Goal: Contribute content: Contribute content

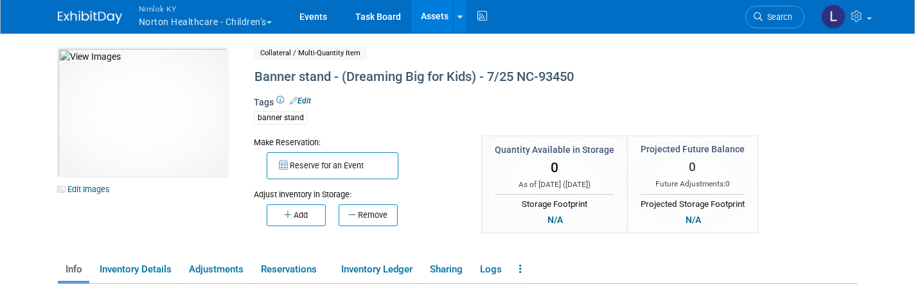
click at [236, 21] on button "Nimlok KY Norton Healthcare - Children’s" at bounding box center [212, 16] width 150 height 33
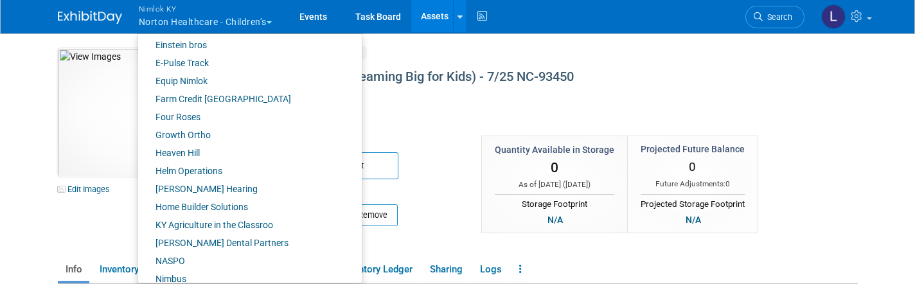
scroll to position [369, 0]
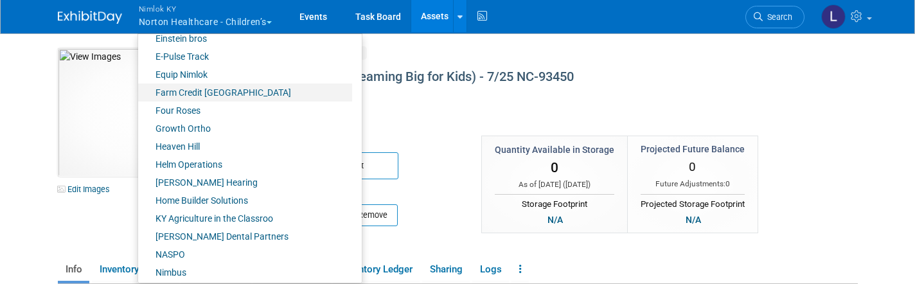
click at [222, 93] on link "Farm Credit [GEOGRAPHIC_DATA]" at bounding box center [245, 93] width 214 height 18
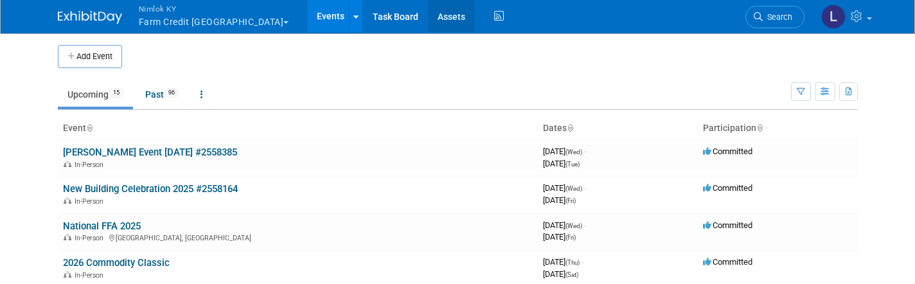
click at [428, 12] on link "Assets" at bounding box center [451, 16] width 47 height 32
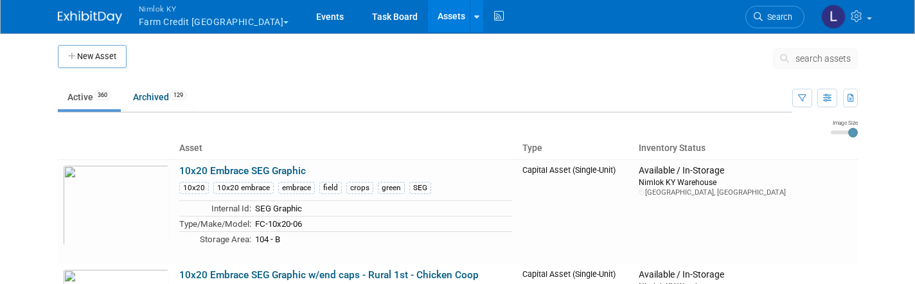
click at [814, 59] on span "search assets" at bounding box center [822, 58] width 55 height 10
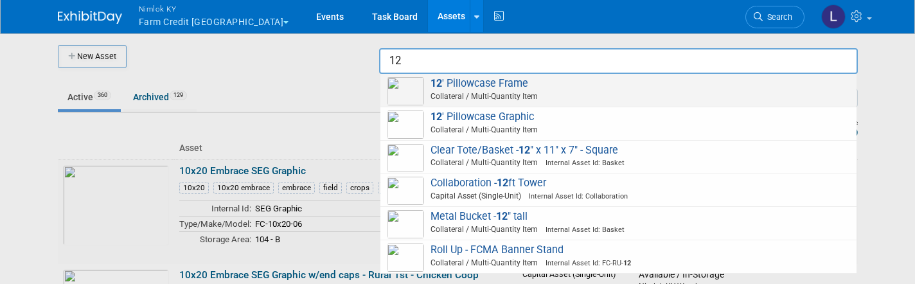
click at [481, 91] on span "Collateral / Multi-Quantity Item" at bounding box center [620, 97] width 459 height 12
type input "12&#39; Pillowcase Frame"
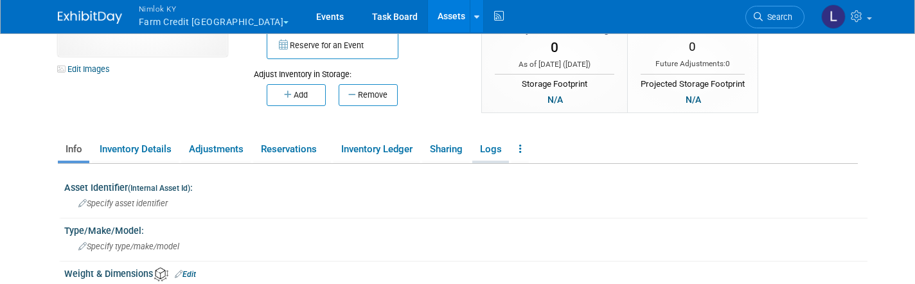
scroll to position [124, 0]
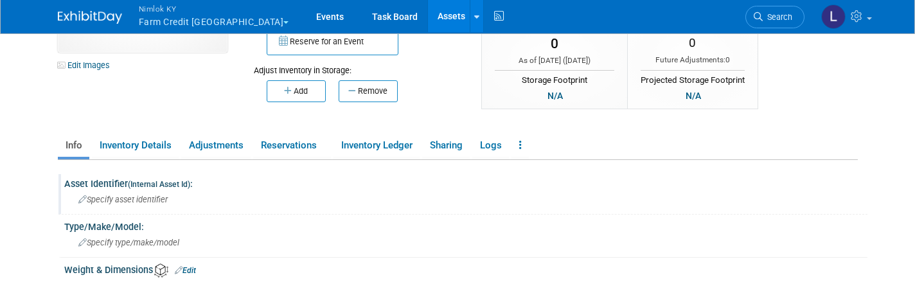
click at [131, 199] on span "Specify asset identifier" at bounding box center [122, 200] width 89 height 10
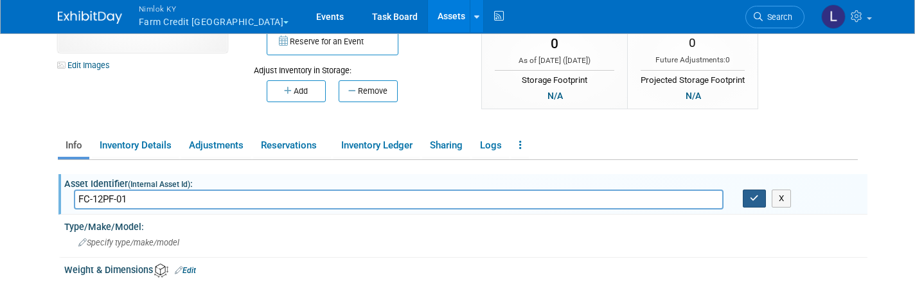
type input "FC-12PF-01"
click at [756, 199] on icon "button" at bounding box center [754, 198] width 9 height 8
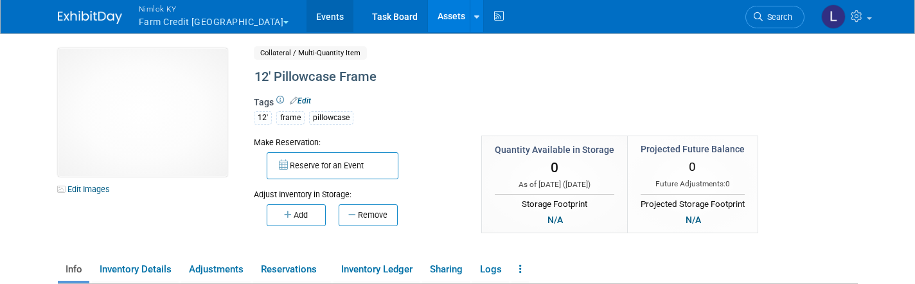
scroll to position [0, 0]
click at [220, 21] on button "Nimlok KY Farm Credit [GEOGRAPHIC_DATA]" at bounding box center [221, 16] width 168 height 33
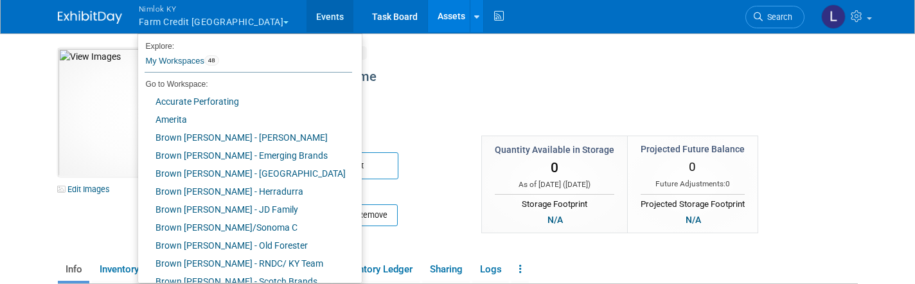
click at [306, 22] on link "Events" at bounding box center [329, 16] width 47 height 32
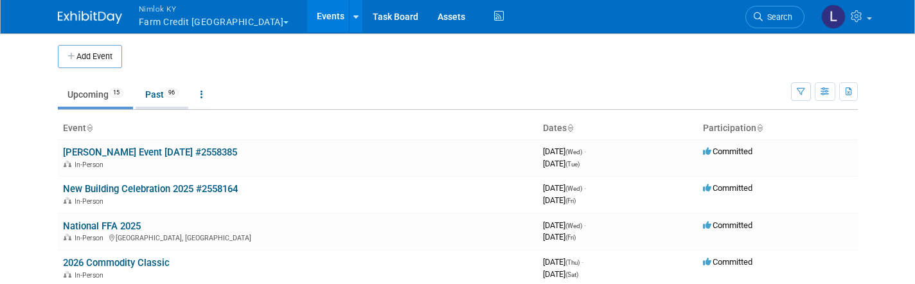
click at [168, 96] on link "Past 96" at bounding box center [162, 94] width 53 height 24
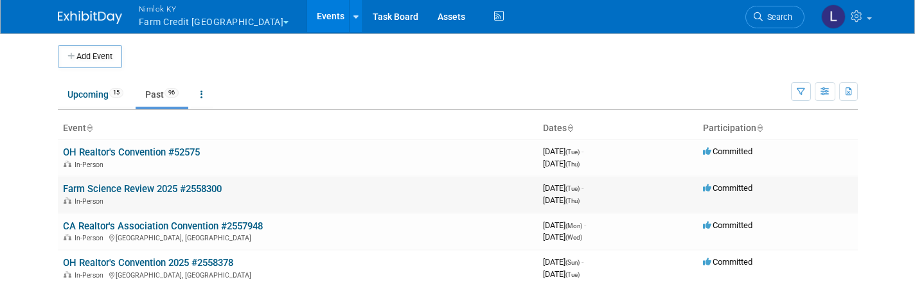
click at [149, 188] on link "Farm Science Review 2025 #2558300" at bounding box center [142, 189] width 159 height 12
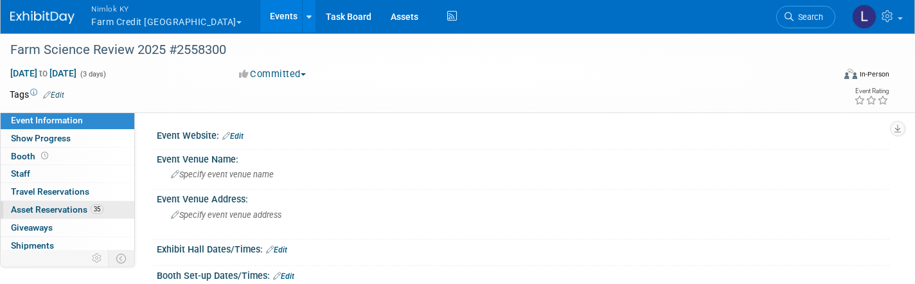
click at [62, 206] on span "Asset Reservations 35" at bounding box center [57, 209] width 93 height 10
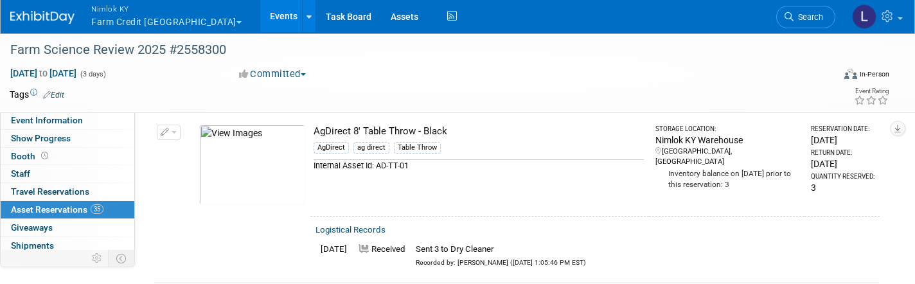
scroll to position [404, 0]
click at [175, 132] on span "button" at bounding box center [174, 133] width 5 height 3
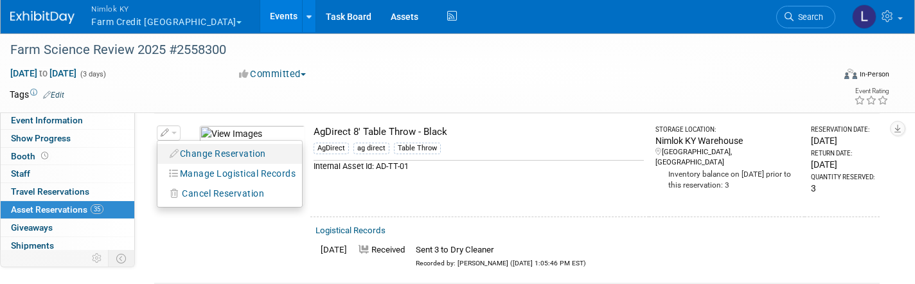
click at [204, 149] on button "Change Reservation" at bounding box center [218, 153] width 109 height 17
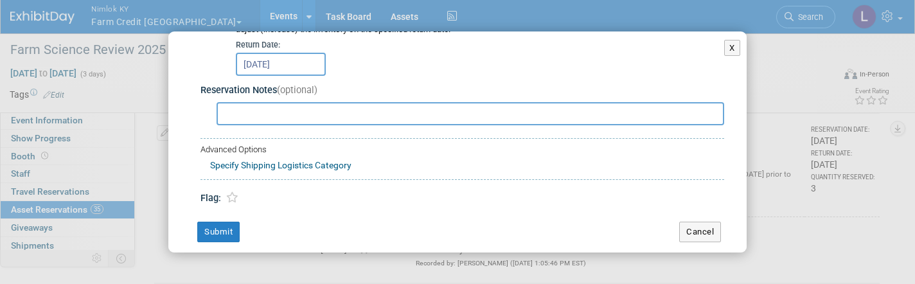
scroll to position [303, 0]
click at [729, 50] on button "X" at bounding box center [732, 48] width 16 height 17
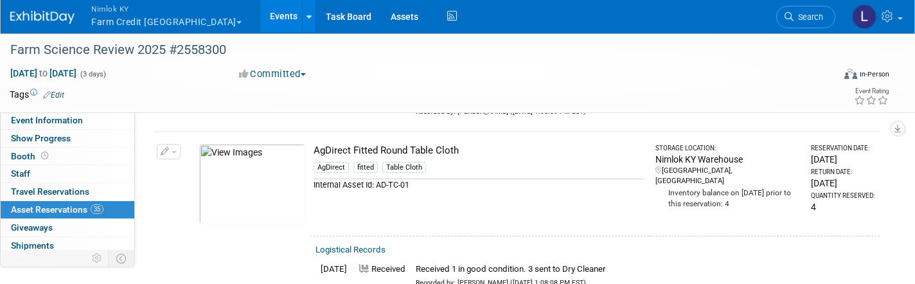
scroll to position [729, 0]
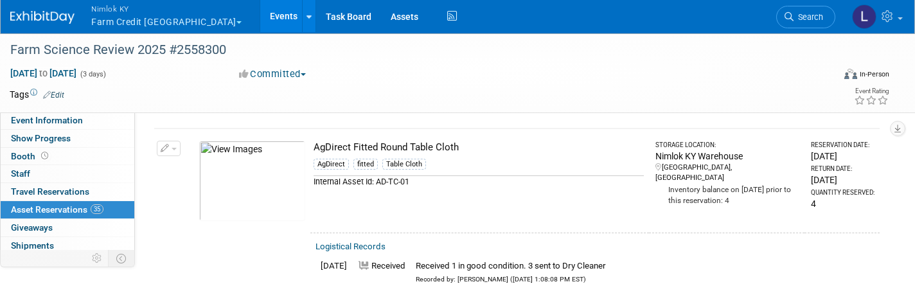
click at [177, 141] on button "button" at bounding box center [169, 148] width 24 height 15
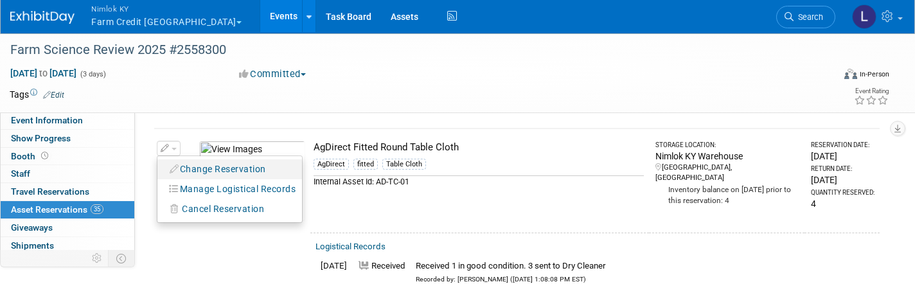
click at [213, 161] on button "Change Reservation" at bounding box center [218, 169] width 109 height 17
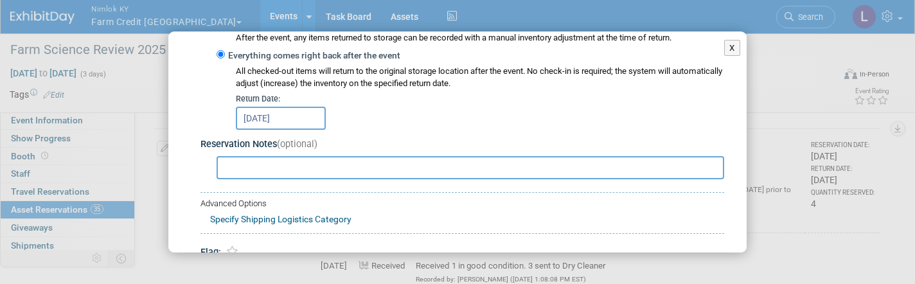
scroll to position [235, 0]
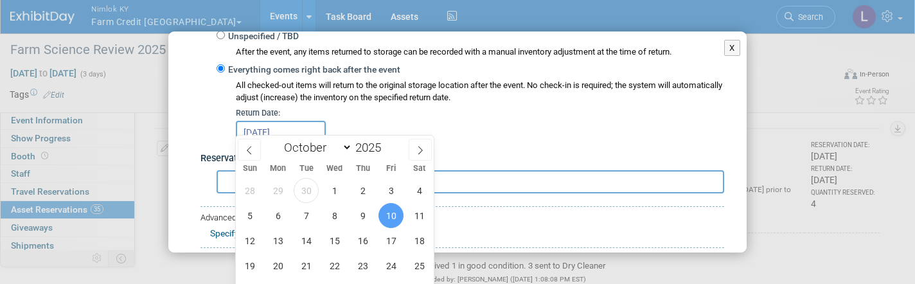
click at [269, 124] on input "Oct 10, 2025" at bounding box center [281, 132] width 90 height 23
click at [306, 184] on span "30" at bounding box center [306, 190] width 25 height 25
type input "[DATE]"
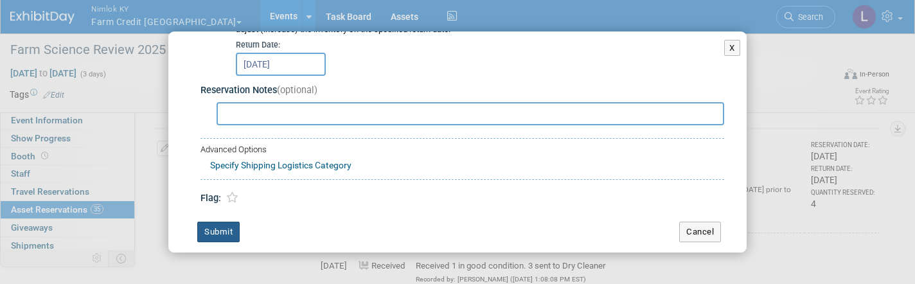
scroll to position [303, 0]
click at [218, 224] on button "Submit" at bounding box center [218, 232] width 42 height 21
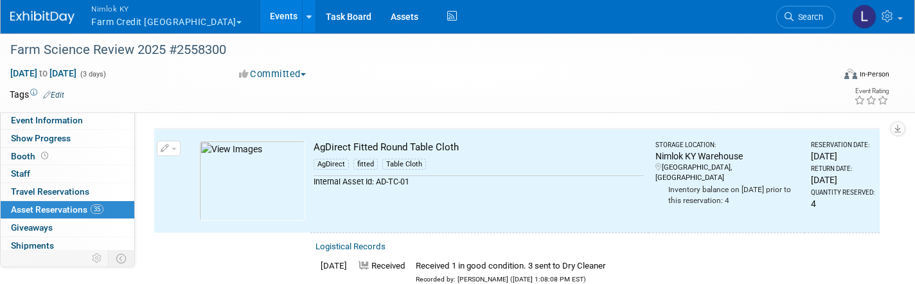
click at [176, 148] on span "button" at bounding box center [174, 149] width 5 height 3
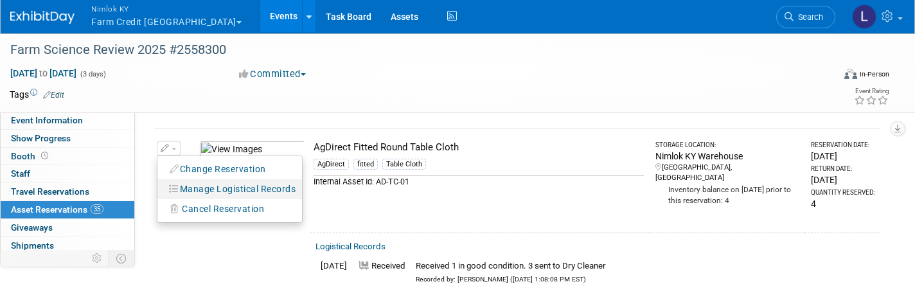
click at [209, 181] on button "Manage Logistical Records" at bounding box center [233, 189] width 138 height 17
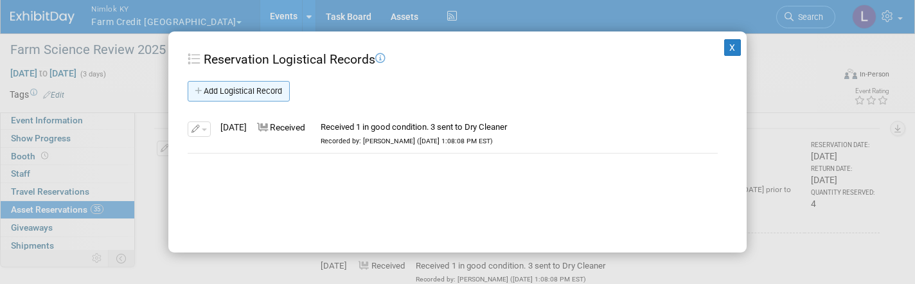
click at [259, 97] on link "Add Logistical Record" at bounding box center [239, 91] width 102 height 21
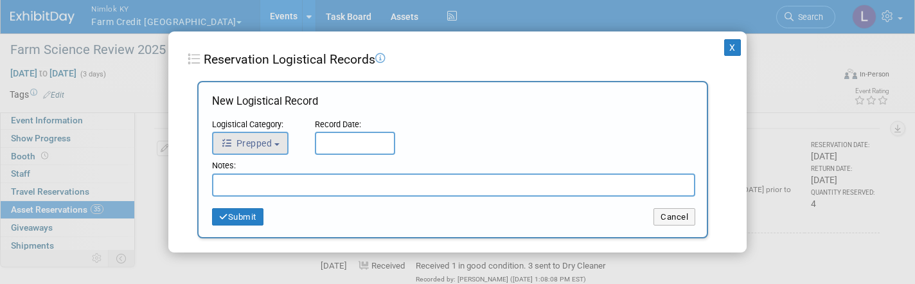
click at [271, 145] on span "Prepped" at bounding box center [246, 143] width 51 height 10
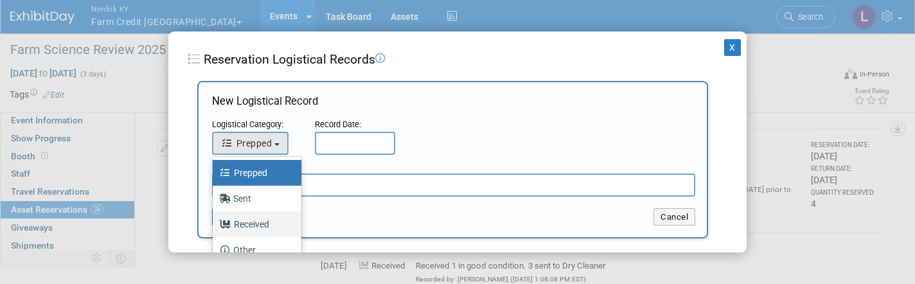
click at [252, 226] on label "Received" at bounding box center [253, 224] width 69 height 21
click at [215, 226] on input "Received" at bounding box center [210, 222] width 8 height 8
select select "3"
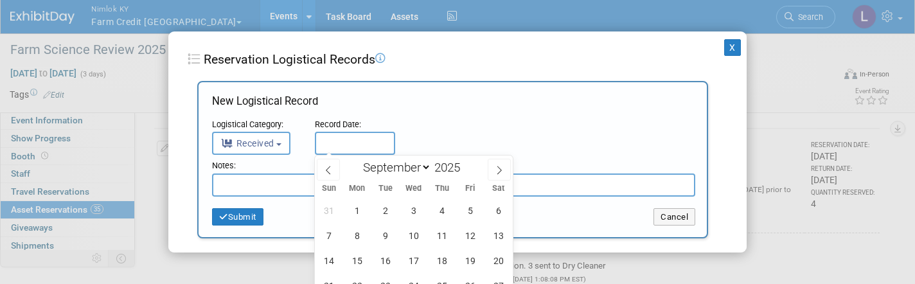
click at [364, 136] on input "text" at bounding box center [355, 143] width 80 height 23
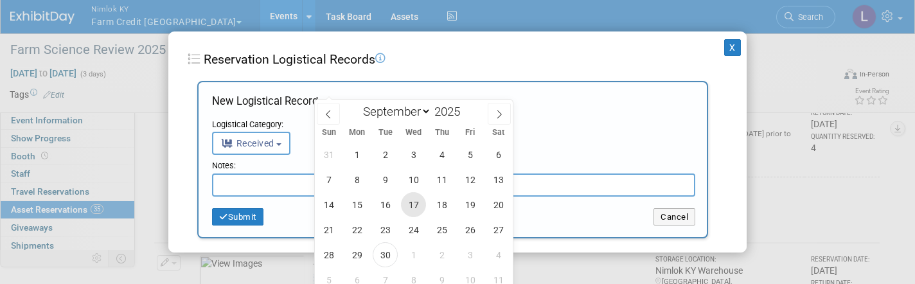
scroll to position [792, 0]
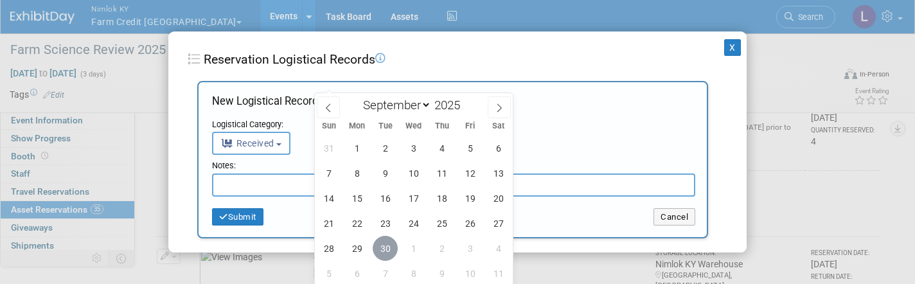
click at [384, 245] on span "30" at bounding box center [385, 248] width 25 height 25
type input "[DATE]"
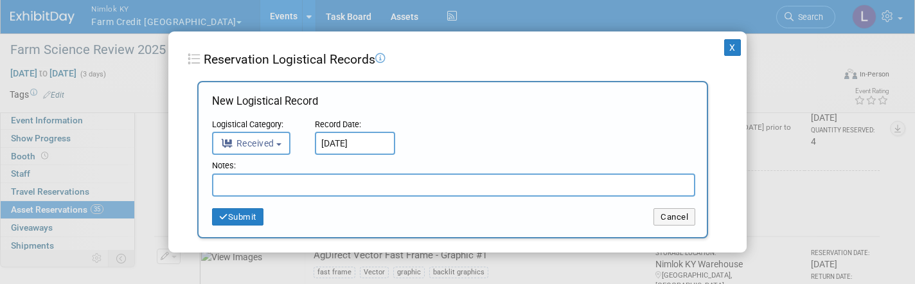
click at [238, 184] on input "text" at bounding box center [453, 184] width 483 height 23
drag, startPoint x: 336, startPoint y: 186, endPoint x: 213, endPoint y: 181, distance: 123.5
click at [213, 181] on input "Returned from dry cleaner" at bounding box center [453, 184] width 483 height 23
drag, startPoint x: 213, startPoint y: 181, endPoint x: 245, endPoint y: 209, distance: 42.8
click at [245, 209] on div "Notes: Returned from dry cleaner Submit Cancel" at bounding box center [453, 193] width 483 height 66
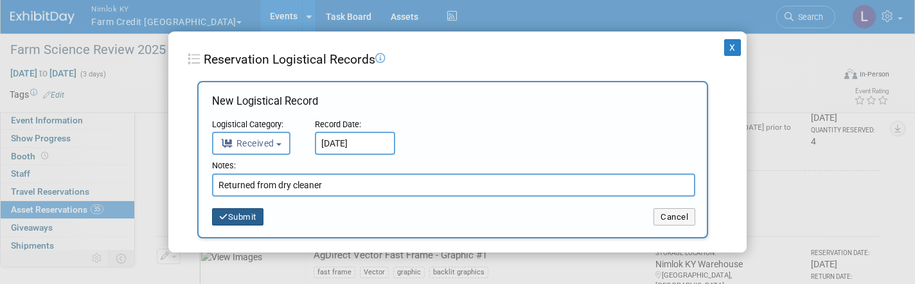
type input "Returned from dry cleaner"
click at [240, 217] on button "Submit" at bounding box center [237, 217] width 51 height 18
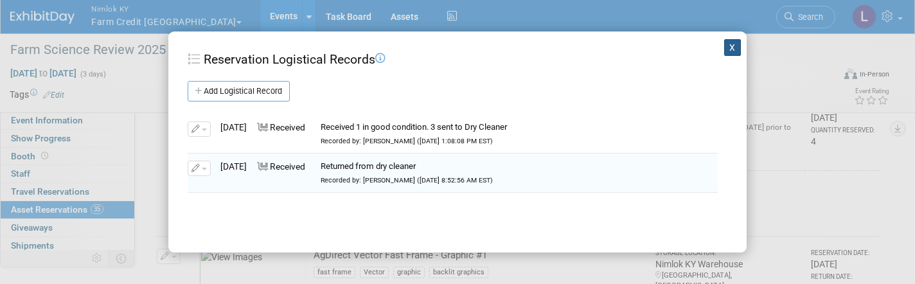
click at [738, 51] on button "X" at bounding box center [732, 47] width 17 height 17
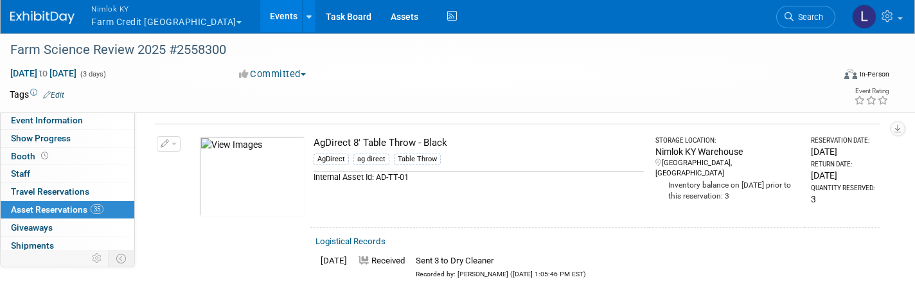
scroll to position [392, 0]
click at [175, 144] on span "button" at bounding box center [174, 145] width 5 height 3
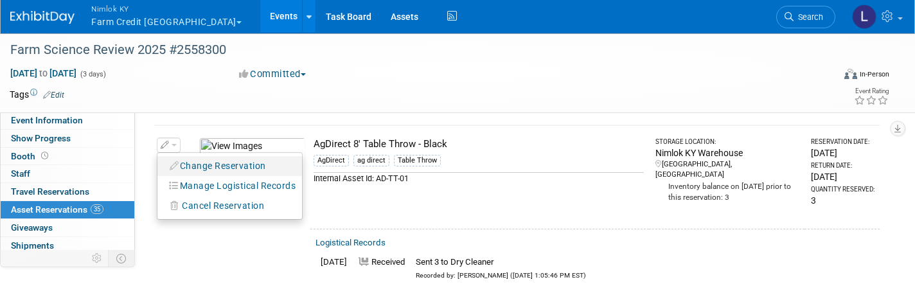
click at [208, 163] on button "Change Reservation" at bounding box center [218, 165] width 109 height 17
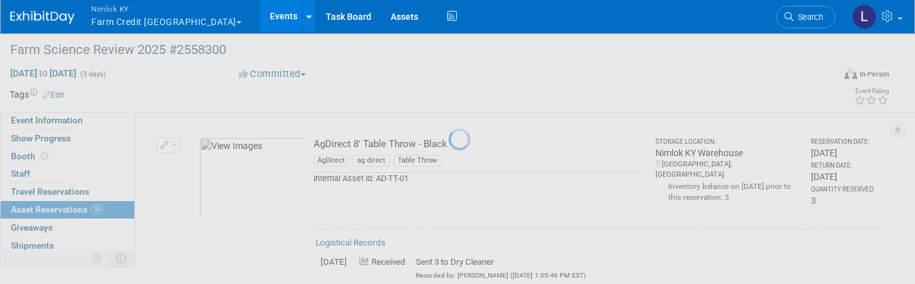
select select "9"
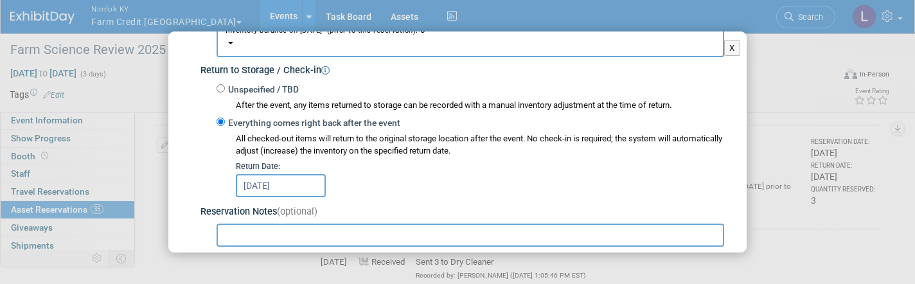
scroll to position [186, 0]
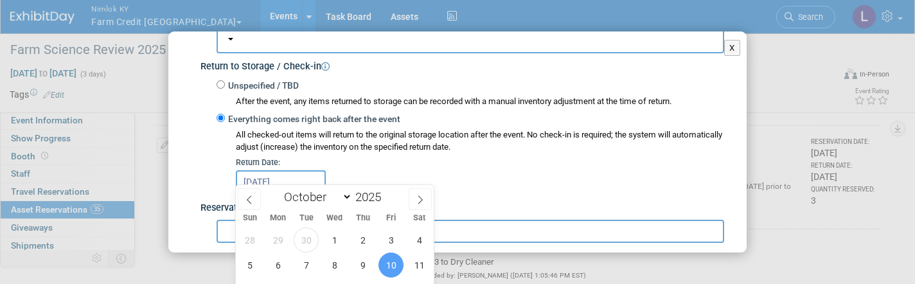
click at [292, 172] on input "Oct 10, 2025" at bounding box center [281, 181] width 90 height 23
click at [306, 234] on span "30" at bounding box center [306, 239] width 25 height 25
type input "[DATE]"
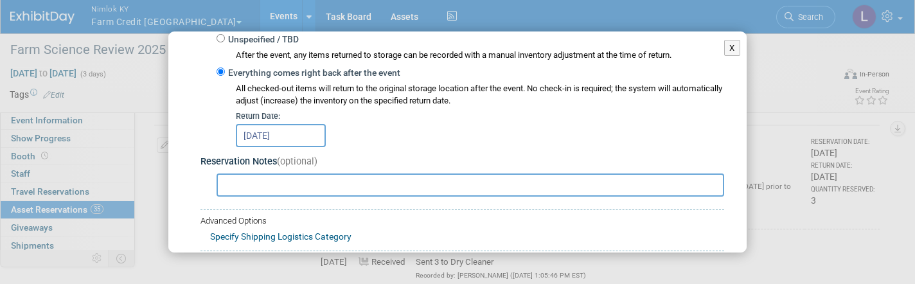
scroll to position [248, 0]
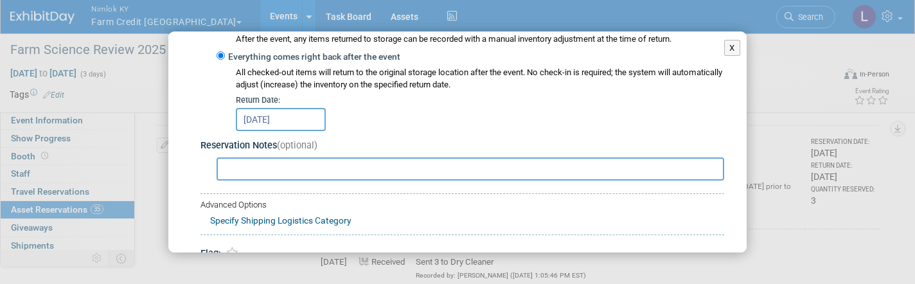
click at [267, 164] on input "text" at bounding box center [471, 168] width 508 height 23
paste input "Returned from dry cleaner"
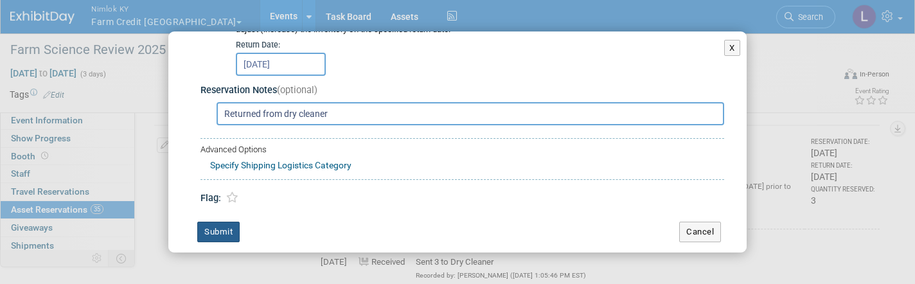
scroll to position [303, 0]
type input "Returned from dry cleaner"
click at [218, 226] on button "Submit" at bounding box center [218, 232] width 42 height 21
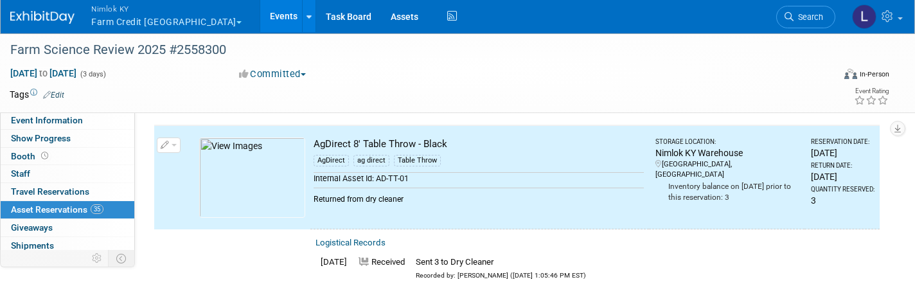
click at [177, 139] on button "button" at bounding box center [169, 144] width 24 height 15
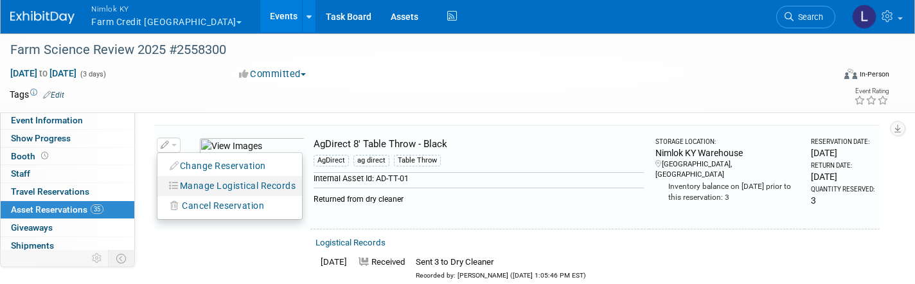
click at [242, 190] on li "Manage Logistical Records" at bounding box center [229, 186] width 145 height 20
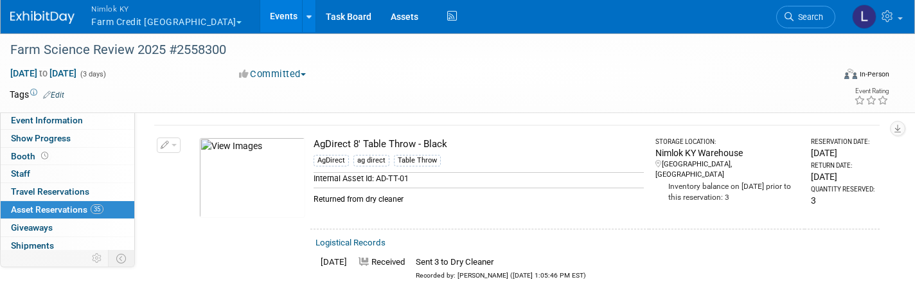
click at [173, 137] on button "button" at bounding box center [169, 144] width 24 height 15
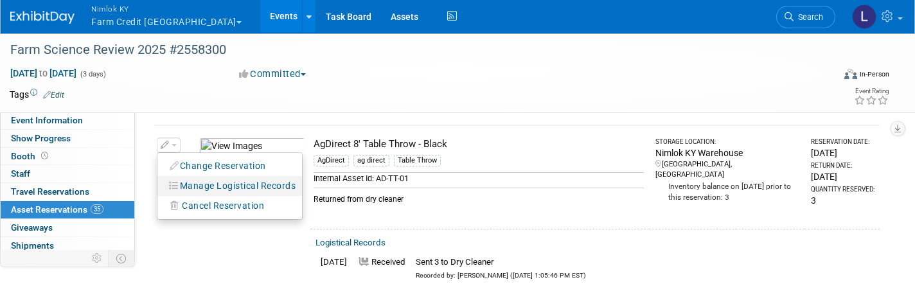
click at [216, 180] on button "Manage Logistical Records" at bounding box center [233, 185] width 138 height 17
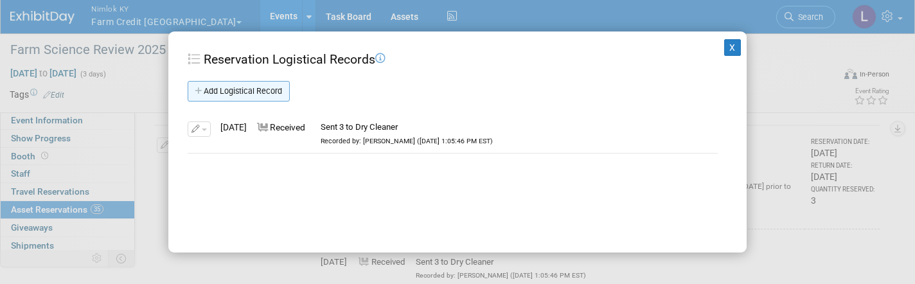
click at [253, 89] on link "Add Logistical Record" at bounding box center [239, 91] width 102 height 21
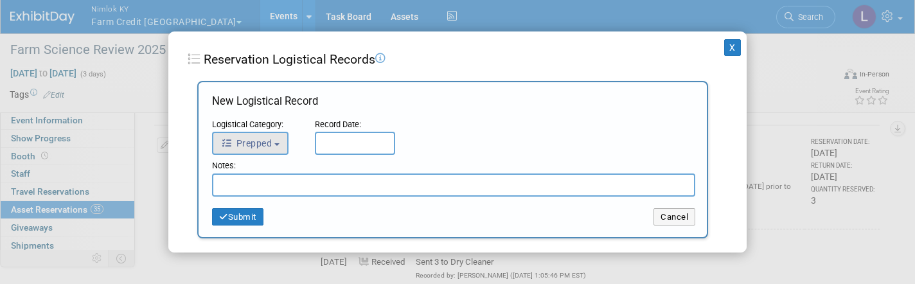
click at [270, 147] on span "Prepped" at bounding box center [246, 143] width 51 height 10
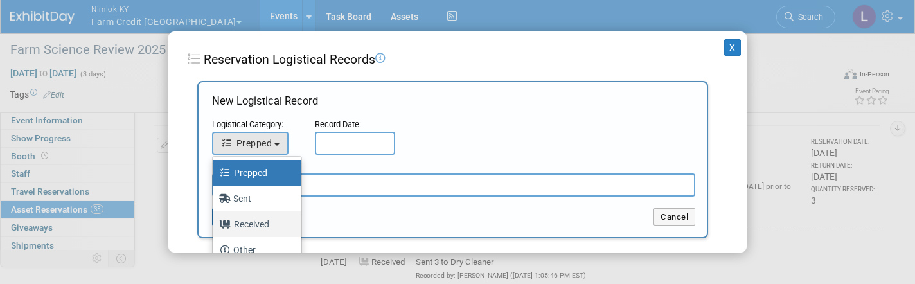
click at [256, 227] on label "Received" at bounding box center [253, 224] width 69 height 21
click at [215, 227] on input "Received" at bounding box center [210, 222] width 8 height 8
select select "3"
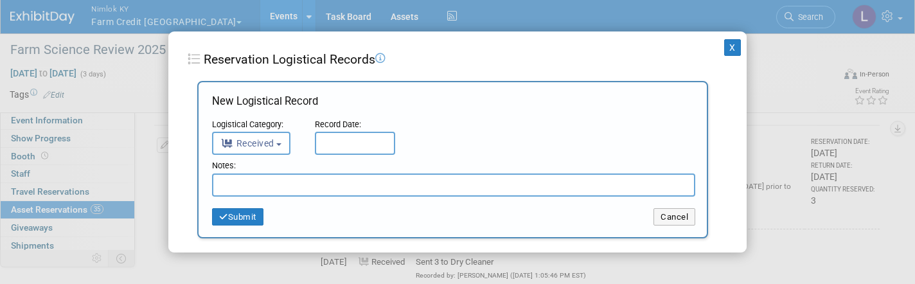
click at [346, 141] on input "text" at bounding box center [355, 143] width 80 height 23
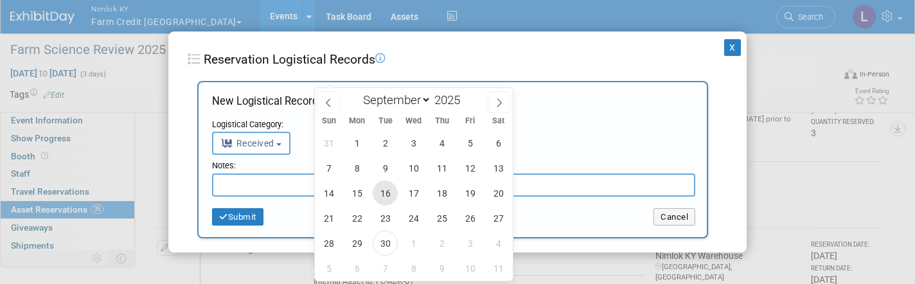
scroll to position [461, 0]
click at [388, 243] on span "30" at bounding box center [385, 241] width 25 height 25
type input "[DATE]"
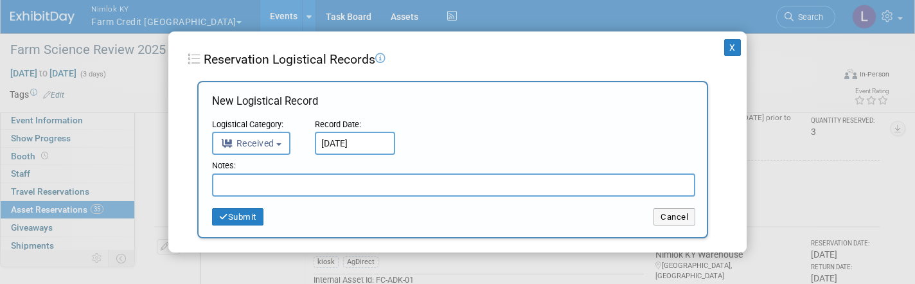
click at [289, 179] on input "text" at bounding box center [453, 184] width 483 height 23
paste input "Returned from dry cleaner"
type input "Returned from dry cleaner"
click at [257, 213] on button "Submit" at bounding box center [237, 217] width 51 height 18
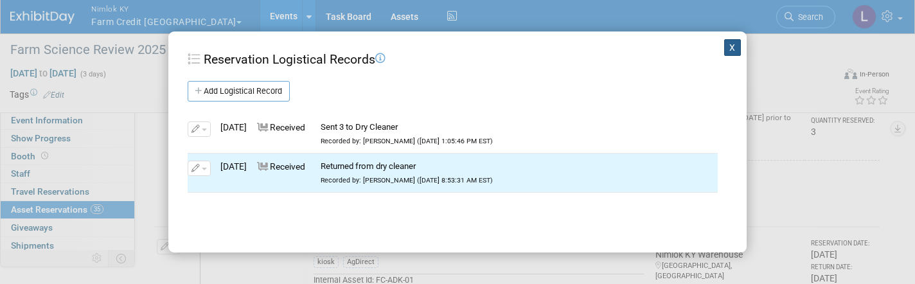
click at [736, 45] on button "X" at bounding box center [732, 47] width 17 height 17
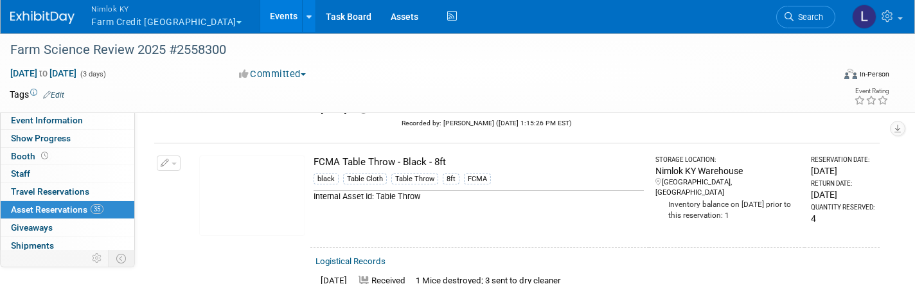
scroll to position [3313, 0]
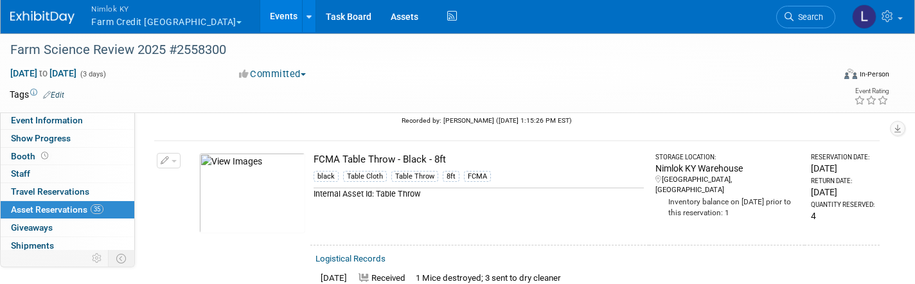
click at [176, 153] on button "button" at bounding box center [169, 160] width 24 height 15
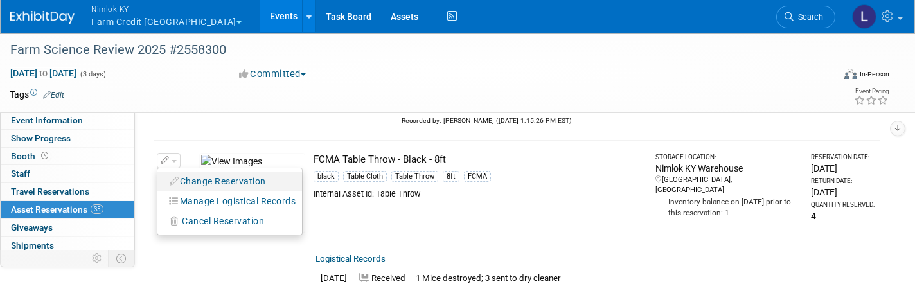
click at [209, 173] on button "Change Reservation" at bounding box center [218, 181] width 109 height 17
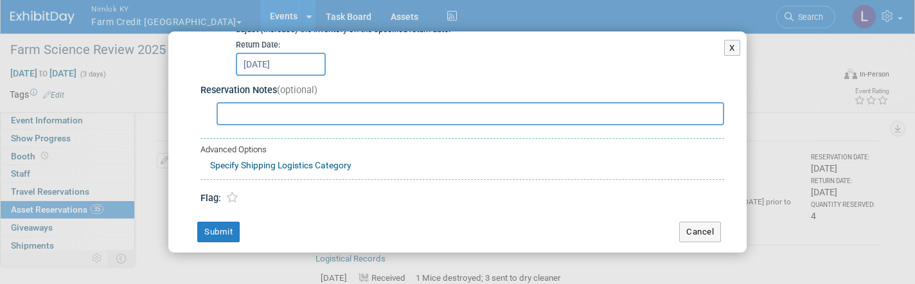
scroll to position [303, 0]
click at [222, 222] on button "Submit" at bounding box center [218, 232] width 42 height 21
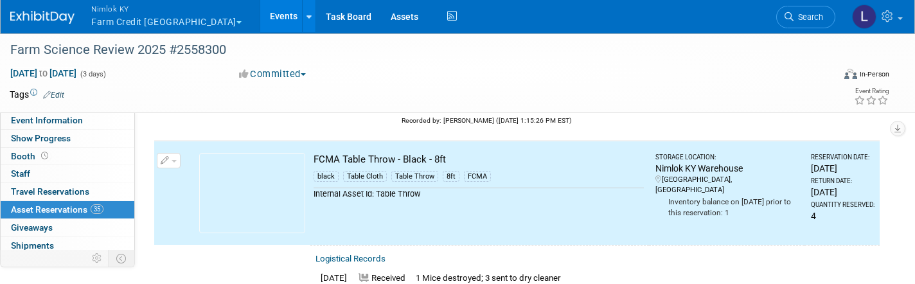
click at [175, 153] on button "button" at bounding box center [169, 160] width 24 height 15
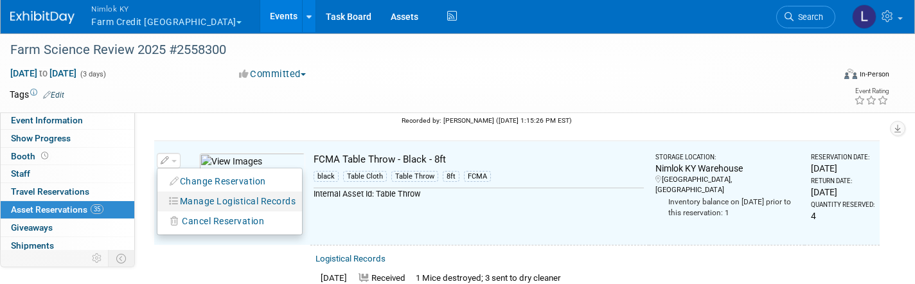
click at [220, 193] on button "Manage Logistical Records" at bounding box center [233, 201] width 138 height 17
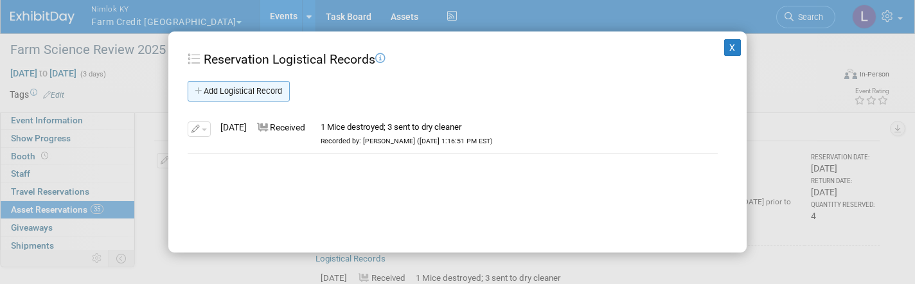
click at [258, 88] on link "Add Logistical Record" at bounding box center [239, 91] width 102 height 21
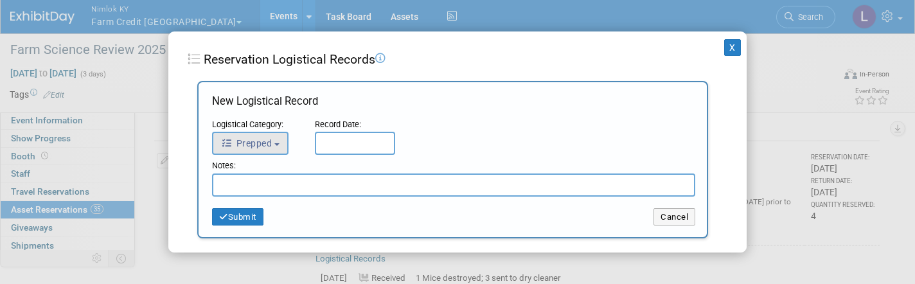
click at [263, 138] on span "Prepped" at bounding box center [246, 143] width 51 height 10
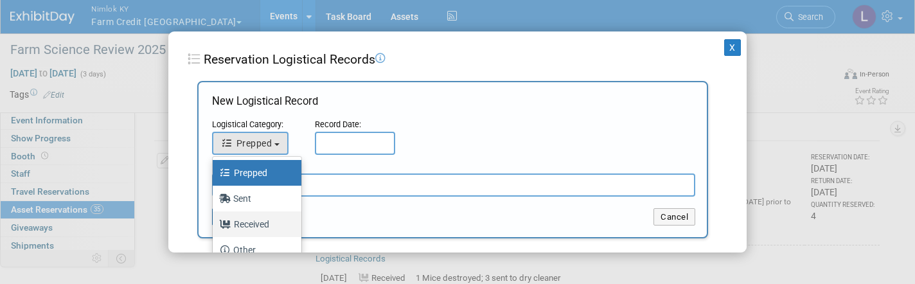
click at [260, 220] on label "Received" at bounding box center [253, 224] width 69 height 21
click at [215, 220] on input "Received" at bounding box center [210, 222] width 8 height 8
select select "3"
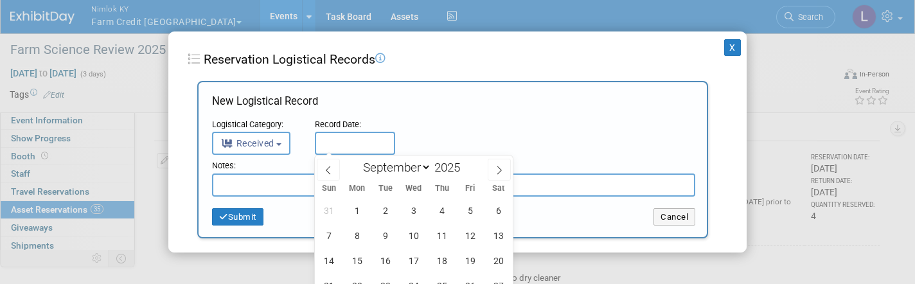
click at [349, 143] on input "text" at bounding box center [355, 143] width 80 height 23
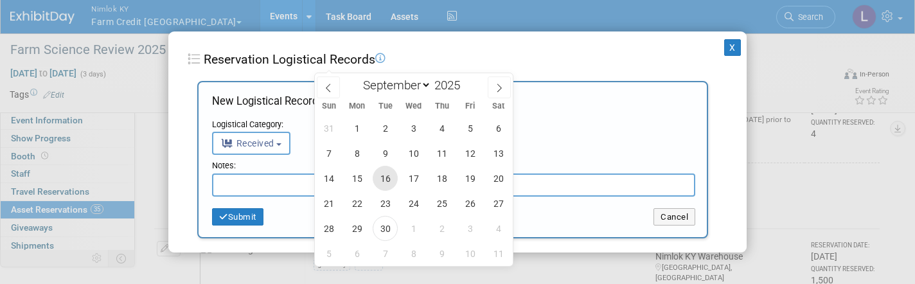
scroll to position [3405, 0]
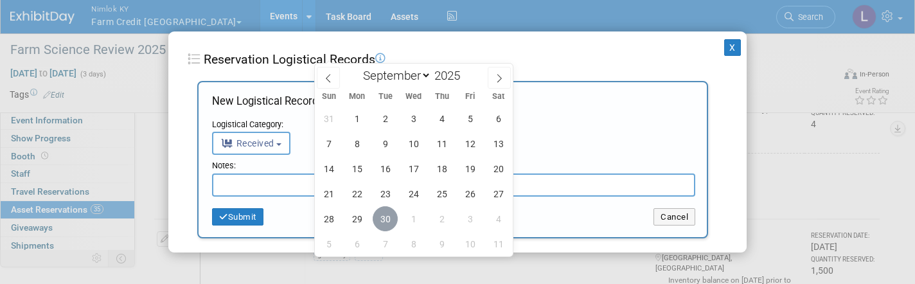
click at [385, 221] on span "30" at bounding box center [385, 218] width 25 height 25
type input "[DATE]"
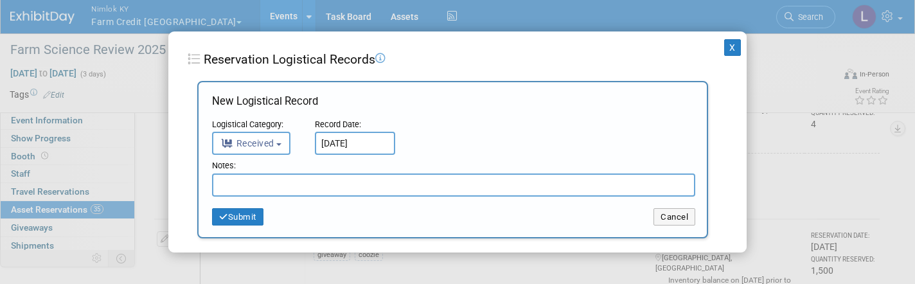
click at [288, 183] on input "text" at bounding box center [453, 184] width 483 height 23
paste input "Returned from dry cleaner"
type input "Returned from dry cleaner"
click at [232, 218] on button "Submit" at bounding box center [237, 217] width 51 height 18
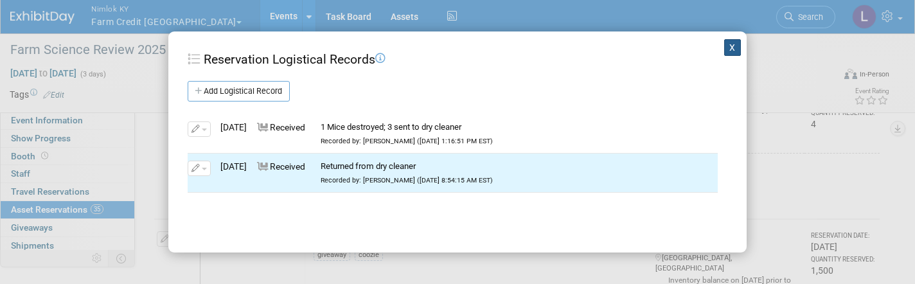
click at [736, 42] on button "X" at bounding box center [732, 47] width 17 height 17
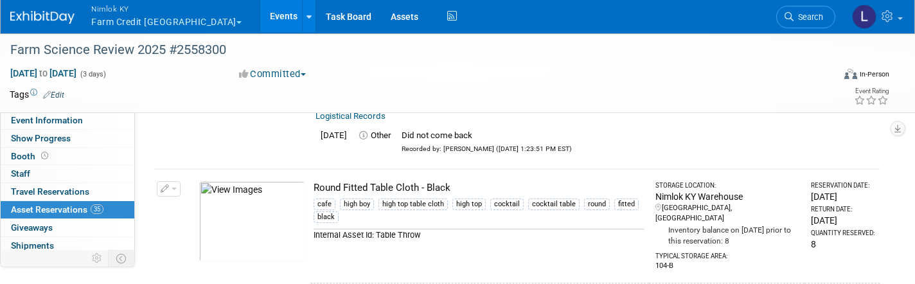
scroll to position [5516, 0]
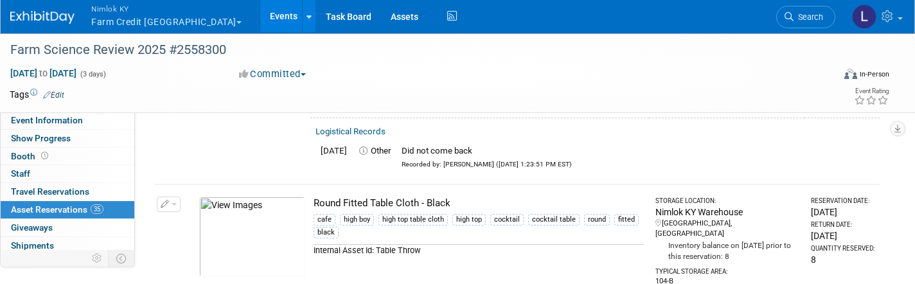
click at [177, 197] on button "button" at bounding box center [169, 204] width 24 height 15
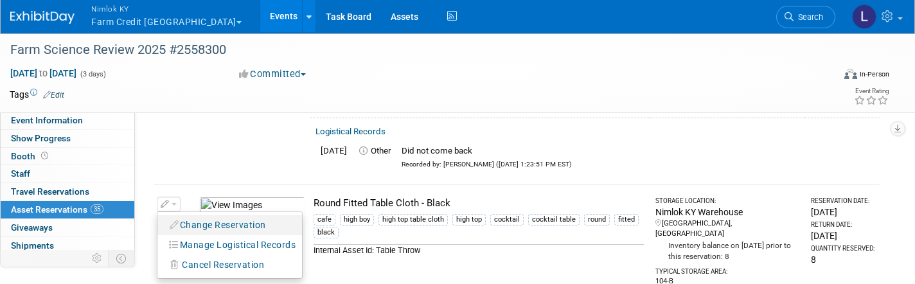
click at [218, 217] on button "Change Reservation" at bounding box center [218, 225] width 109 height 17
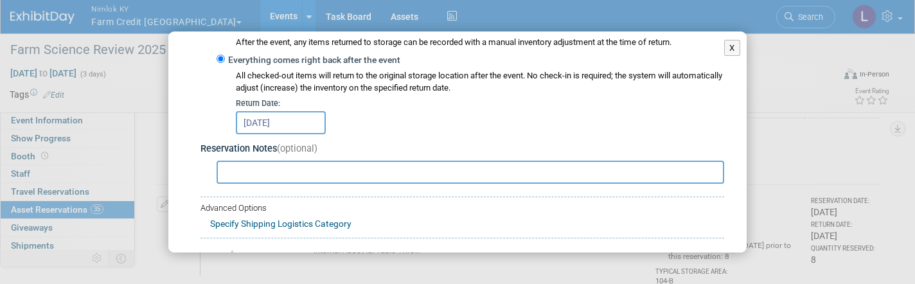
scroll to position [246, 0]
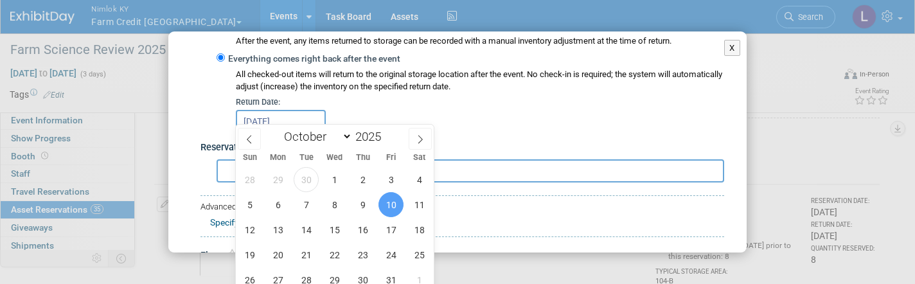
click at [266, 111] on input "Oct 10, 2025" at bounding box center [281, 121] width 90 height 23
click at [314, 179] on span "30" at bounding box center [306, 179] width 25 height 25
type input "[DATE]"
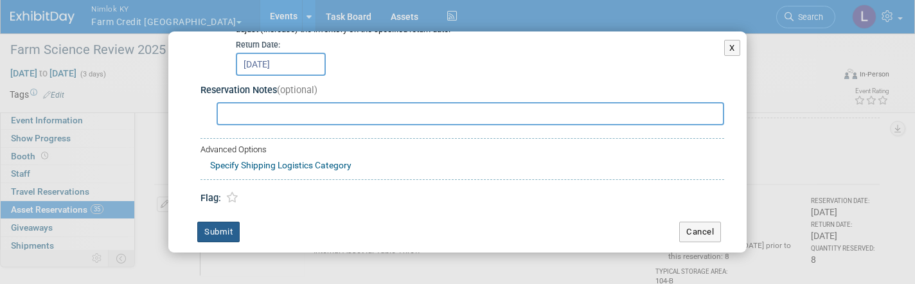
scroll to position [303, 0]
click at [211, 230] on button "Submit" at bounding box center [218, 232] width 42 height 21
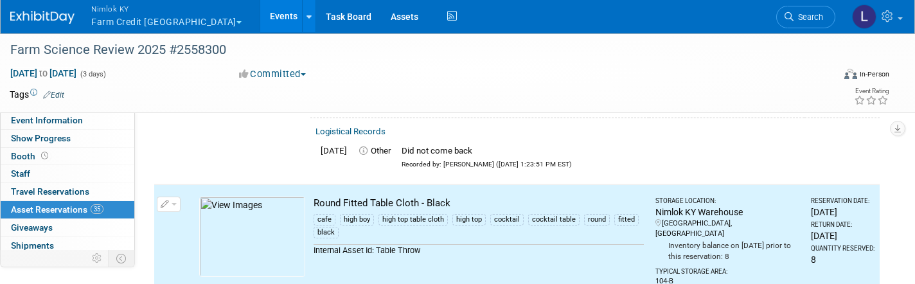
click at [173, 203] on span "button" at bounding box center [174, 204] width 5 height 3
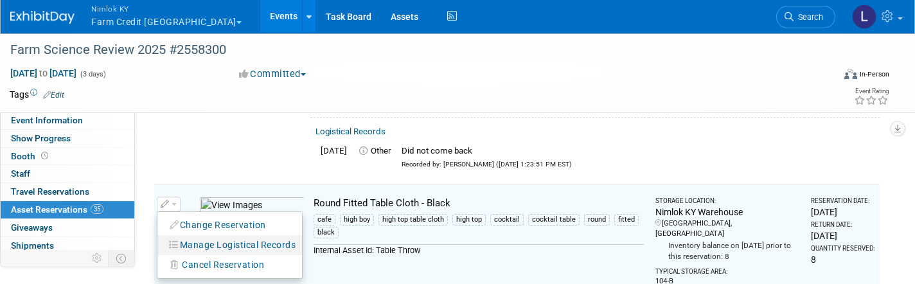
click at [229, 236] on button "Manage Logistical Records" at bounding box center [233, 244] width 138 height 17
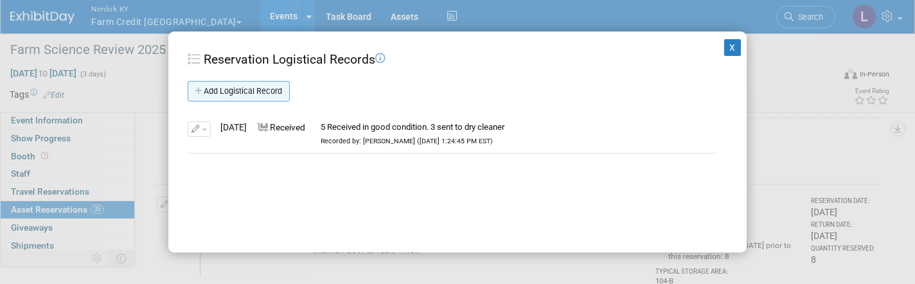
click at [243, 89] on link "Add Logistical Record" at bounding box center [239, 91] width 102 height 21
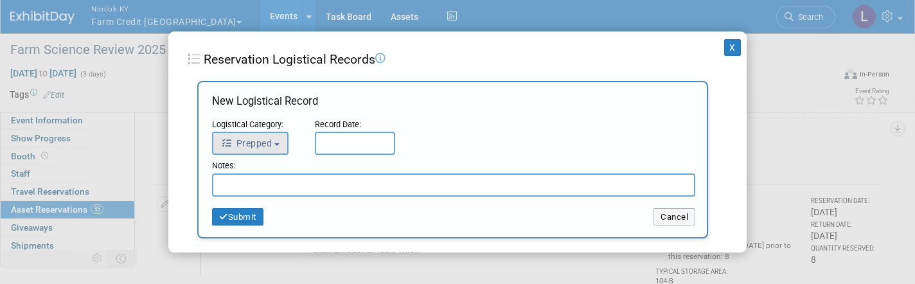
click at [267, 142] on span "Prepped" at bounding box center [246, 143] width 51 height 10
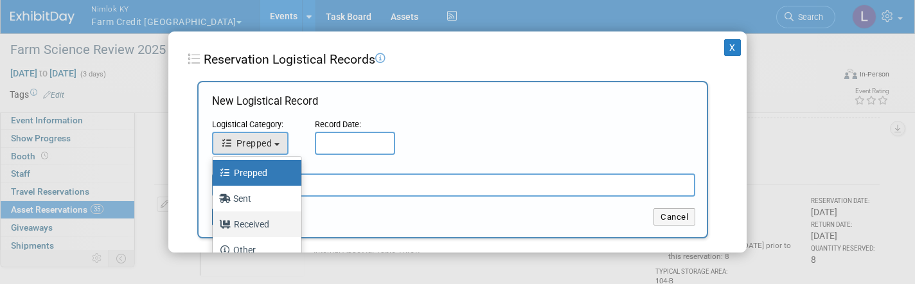
click at [260, 222] on label "Received" at bounding box center [253, 224] width 69 height 21
click at [215, 222] on input "Received" at bounding box center [210, 222] width 8 height 8
select select "3"
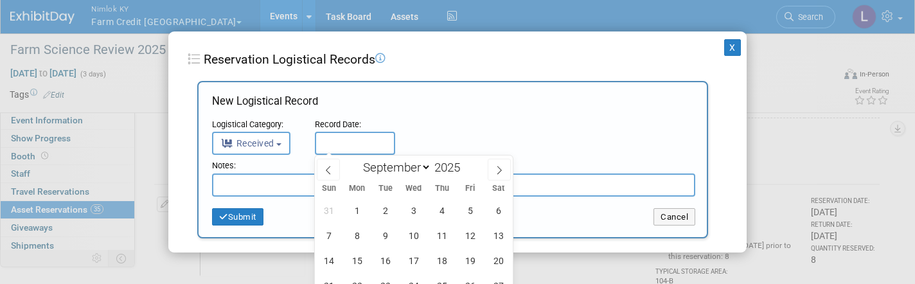
click at [339, 145] on input "text" at bounding box center [355, 143] width 80 height 23
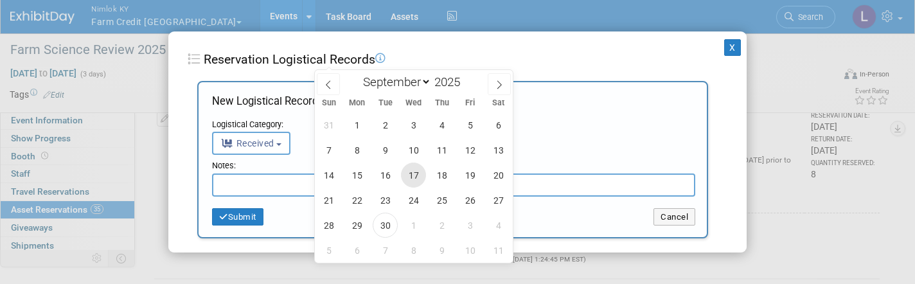
scroll to position [5603, 0]
click at [385, 219] on span "30" at bounding box center [385, 223] width 25 height 25
type input "[DATE]"
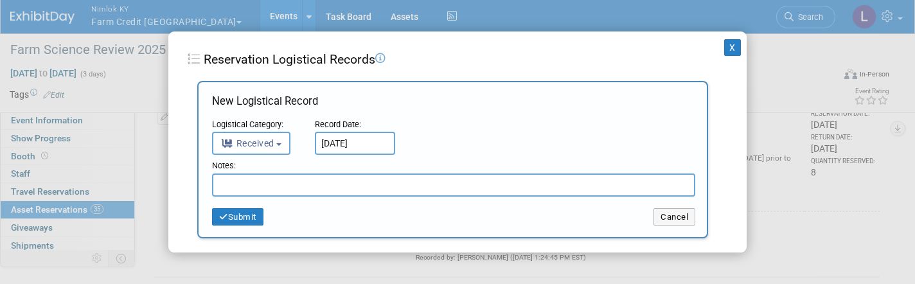
paste input "Returned from dry cleaner"
type input "Returned from dry cleaner"
click at [243, 215] on button "Submit" at bounding box center [237, 217] width 51 height 18
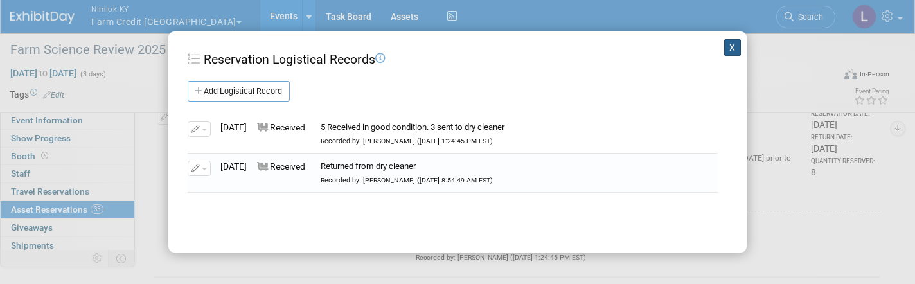
click at [732, 48] on button "X" at bounding box center [732, 47] width 17 height 17
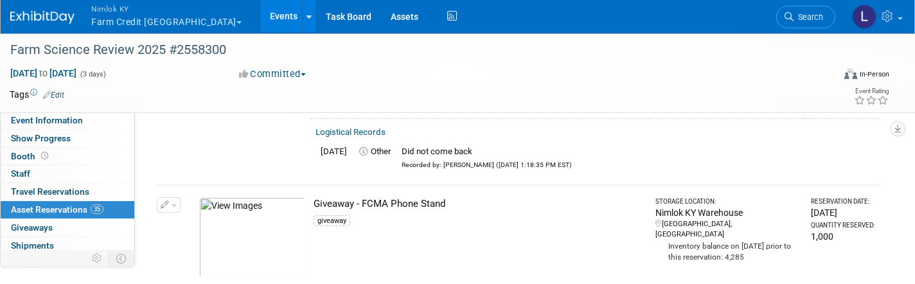
scroll to position [3980, 0]
click at [381, 18] on link "Assets" at bounding box center [404, 16] width 47 height 32
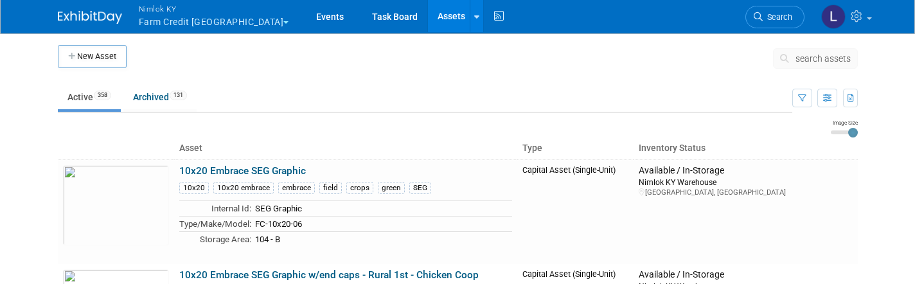
click at [822, 59] on span "search assets" at bounding box center [822, 58] width 55 height 10
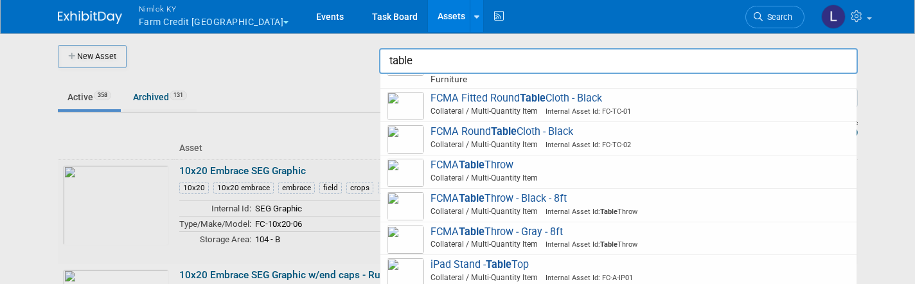
scroll to position [486, 0]
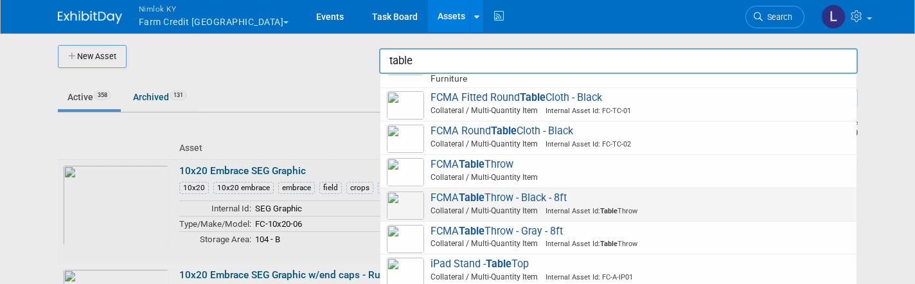
click at [499, 191] on span "FCMA Table Throw - Black - 8ft Collateral / Multi-Quantity Item Internal Asset …" at bounding box center [618, 204] width 463 height 26
type input "FCMA Table Throw - Black - 8ft"
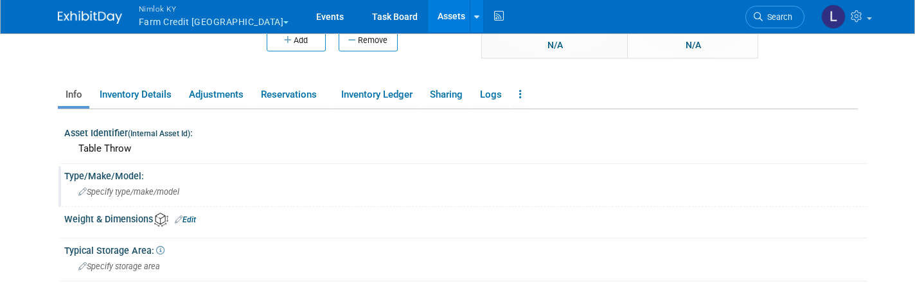
scroll to position [179, 0]
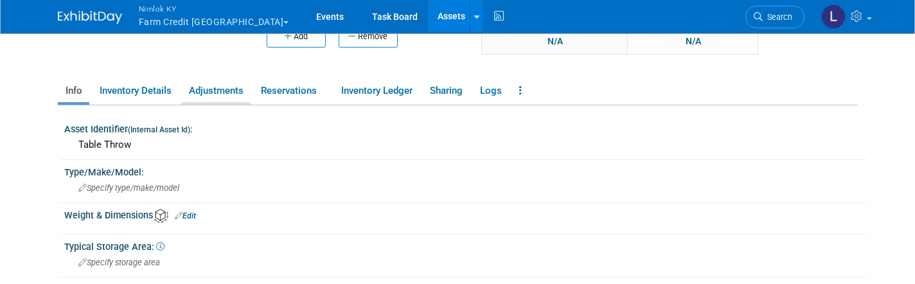
click at [236, 97] on link "Adjustments" at bounding box center [215, 91] width 69 height 22
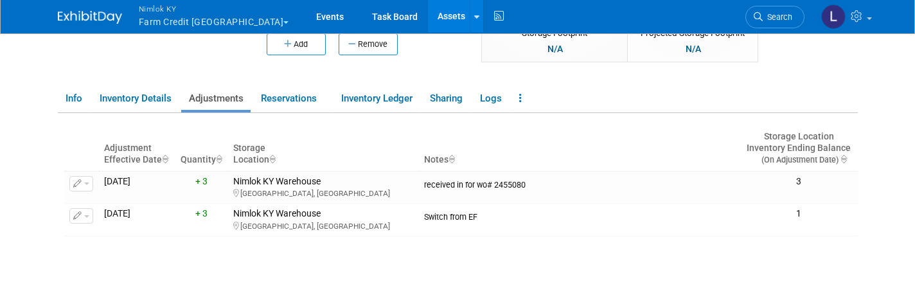
scroll to position [172, 0]
click at [298, 98] on link "Reservations" at bounding box center [292, 97] width 78 height 22
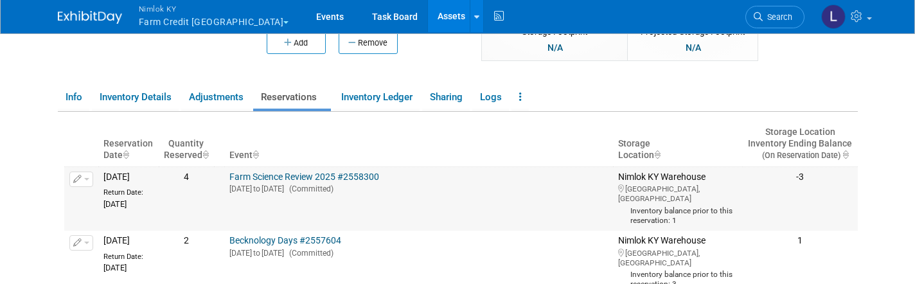
click at [86, 178] on span "button" at bounding box center [86, 179] width 5 height 3
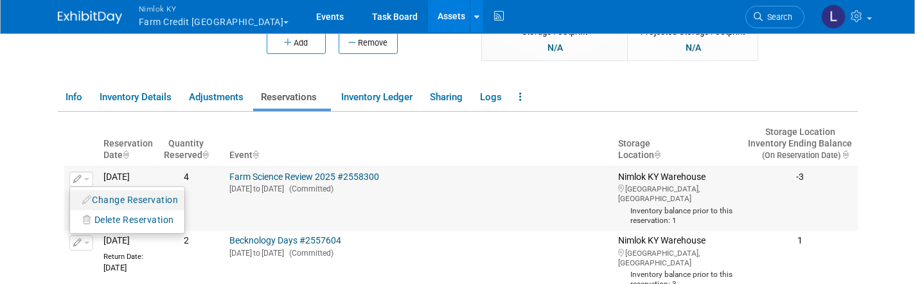
click at [120, 194] on button "Change Reservation" at bounding box center [130, 199] width 109 height 17
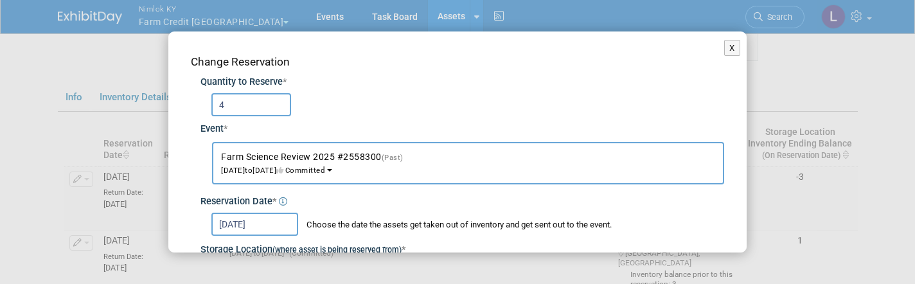
scroll to position [0, 0]
click at [732, 49] on button "X" at bounding box center [732, 48] width 16 height 17
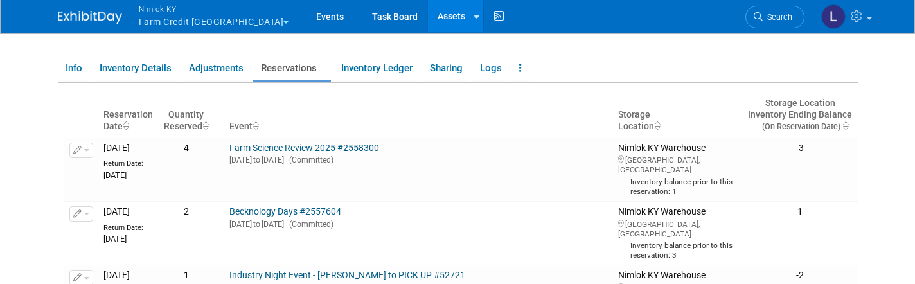
scroll to position [182, 0]
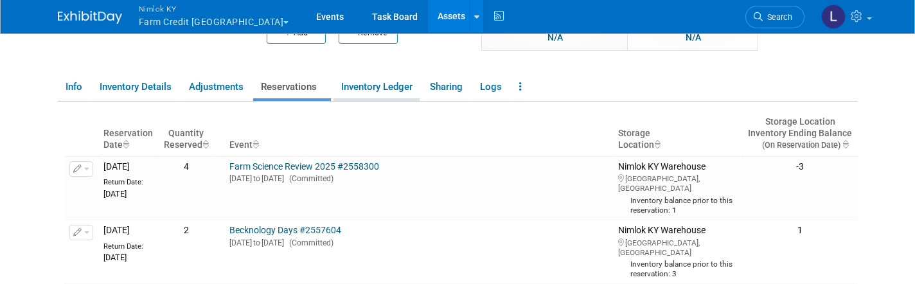
click at [373, 85] on link "Inventory Ledger" at bounding box center [376, 87] width 86 height 22
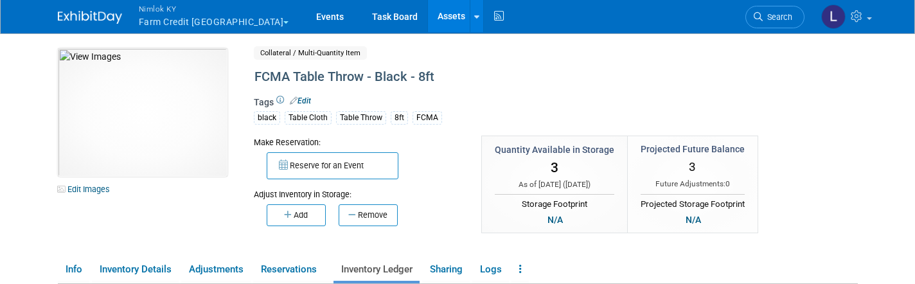
scroll to position [0, 0]
click at [384, 211] on button "Remove" at bounding box center [368, 215] width 59 height 22
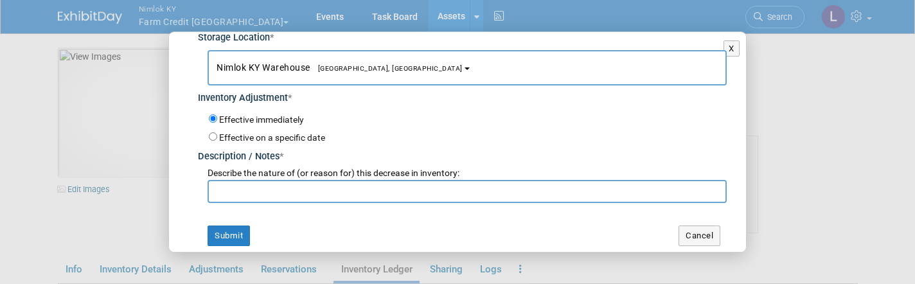
scroll to position [85, 0]
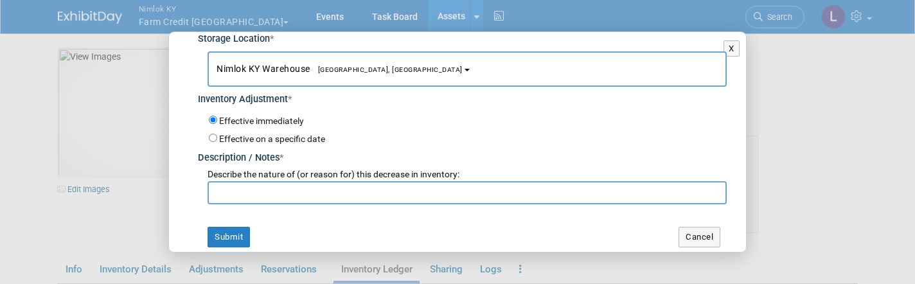
type input "1"
click at [261, 188] on input "text" at bounding box center [467, 192] width 519 height 23
type input "Mice ate at event WO# 2558300"
click at [229, 227] on button "Submit" at bounding box center [229, 237] width 42 height 21
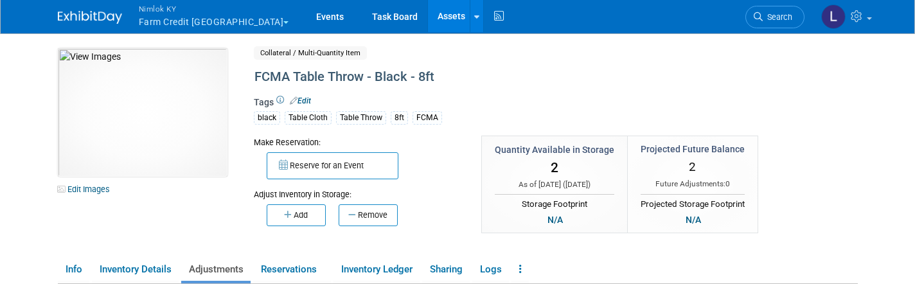
click at [428, 15] on link "Assets" at bounding box center [451, 16] width 47 height 32
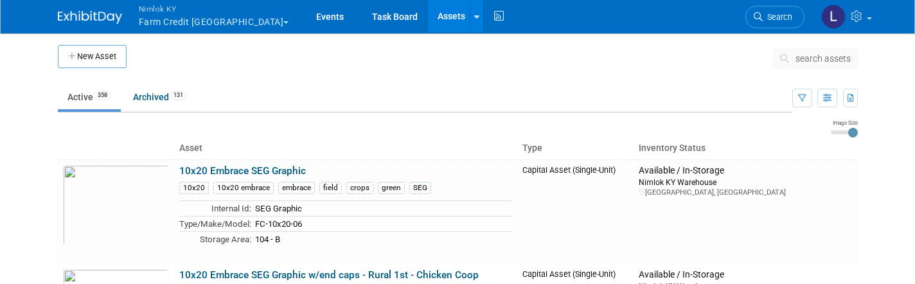
click at [811, 52] on button "search assets" at bounding box center [815, 58] width 85 height 21
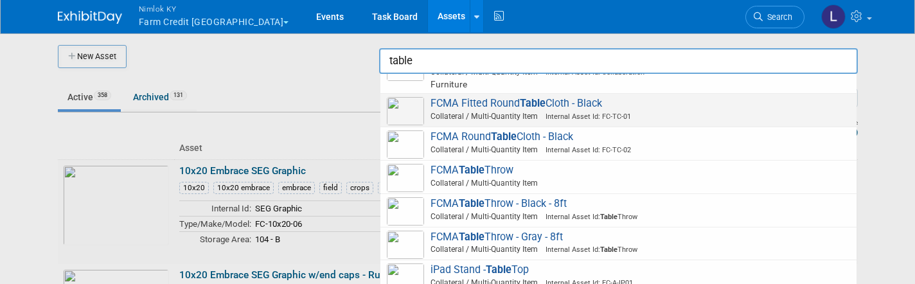
scroll to position [482, 0]
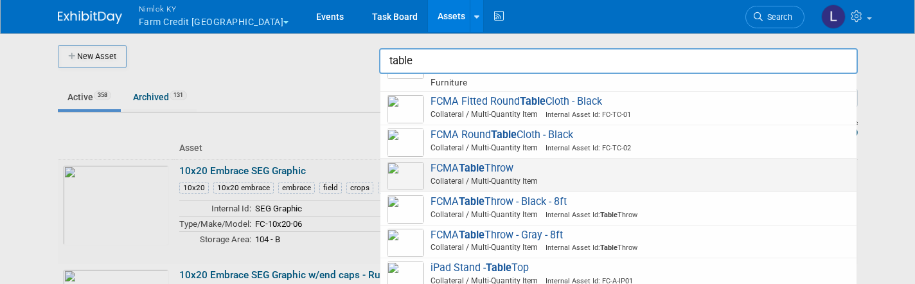
click at [502, 175] on span "Collateral / Multi-Quantity Item" at bounding box center [620, 181] width 459 height 12
type input "FCMA Table Throw"
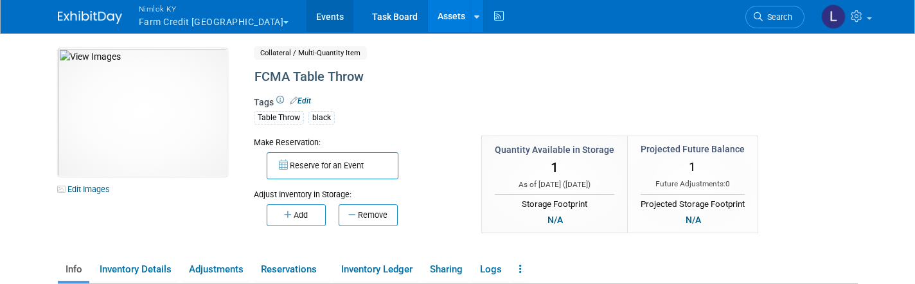
click at [306, 17] on link "Events" at bounding box center [329, 16] width 47 height 32
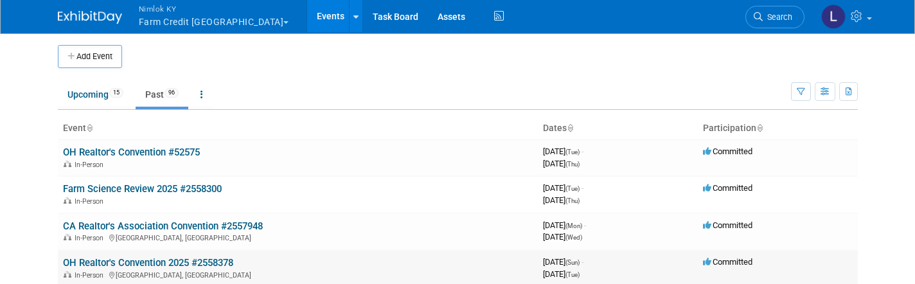
click at [173, 262] on link "OH Realtor's Convention 2025 #2558378" at bounding box center [148, 263] width 170 height 12
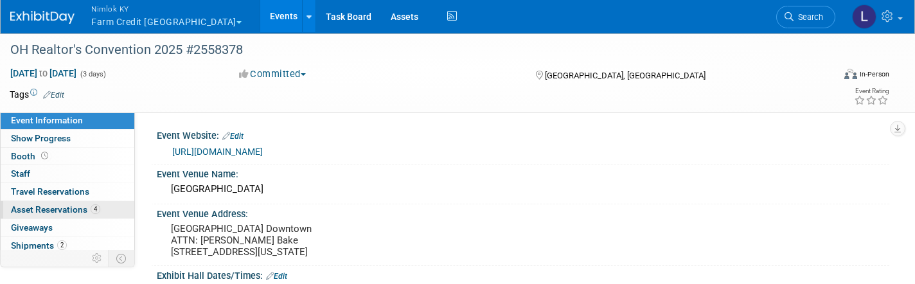
click at [71, 206] on span "Asset Reservations 4" at bounding box center [55, 209] width 89 height 10
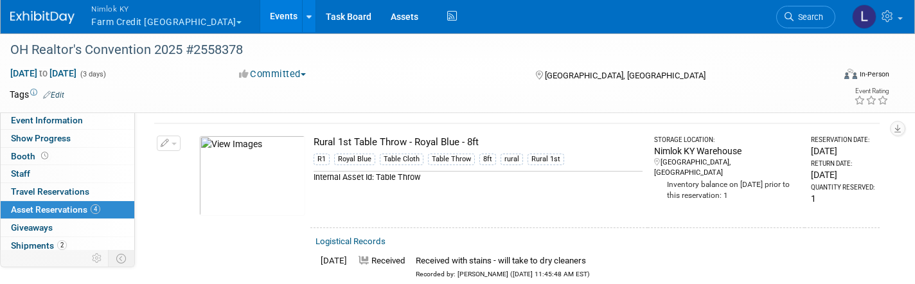
scroll to position [211, 0]
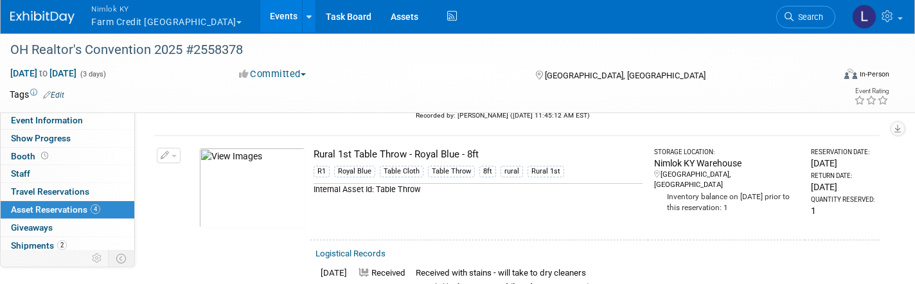
click at [175, 155] on span "button" at bounding box center [174, 156] width 5 height 3
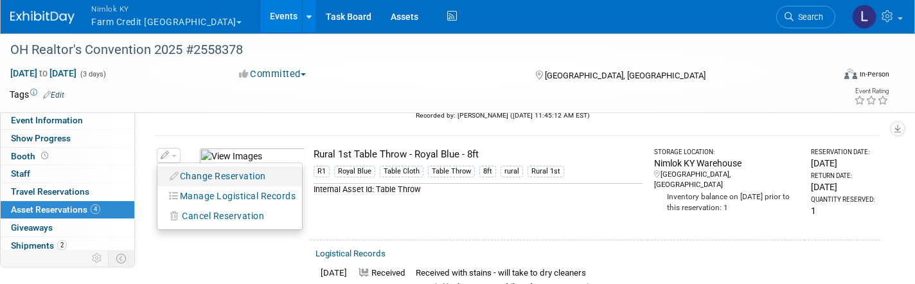
click at [204, 182] on li "Change Reservation" at bounding box center [229, 176] width 145 height 20
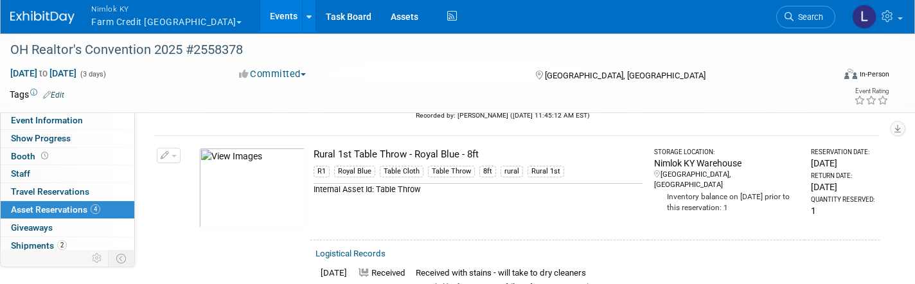
click at [173, 155] on button "button" at bounding box center [169, 155] width 24 height 15
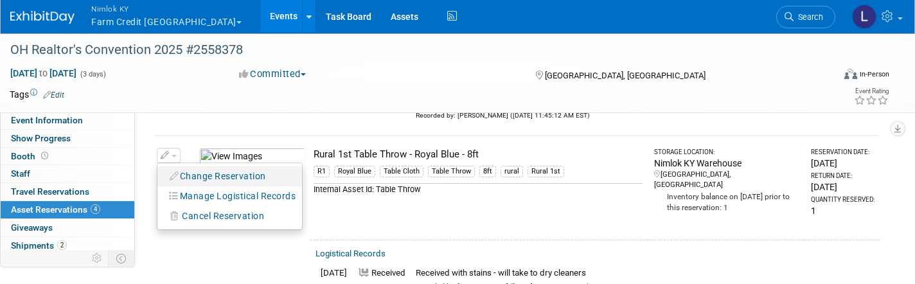
click at [199, 172] on button "Change Reservation" at bounding box center [218, 176] width 109 height 17
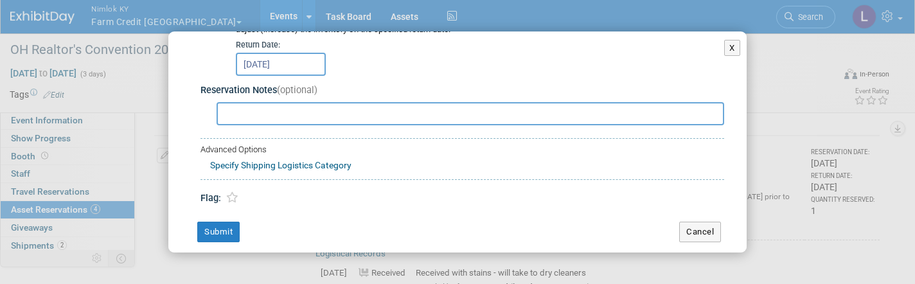
scroll to position [303, 0]
click at [706, 222] on button "Cancel" at bounding box center [700, 232] width 42 height 21
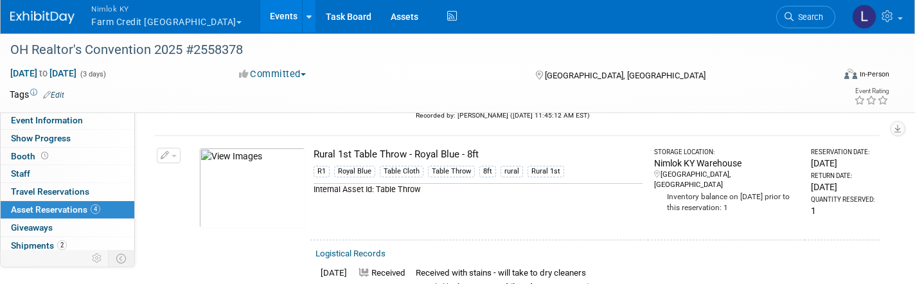
click at [177, 150] on button "button" at bounding box center [169, 155] width 24 height 15
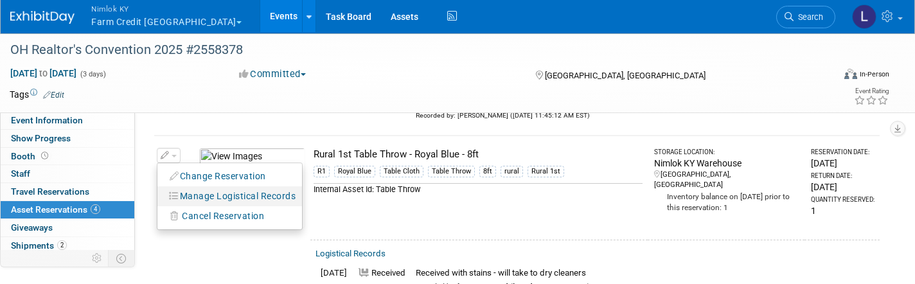
click at [213, 192] on button "Manage Logistical Records" at bounding box center [233, 196] width 138 height 17
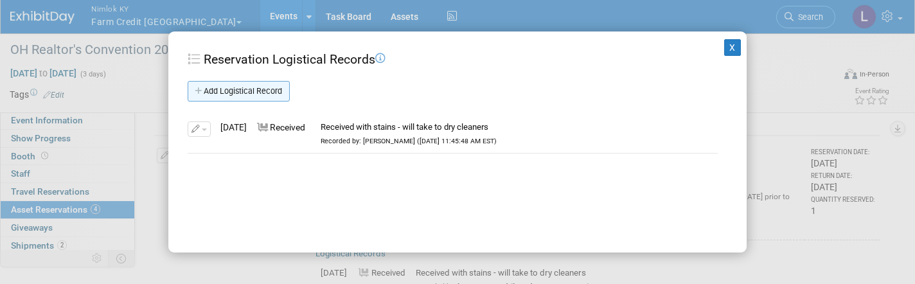
click at [251, 89] on link "Add Logistical Record" at bounding box center [239, 91] width 102 height 21
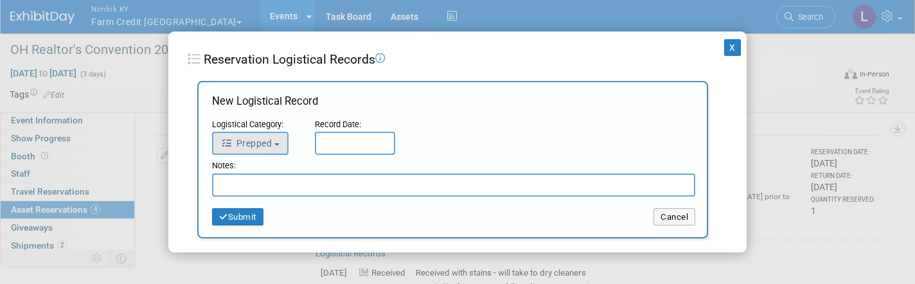
click at [263, 140] on span "Prepped" at bounding box center [246, 143] width 51 height 10
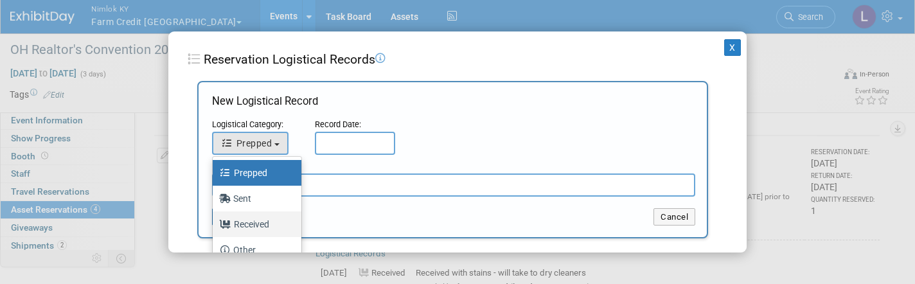
click at [258, 228] on label "Received" at bounding box center [253, 224] width 69 height 21
click at [215, 227] on input "Received" at bounding box center [210, 222] width 8 height 8
select select "3"
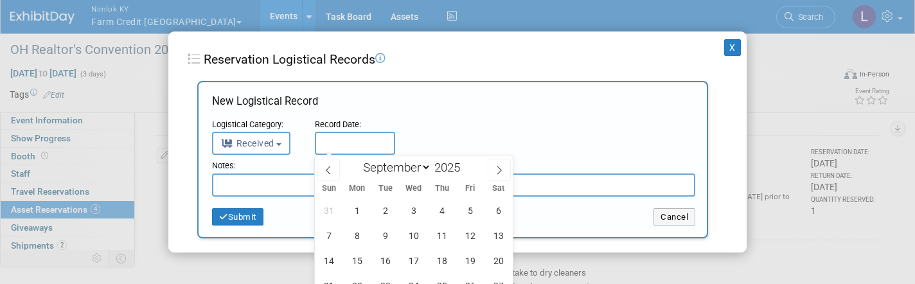
click at [332, 146] on input "text" at bounding box center [355, 143] width 80 height 23
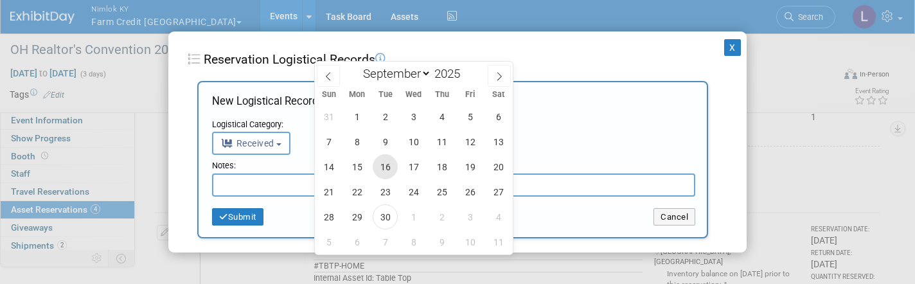
scroll to position [304, 0]
click at [386, 220] on span "30" at bounding box center [385, 217] width 25 height 25
type input "Sep 30, 2025"
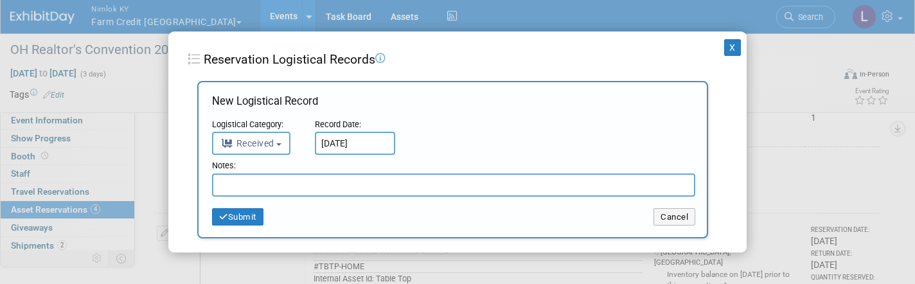
click at [282, 184] on input "text" at bounding box center [453, 184] width 483 height 23
paste input "Returned from dry cleaner"
type input "Returned from dry cleaner"
click at [247, 217] on button "Submit" at bounding box center [237, 217] width 51 height 18
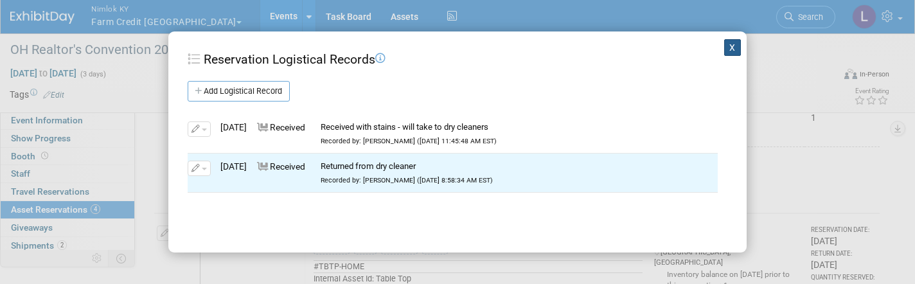
click at [730, 48] on button "X" at bounding box center [732, 47] width 17 height 17
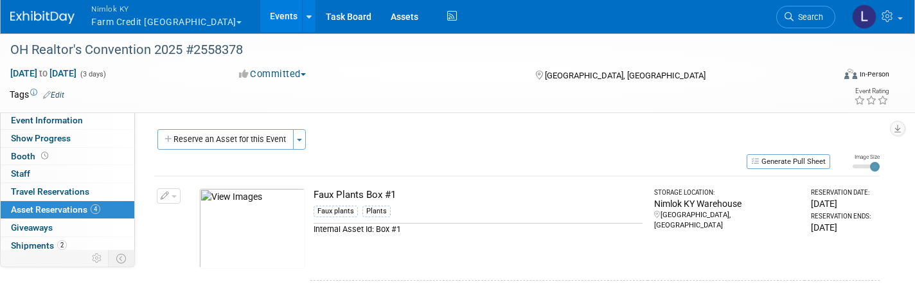
scroll to position [20, 0]
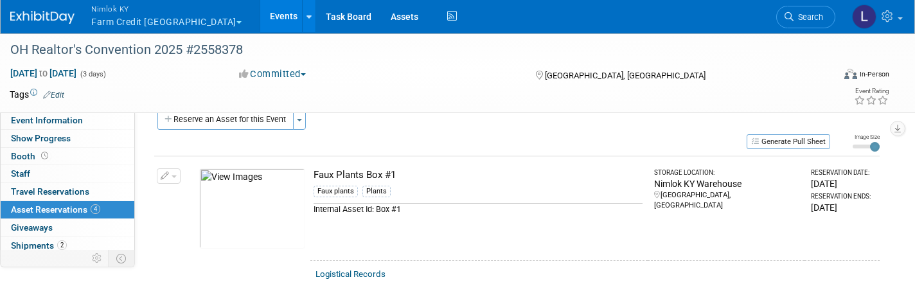
click at [170, 29] on button "Nimlok KY Farm Credit Mid America" at bounding box center [174, 16] width 168 height 33
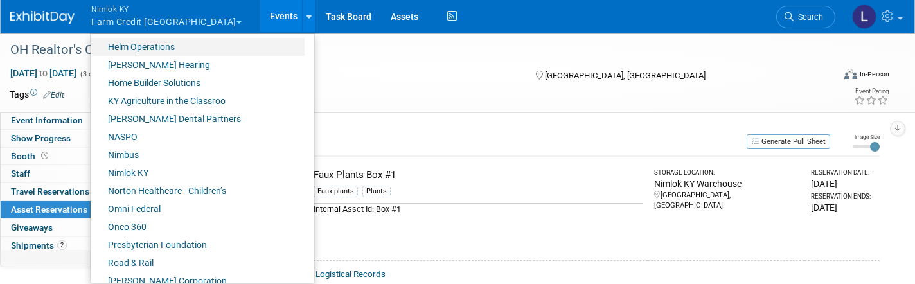
scroll to position [502, 0]
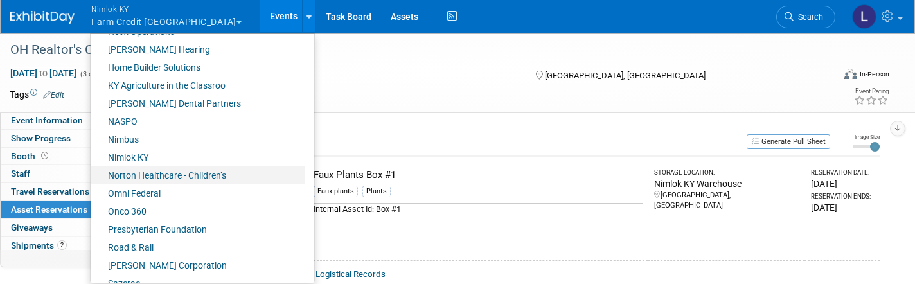
click at [137, 176] on link "Norton Healthcare - Children’s" at bounding box center [198, 175] width 214 height 18
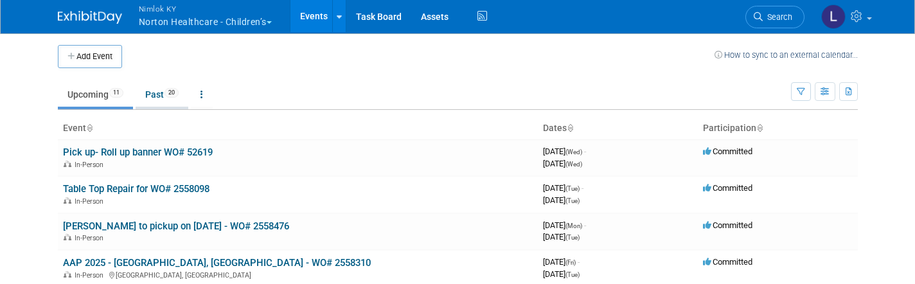
click at [150, 85] on link "Past 20" at bounding box center [162, 94] width 53 height 24
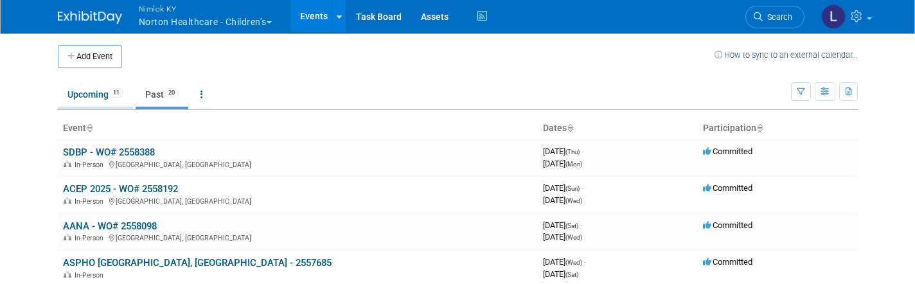
click at [93, 94] on link "Upcoming 11" at bounding box center [95, 94] width 75 height 24
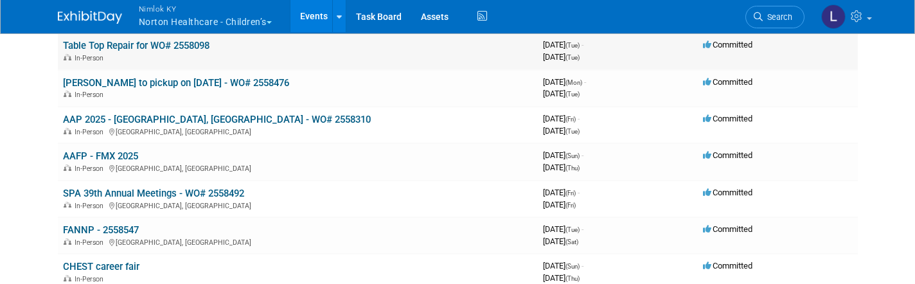
scroll to position [145, 0]
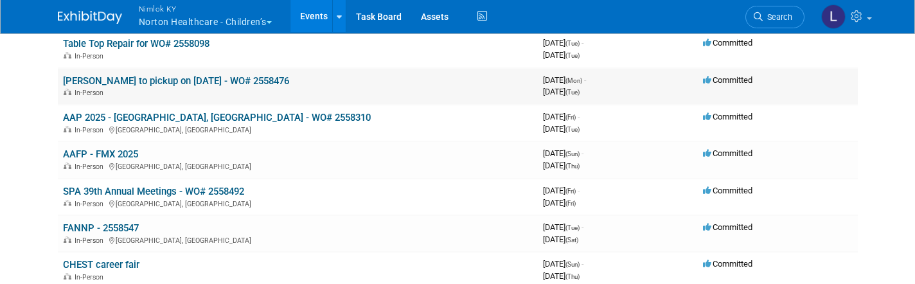
click at [188, 71] on td "Heather Rich to pickup on 9/15/25 - WO# 2558476 In-Person" at bounding box center [298, 86] width 480 height 37
click at [186, 78] on link "Heather Rich to pickup on 9/15/25 - WO# 2558476" at bounding box center [176, 81] width 226 height 12
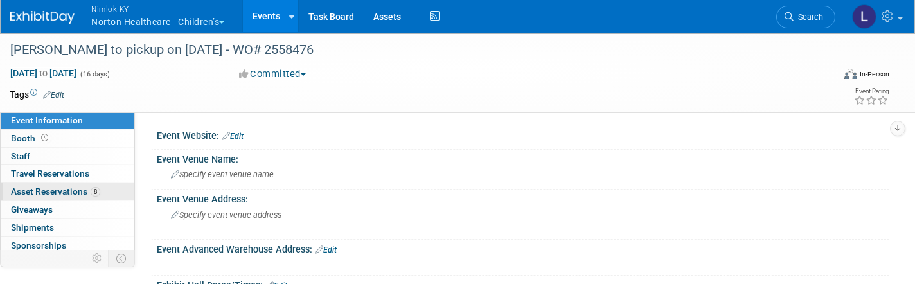
click at [58, 191] on span "Asset Reservations 8" at bounding box center [55, 191] width 89 height 10
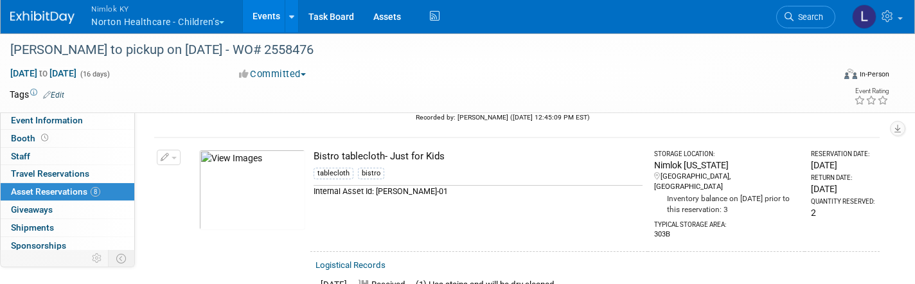
scroll to position [208, 0]
click at [175, 157] on span "button" at bounding box center [174, 158] width 5 height 3
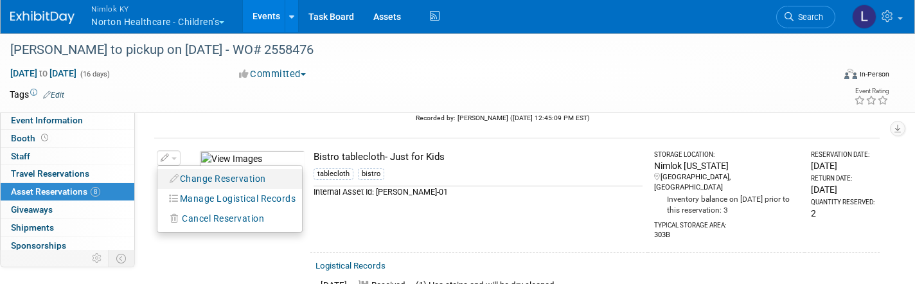
click at [199, 173] on button "Change Reservation" at bounding box center [218, 178] width 109 height 17
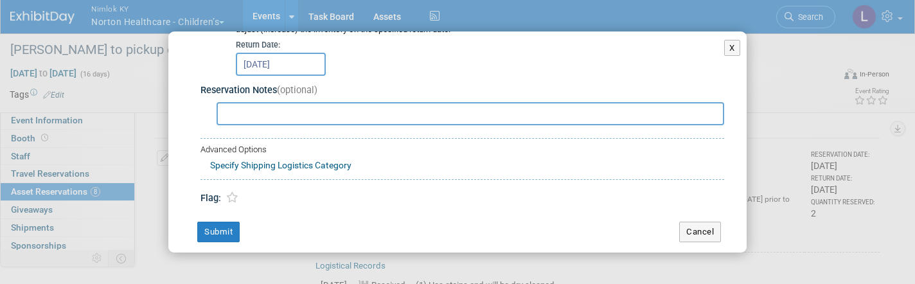
scroll to position [303, 0]
click at [705, 224] on button "Cancel" at bounding box center [700, 232] width 42 height 21
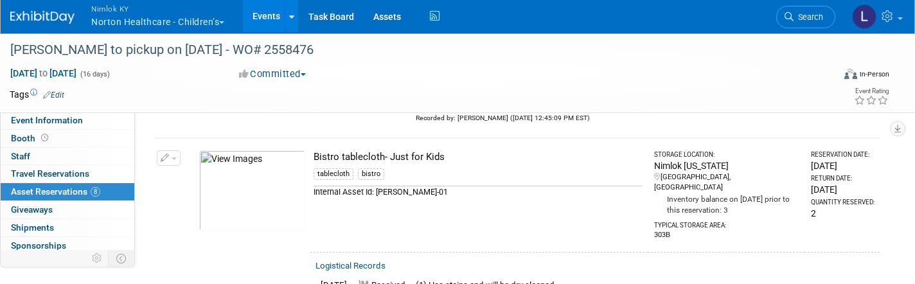
click at [173, 157] on span "button" at bounding box center [174, 158] width 5 height 3
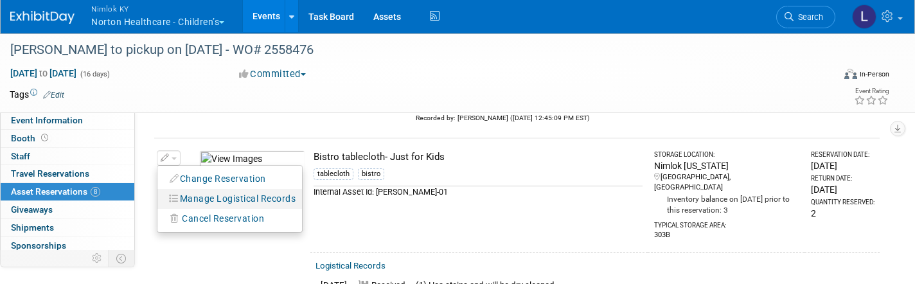
click at [215, 197] on button "Manage Logistical Records" at bounding box center [233, 198] width 138 height 17
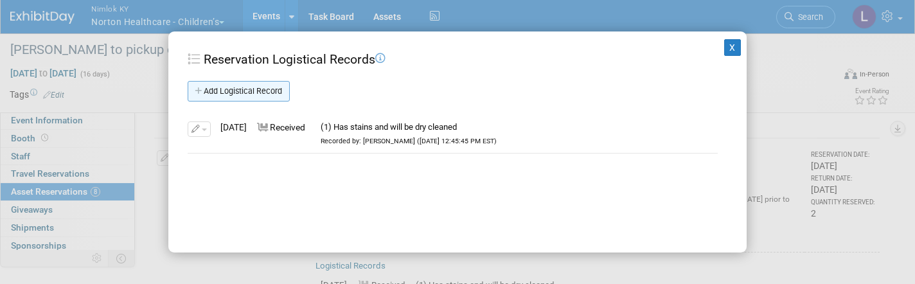
click at [258, 92] on link "Add Logistical Record" at bounding box center [239, 91] width 102 height 21
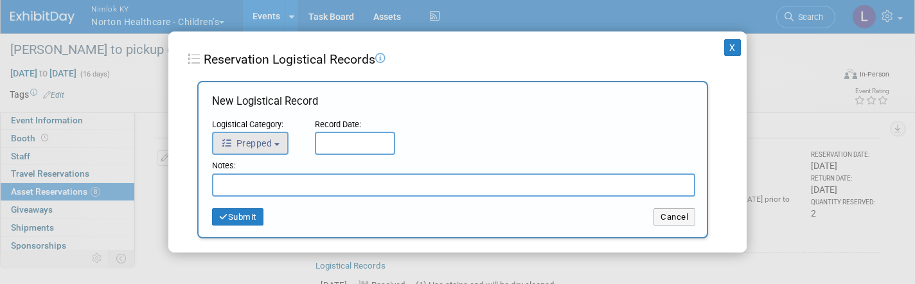
click at [265, 148] on button "Prepped" at bounding box center [250, 143] width 76 height 23
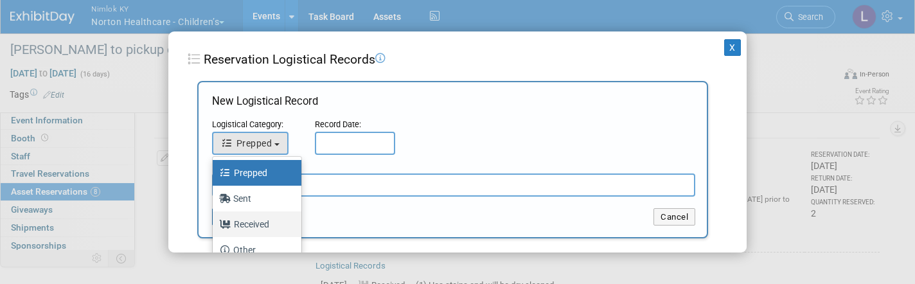
click at [252, 224] on label "Received" at bounding box center [253, 224] width 69 height 21
click at [215, 224] on input "Received" at bounding box center [210, 222] width 8 height 8
select select "3"
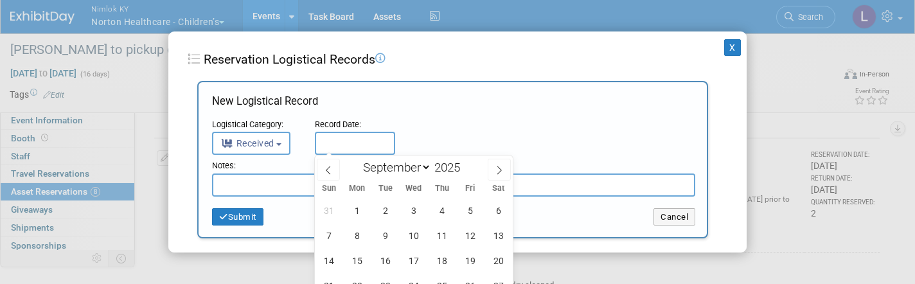
click at [348, 140] on input "text" at bounding box center [355, 143] width 80 height 23
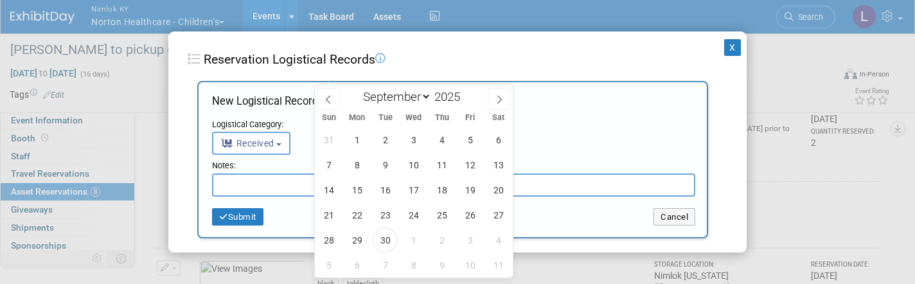
scroll to position [285, 0]
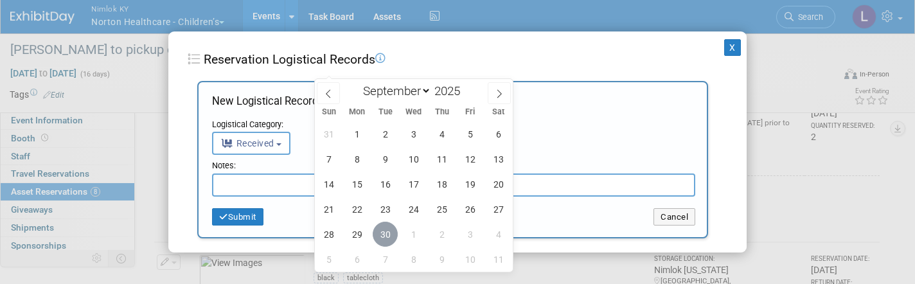
click at [386, 235] on span "30" at bounding box center [385, 234] width 25 height 25
type input "[DATE]"
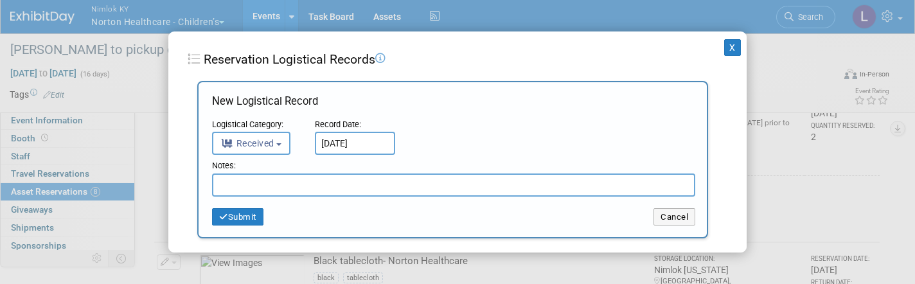
click at [267, 189] on input "text" at bounding box center [453, 184] width 483 height 23
drag, startPoint x: 332, startPoint y: 183, endPoint x: 217, endPoint y: 168, distance: 115.9
click at [217, 168] on div "Notes: Received from Dry Cleaner Submit Cancel" at bounding box center [453, 193] width 483 height 66
type input "Received from Dry Cleaner"
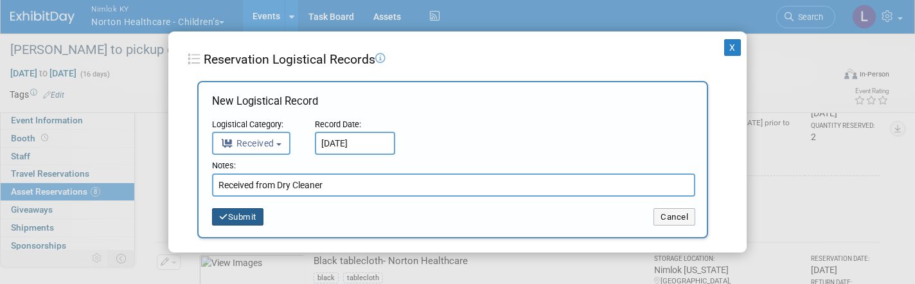
click at [254, 220] on button "Submit" at bounding box center [237, 217] width 51 height 18
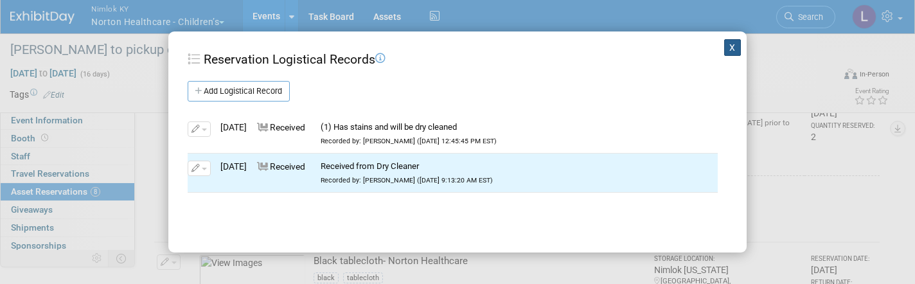
click at [734, 51] on button "X" at bounding box center [732, 47] width 17 height 17
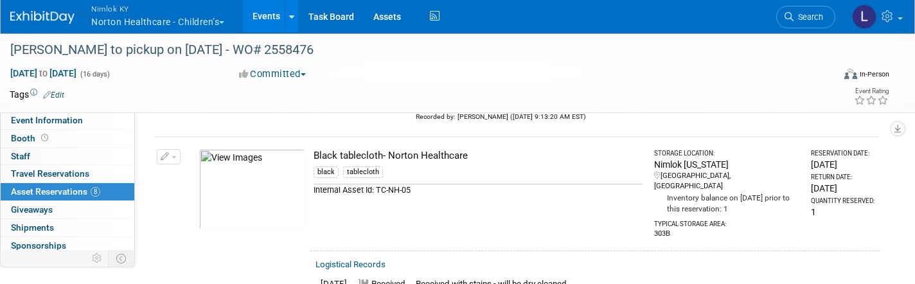
scroll to position [416, 0]
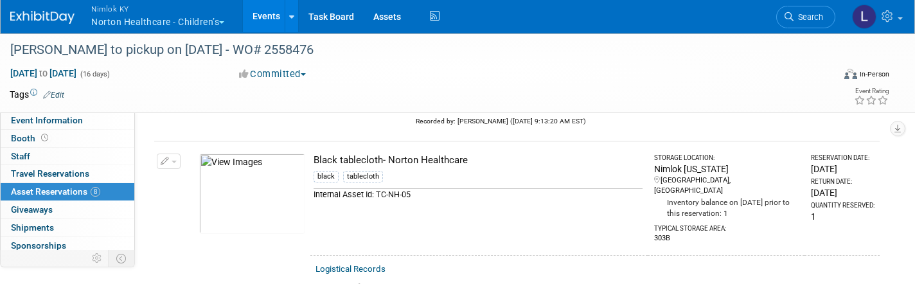
click at [175, 154] on button "button" at bounding box center [169, 161] width 24 height 15
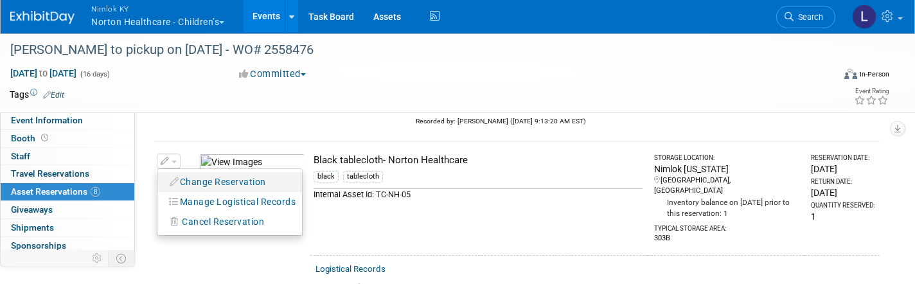
click at [202, 173] on button "Change Reservation" at bounding box center [218, 181] width 109 height 17
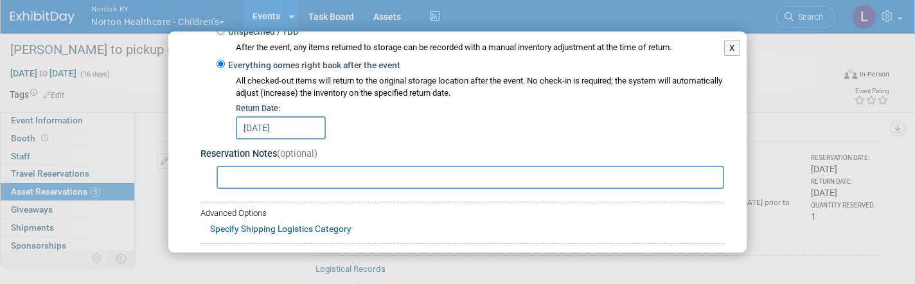
scroll to position [243, 0]
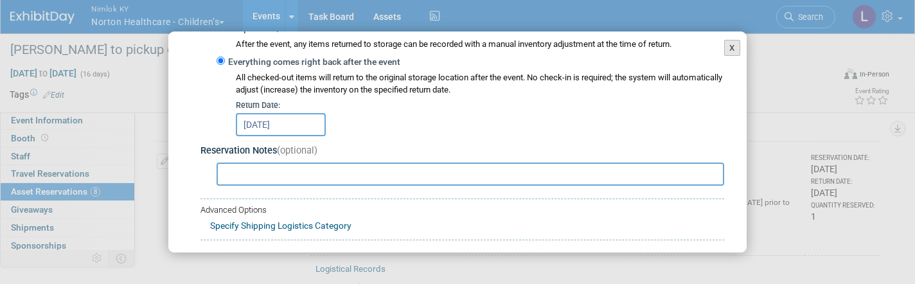
click at [730, 53] on button "X" at bounding box center [732, 48] width 16 height 17
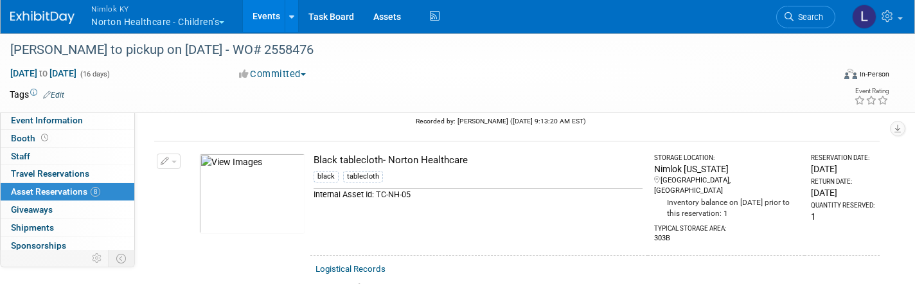
click at [177, 154] on button "button" at bounding box center [169, 161] width 24 height 15
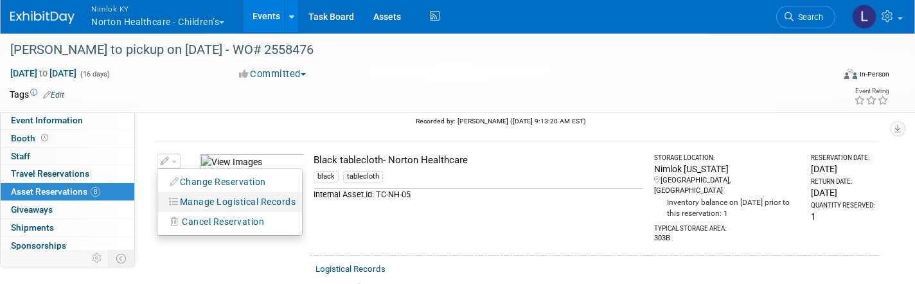
click at [201, 193] on button "Manage Logistical Records" at bounding box center [233, 201] width 138 height 17
select select "8"
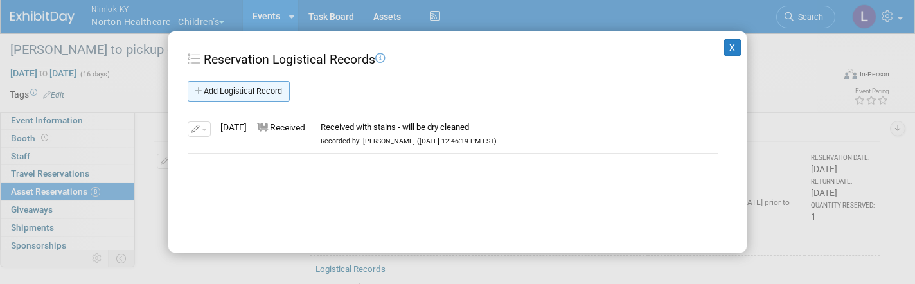
click at [272, 91] on link "Add Logistical Record" at bounding box center [239, 91] width 102 height 21
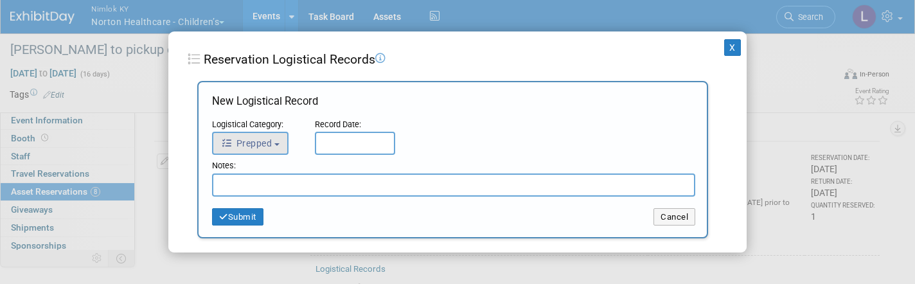
click at [269, 148] on button "Prepped" at bounding box center [250, 143] width 76 height 23
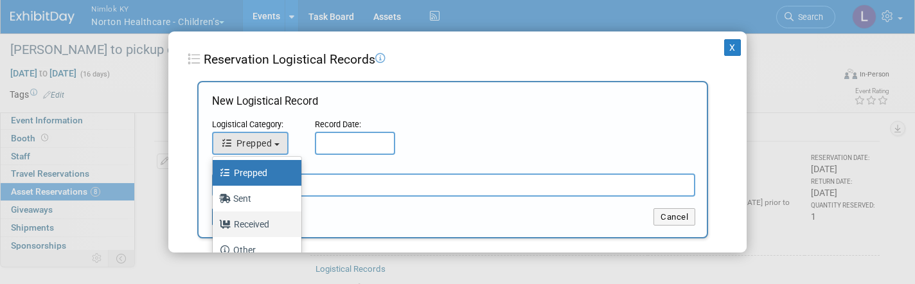
click at [253, 221] on label "Received" at bounding box center [253, 224] width 69 height 21
click at [215, 221] on input "Received" at bounding box center [210, 222] width 8 height 8
select select "3"
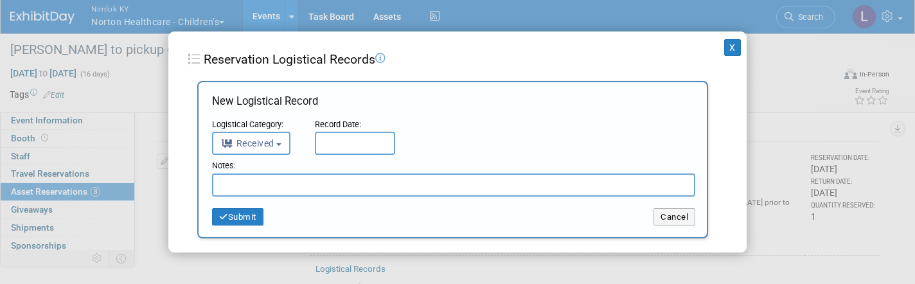
click at [333, 139] on input "text" at bounding box center [355, 143] width 80 height 23
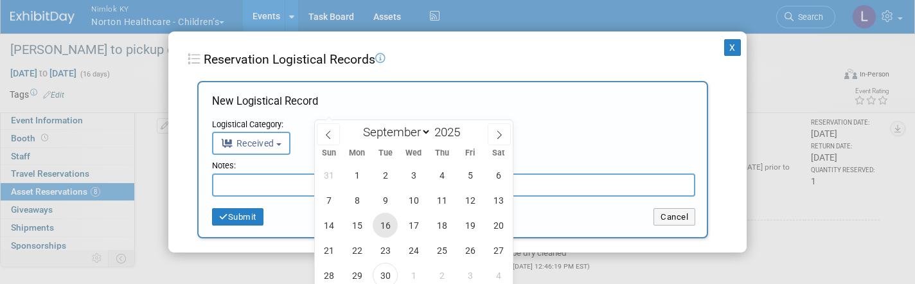
scroll to position [474, 0]
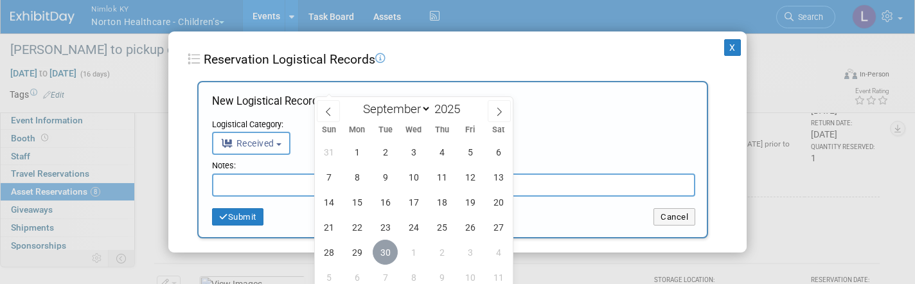
click at [387, 254] on span "30" at bounding box center [385, 252] width 25 height 25
type input "[DATE]"
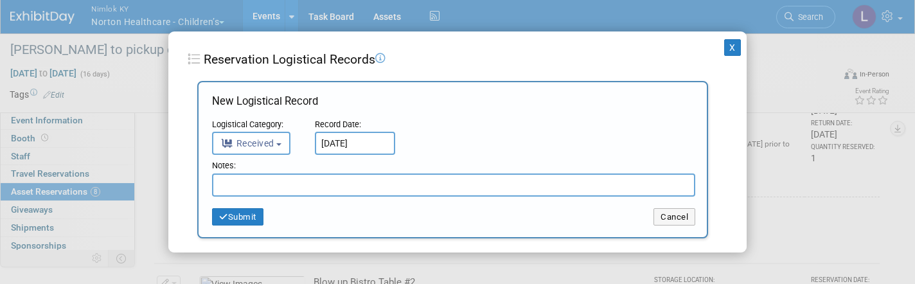
click at [240, 182] on input "text" at bounding box center [453, 184] width 483 height 23
paste input "Received from Dry Cleaner"
type input "Received from Dry Cleaner"
click at [259, 217] on button "Submit" at bounding box center [237, 217] width 51 height 18
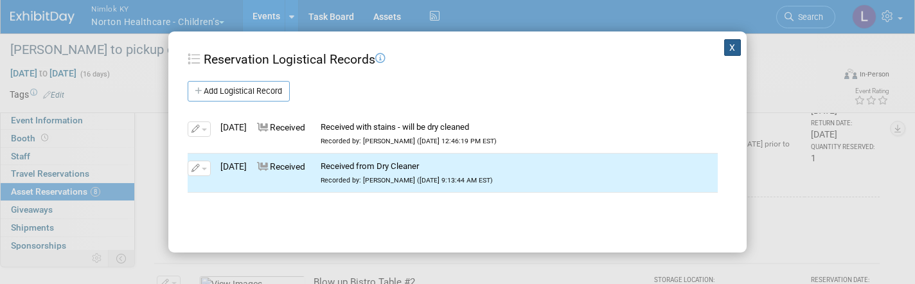
click at [732, 44] on button "X" at bounding box center [732, 47] width 17 height 17
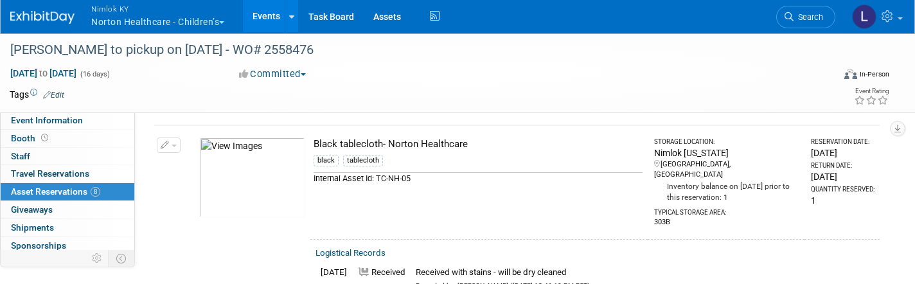
scroll to position [430, 0]
click at [190, 16] on button "Nimlok KY Norton Healthcare - Children’s" at bounding box center [165, 16] width 150 height 33
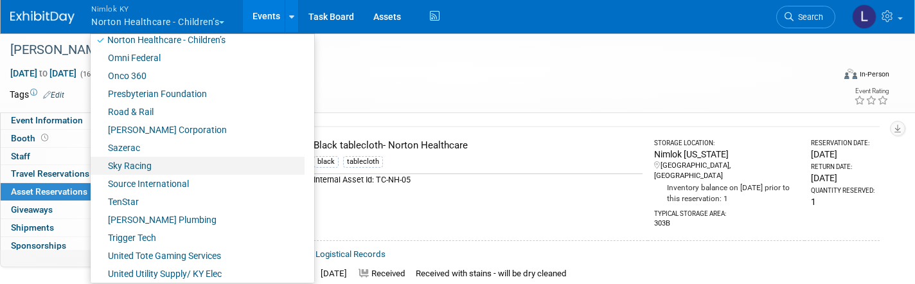
scroll to position [636, 0]
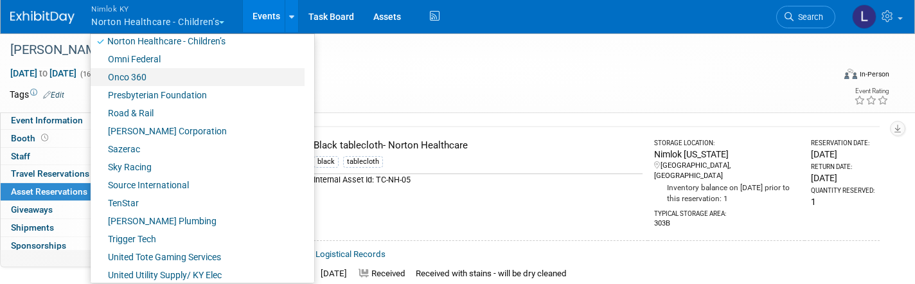
click at [131, 78] on link "Onco 360" at bounding box center [198, 77] width 214 height 18
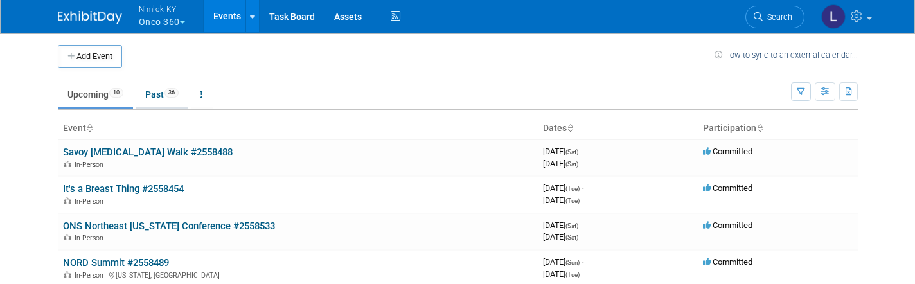
click at [161, 98] on link "Past 36" at bounding box center [162, 94] width 53 height 24
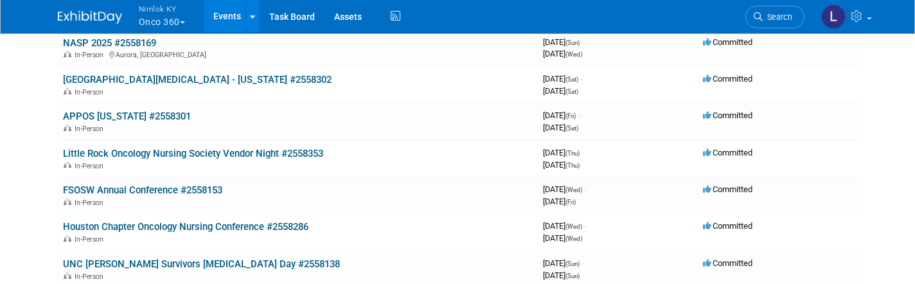
scroll to position [185, 0]
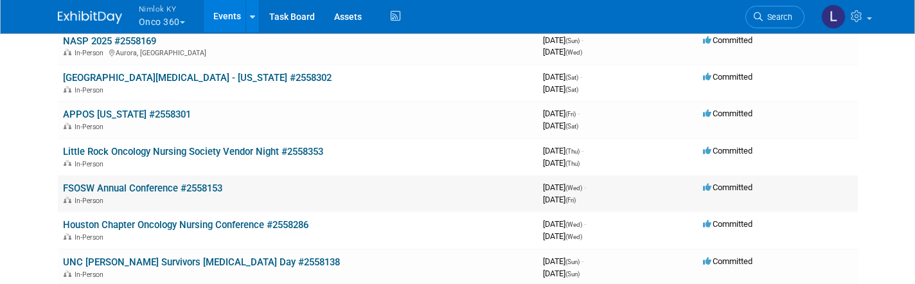
click at [161, 182] on link "FSOSW Annual Conference #2558153" at bounding box center [142, 188] width 159 height 12
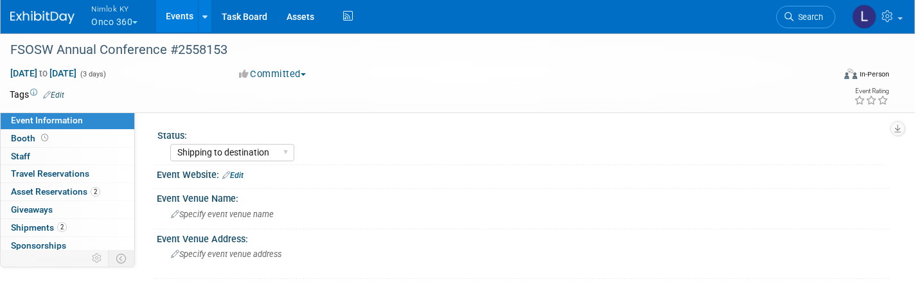
select select "Shipping to destination"
click at [52, 188] on span "Asset Reservations 2" at bounding box center [55, 191] width 89 height 10
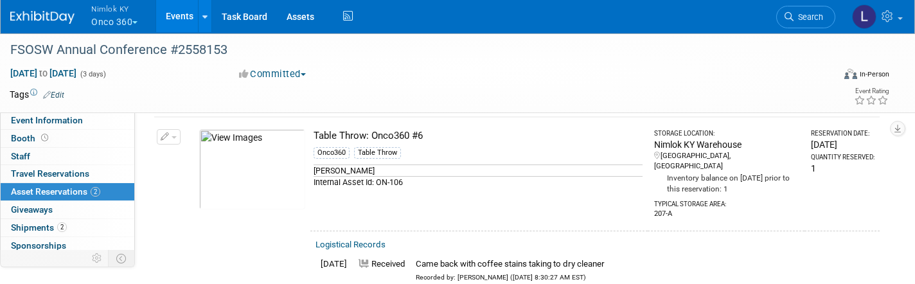
scroll to position [227, 0]
click at [177, 139] on button "button" at bounding box center [169, 138] width 24 height 15
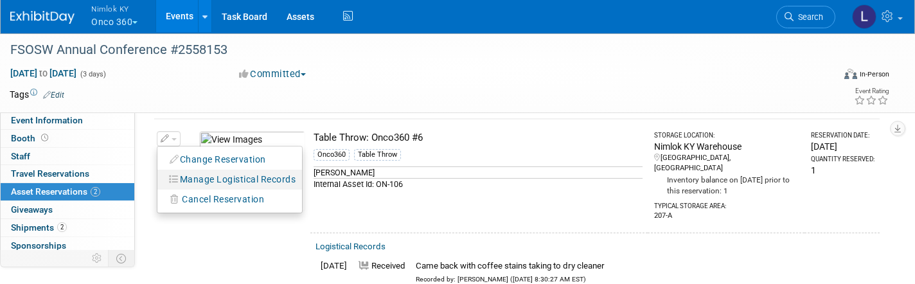
click at [204, 174] on button "Manage Logistical Records" at bounding box center [233, 179] width 138 height 17
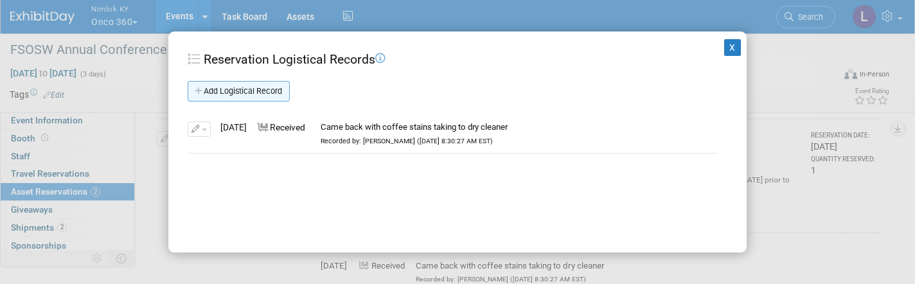
click at [256, 85] on link "Add Logistical Record" at bounding box center [239, 91] width 102 height 21
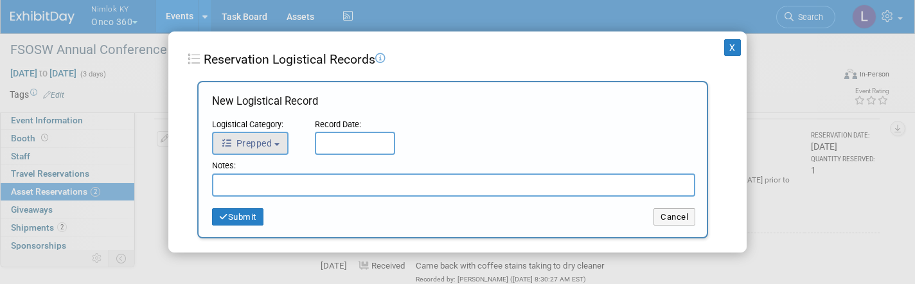
click at [270, 146] on span "Prepped" at bounding box center [246, 143] width 51 height 10
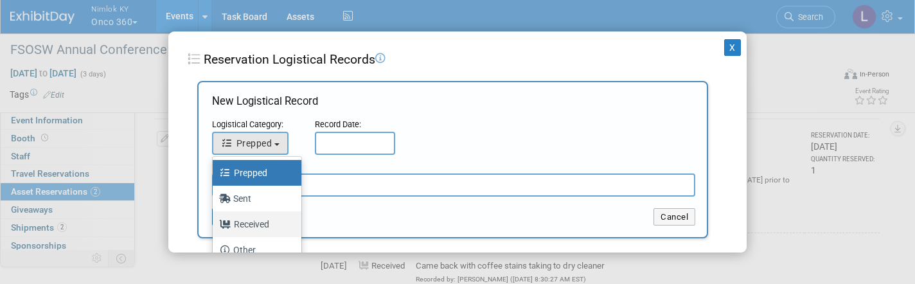
click at [261, 220] on label "Received" at bounding box center [253, 224] width 69 height 21
click at [215, 220] on input "Received" at bounding box center [210, 222] width 8 height 8
select select "3"
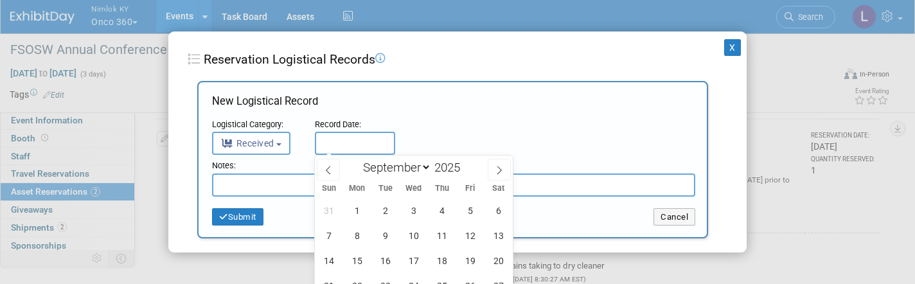
click at [342, 141] on input "text" at bounding box center [355, 143] width 80 height 23
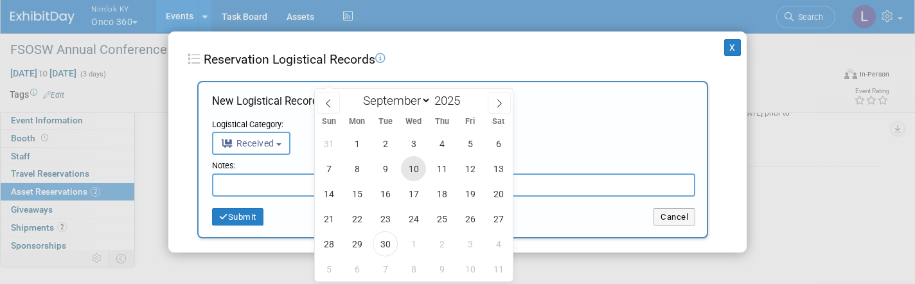
scroll to position [296, 0]
click at [385, 241] on span "30" at bounding box center [385, 242] width 25 height 25
type input "[DATE]"
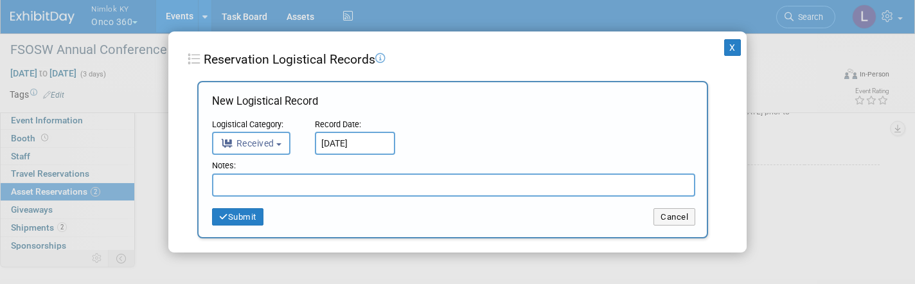
click at [288, 181] on input "text" at bounding box center [453, 184] width 483 height 23
paste input "Received from Dry Cleaner"
type input "Received from Dry Cleaner"
click at [254, 213] on button "Submit" at bounding box center [237, 217] width 51 height 18
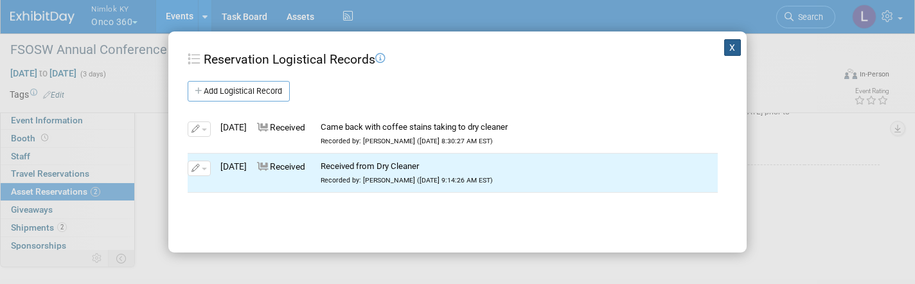
click at [733, 49] on button "X" at bounding box center [732, 47] width 17 height 17
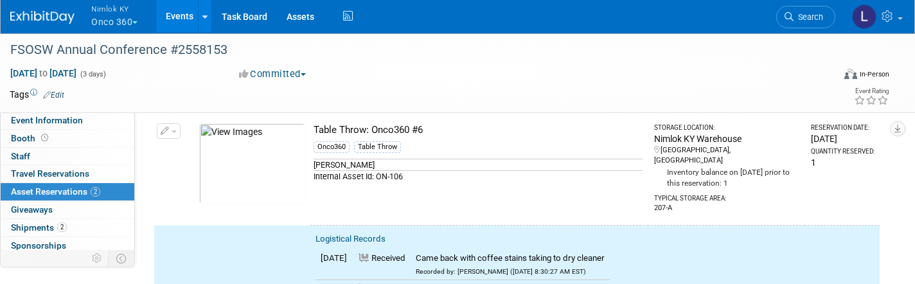
scroll to position [224, 0]
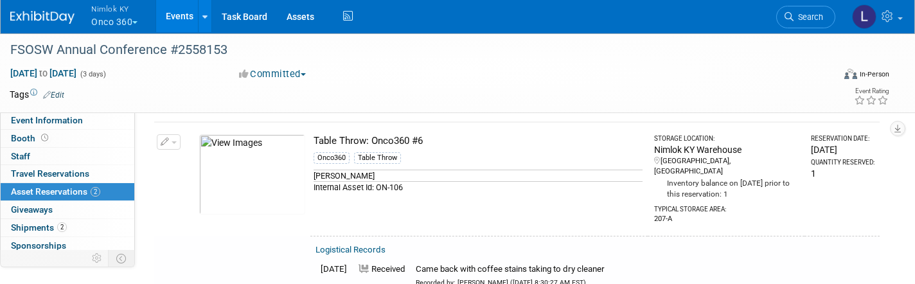
click at [174, 137] on button "button" at bounding box center [169, 141] width 24 height 15
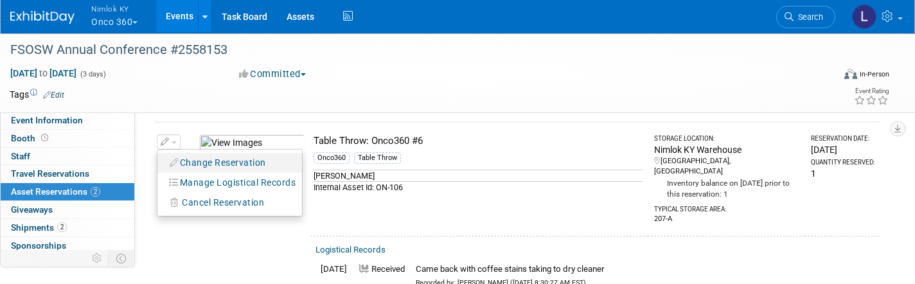
click at [204, 155] on button "Change Reservation" at bounding box center [218, 162] width 109 height 17
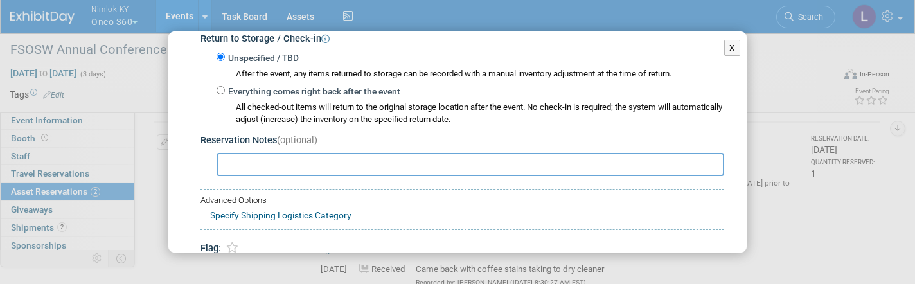
scroll to position [207, 0]
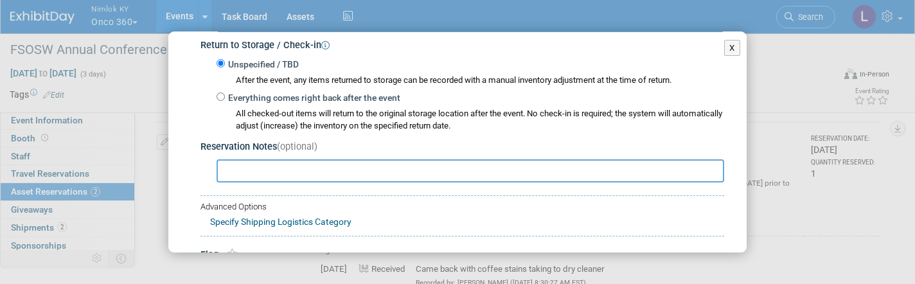
click at [219, 93] on input "Everything comes right back after the event" at bounding box center [221, 97] width 8 height 8
radio input "true"
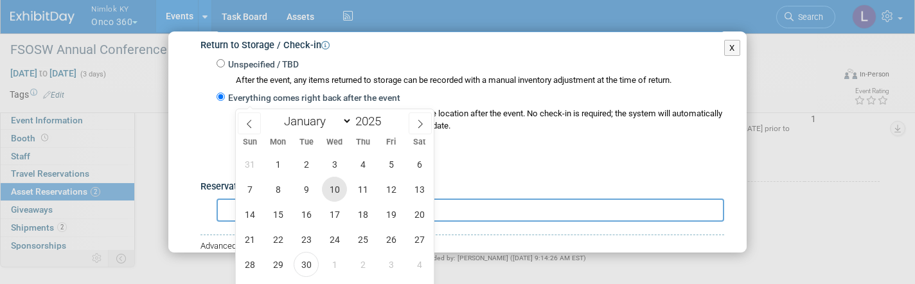
scroll to position [285, 0]
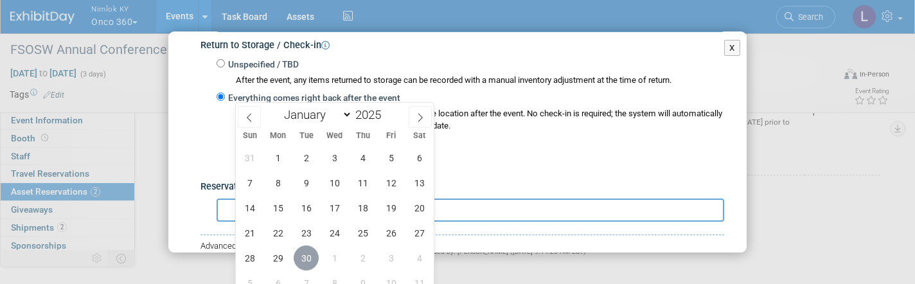
click at [308, 257] on span "30" at bounding box center [306, 257] width 25 height 25
type input "[DATE]"
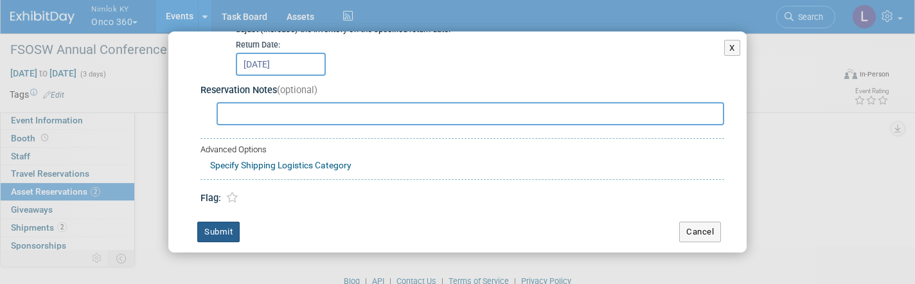
scroll to position [303, 0]
click at [226, 222] on button "Submit" at bounding box center [218, 232] width 42 height 21
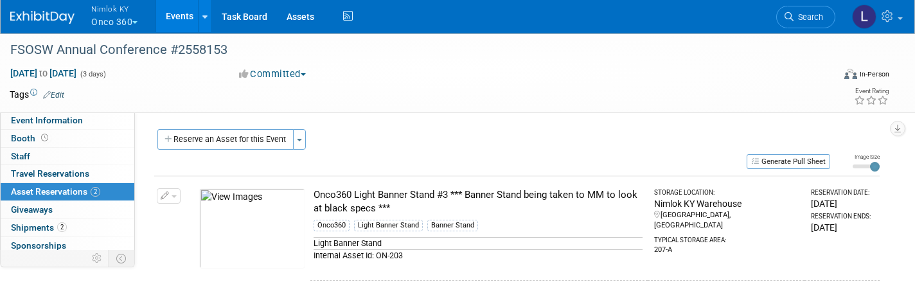
scroll to position [0, 0]
click at [187, 19] on link "Events" at bounding box center [179, 16] width 47 height 32
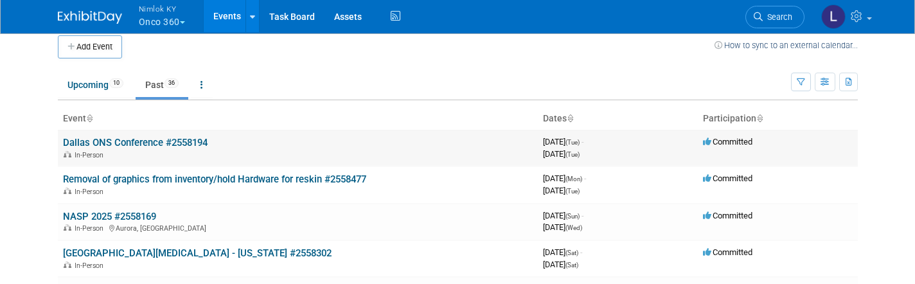
scroll to position [25, 0]
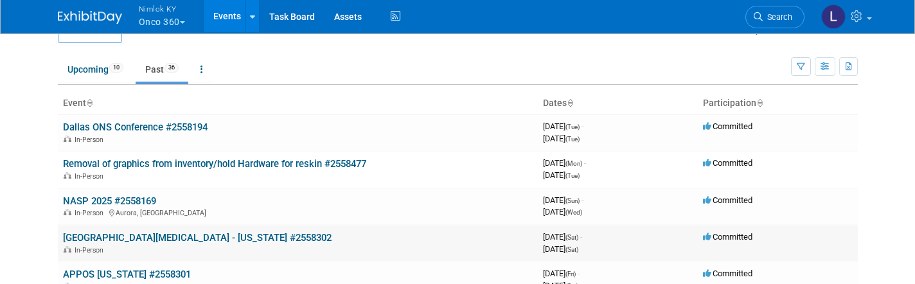
click at [195, 236] on link "Central Cancer Care Center - Kansas #2558302" at bounding box center [197, 238] width 269 height 12
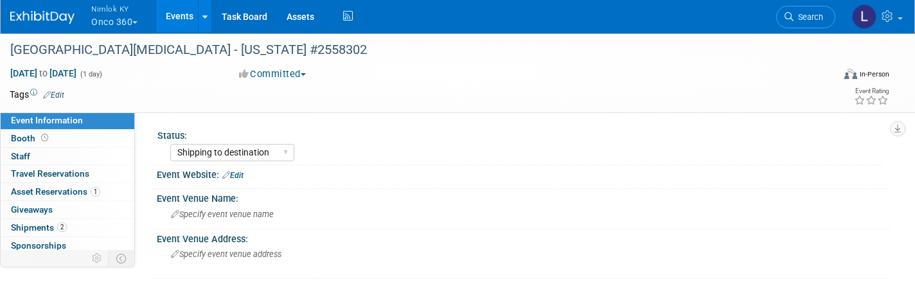
select select "Shipping to destination"
click at [61, 188] on span "Asset Reservations 1" at bounding box center [55, 191] width 89 height 10
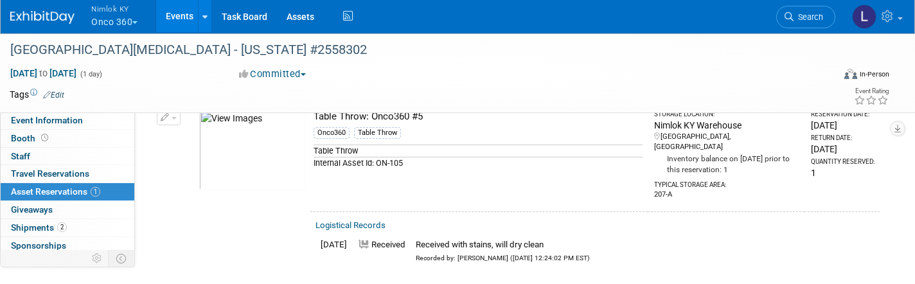
scroll to position [80, 0]
click at [175, 116] on span "button" at bounding box center [174, 117] width 5 height 3
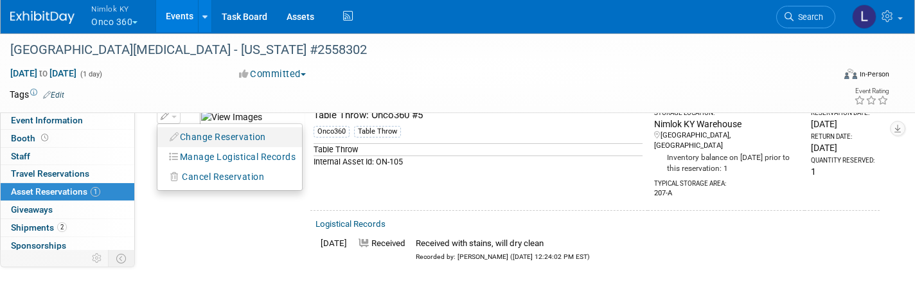
click at [202, 135] on button "Change Reservation" at bounding box center [218, 136] width 109 height 17
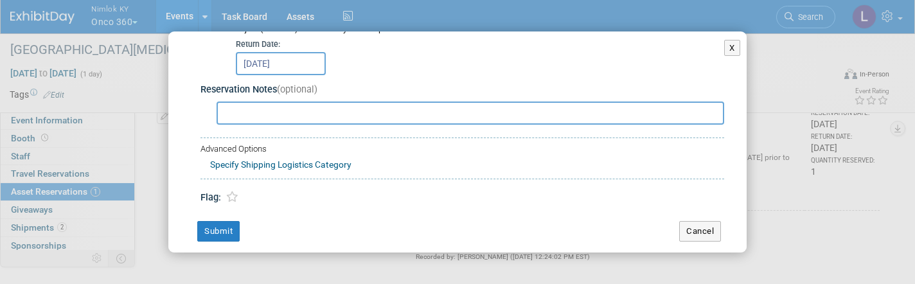
scroll to position [303, 0]
click at [702, 222] on button "Cancel" at bounding box center [700, 232] width 42 height 21
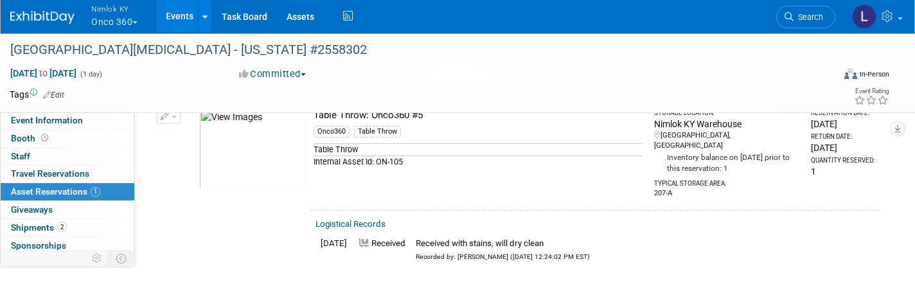
click at [174, 116] on span "button" at bounding box center [174, 117] width 5 height 3
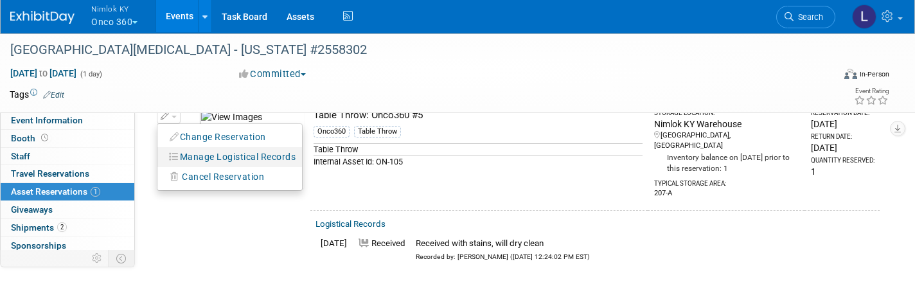
click at [208, 157] on button "Manage Logistical Records" at bounding box center [233, 156] width 138 height 17
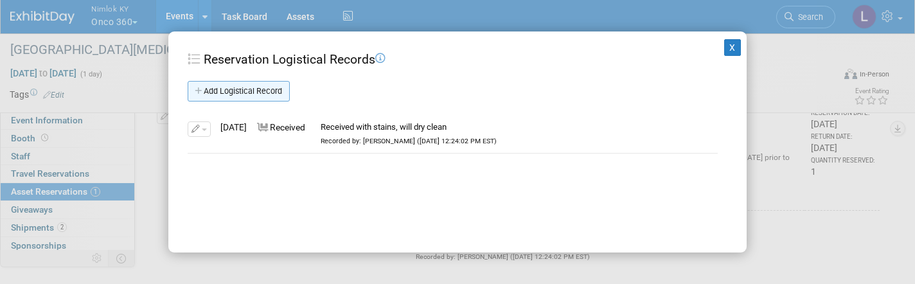
click at [240, 87] on link "Add Logistical Record" at bounding box center [239, 91] width 102 height 21
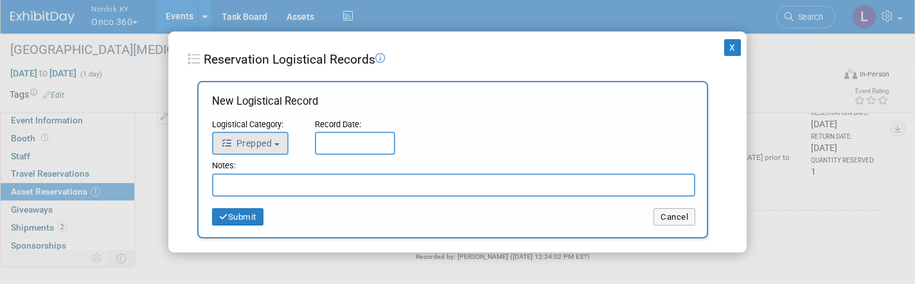
click at [263, 140] on span "Prepped" at bounding box center [246, 143] width 51 height 10
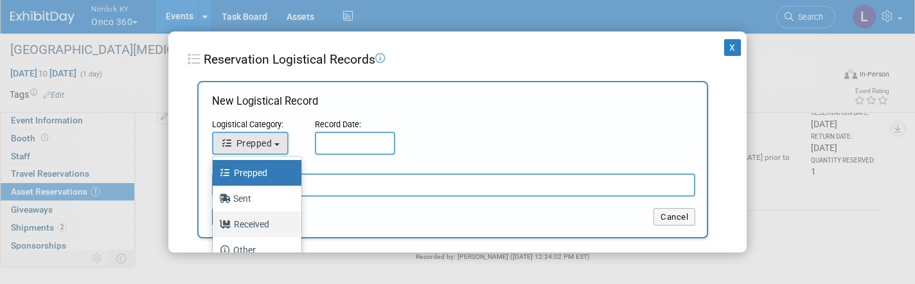
click at [258, 228] on label "Received" at bounding box center [253, 224] width 69 height 21
click at [215, 227] on input "Received" at bounding box center [210, 222] width 8 height 8
select select "3"
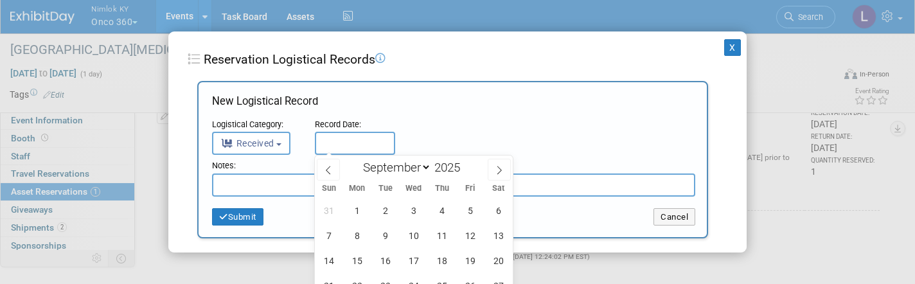
click at [353, 146] on input "text" at bounding box center [355, 143] width 80 height 23
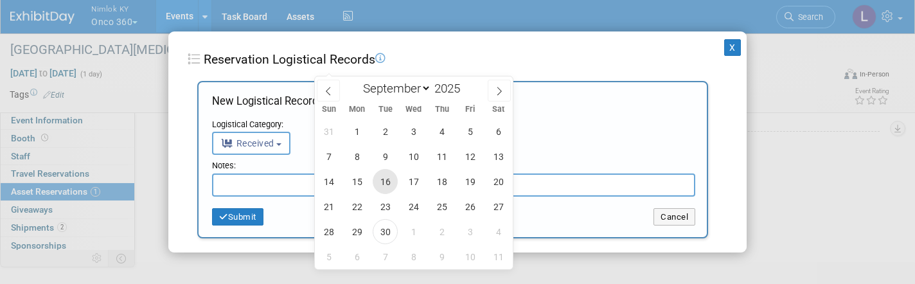
scroll to position [161, 0]
click at [387, 233] on span "30" at bounding box center [385, 229] width 25 height 25
type input "[DATE]"
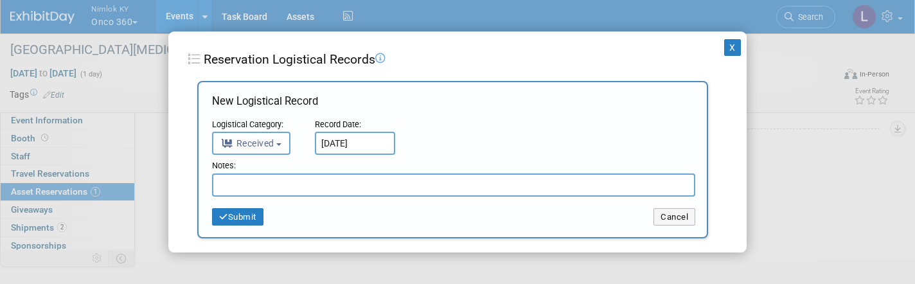
click at [270, 174] on input "text" at bounding box center [453, 184] width 483 height 23
paste input "Received from Dry Cleaner"
type input "Received from Dry Cleaner"
click at [245, 224] on button "Submit" at bounding box center [237, 217] width 51 height 18
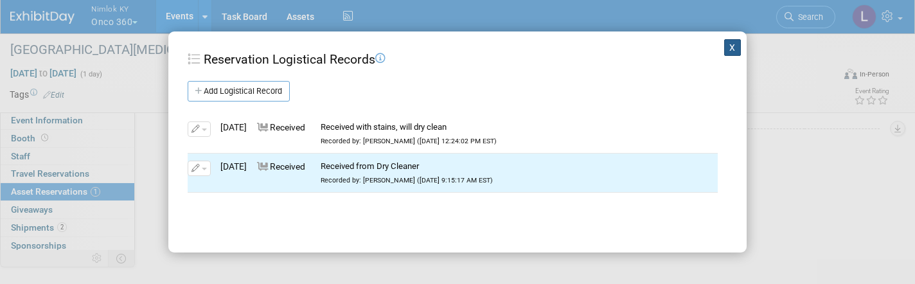
click at [730, 51] on button "X" at bounding box center [732, 47] width 17 height 17
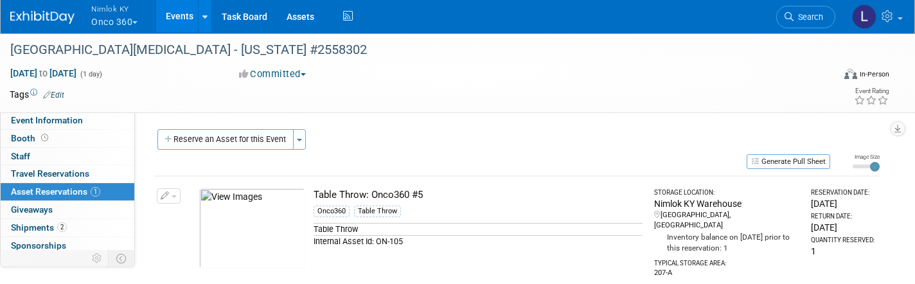
scroll to position [0, 0]
click at [118, 8] on span "Nimlok KY" at bounding box center [114, 8] width 46 height 13
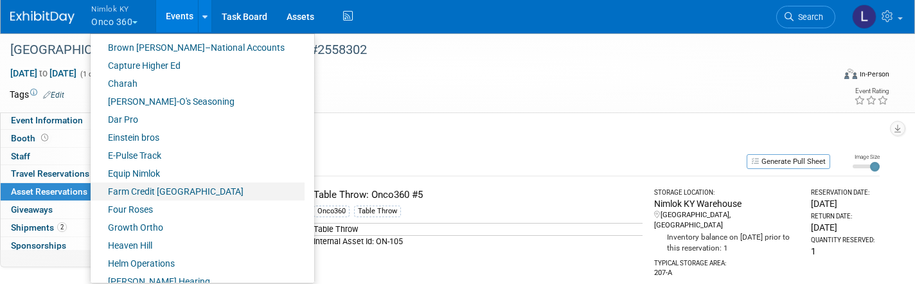
scroll to position [270, 0]
click at [172, 188] on link "Farm Credit [GEOGRAPHIC_DATA]" at bounding box center [198, 191] width 214 height 18
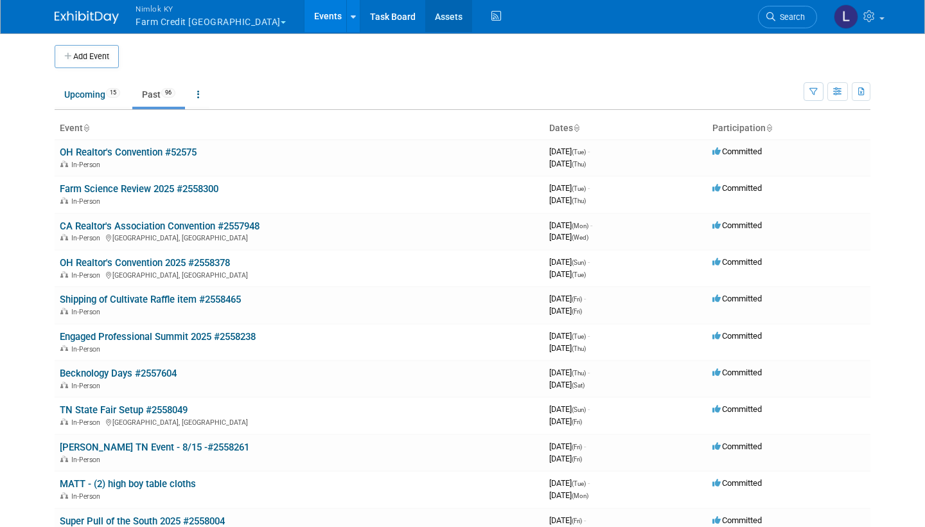
click at [425, 16] on link "Assets" at bounding box center [448, 16] width 47 height 32
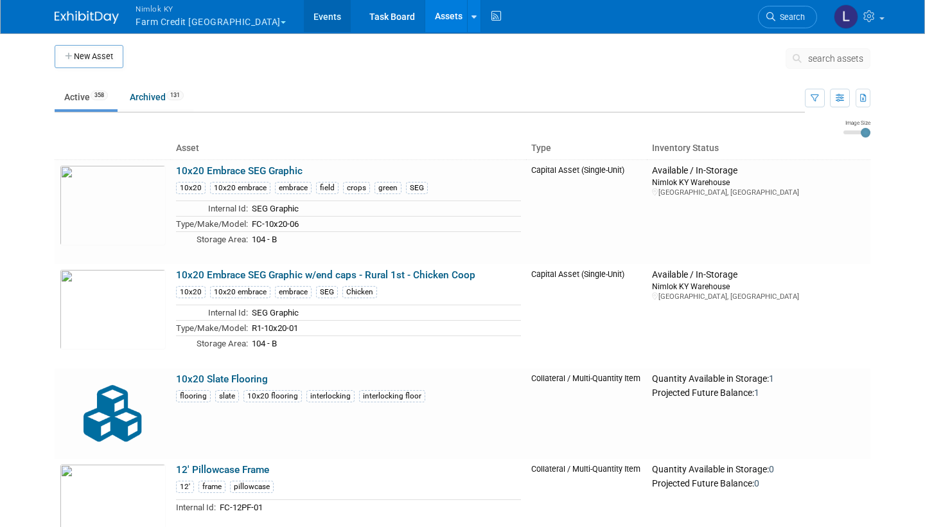
click at [304, 13] on link "Events" at bounding box center [327, 16] width 47 height 32
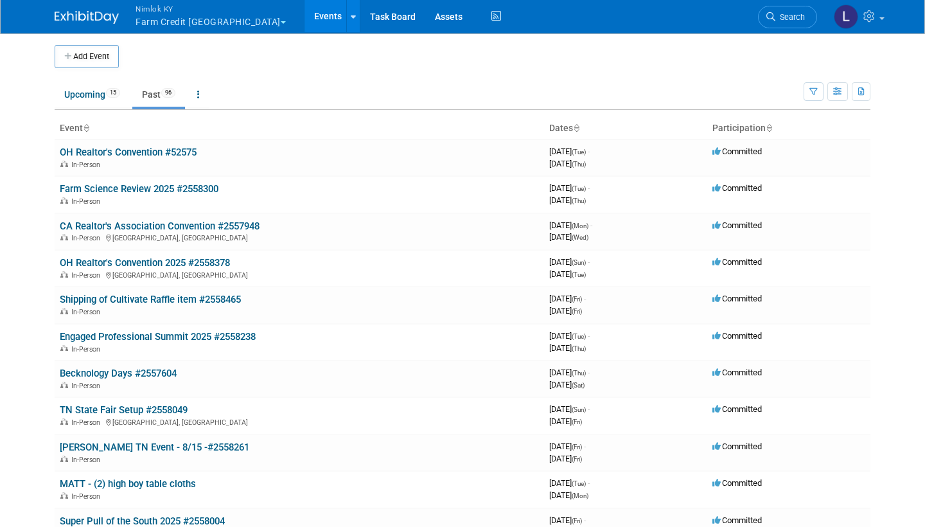
click at [158, 96] on link "Past 96" at bounding box center [158, 94] width 53 height 24
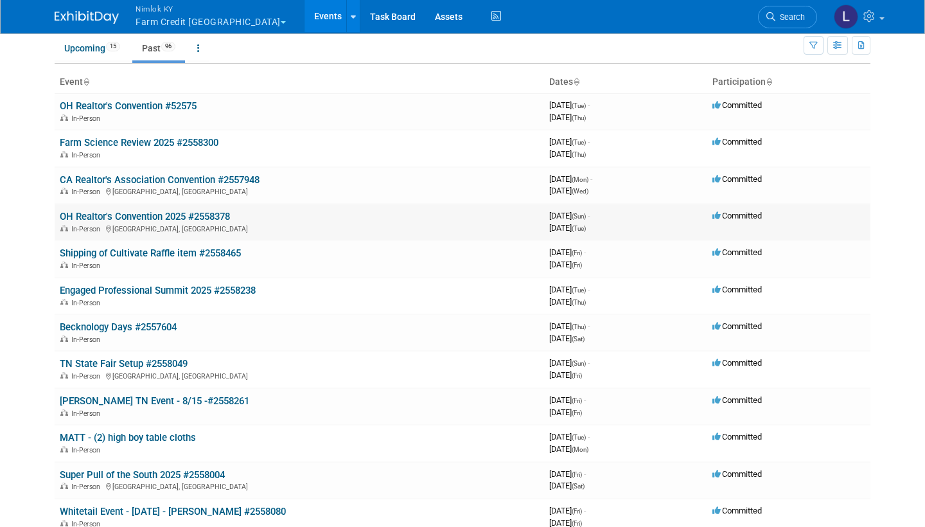
scroll to position [57, 0]
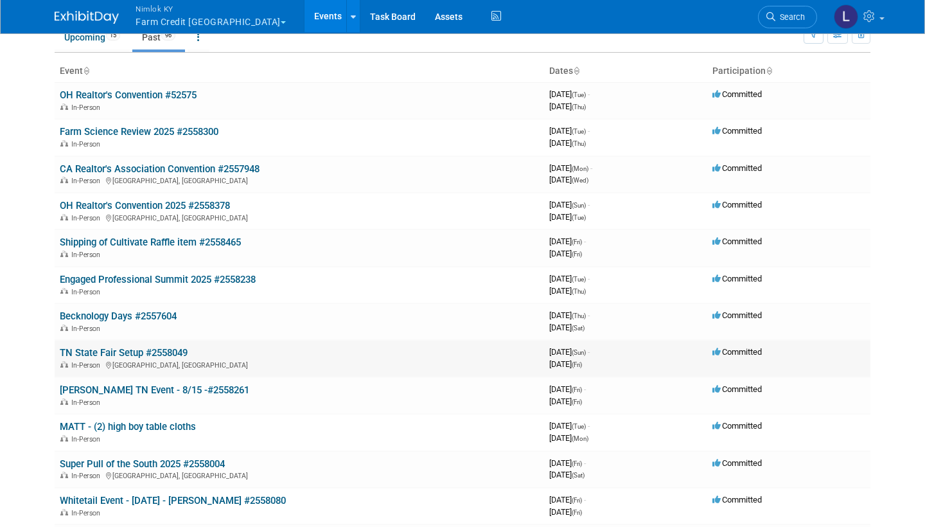
click at [144, 347] on link "TN State Fair Setup #2558049" at bounding box center [124, 353] width 128 height 12
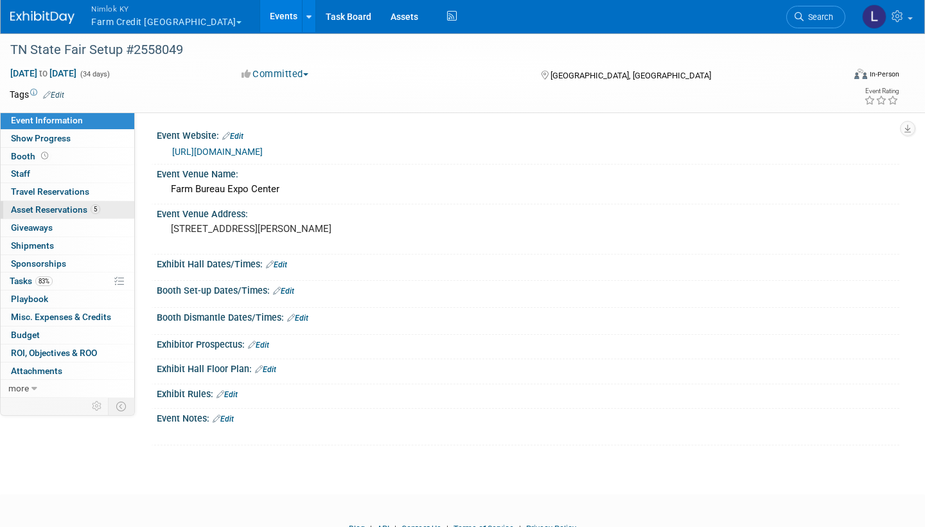
click at [67, 207] on span "Asset Reservations 5" at bounding box center [55, 209] width 89 height 10
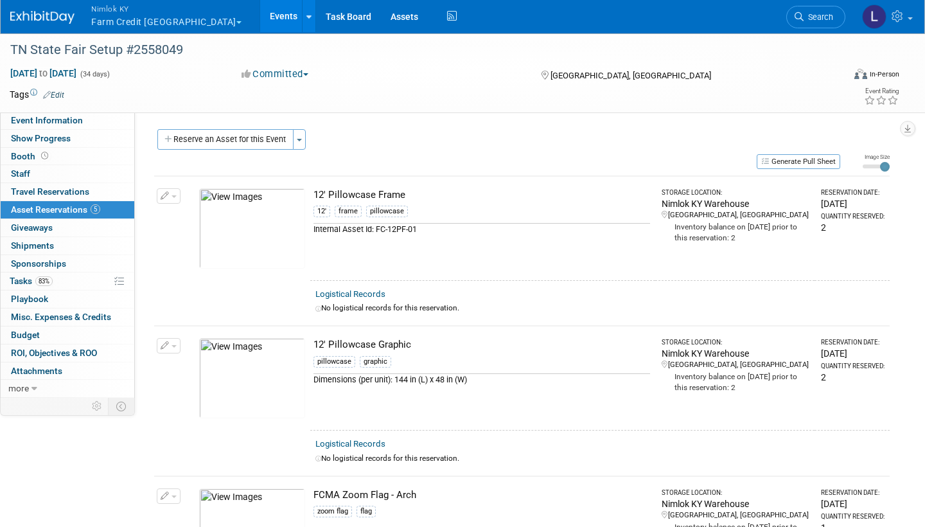
click at [359, 293] on link "Logistical Records" at bounding box center [350, 294] width 70 height 10
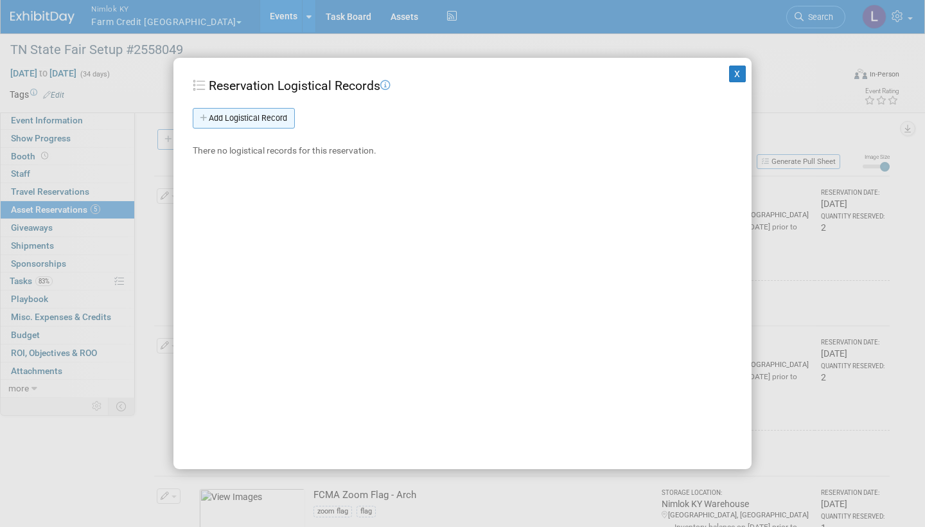
click at [270, 115] on link "Add Logistical Record" at bounding box center [244, 118] width 102 height 21
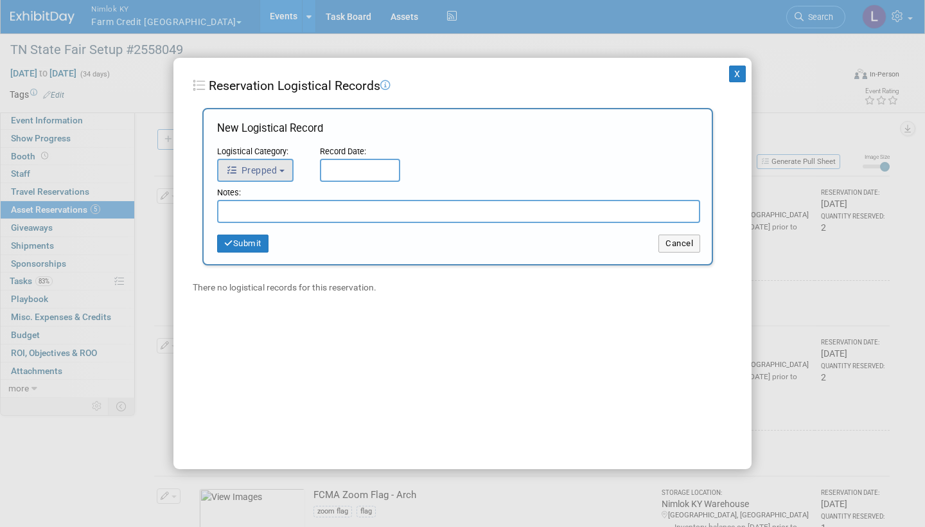
click at [279, 163] on button "Prepped" at bounding box center [255, 170] width 76 height 23
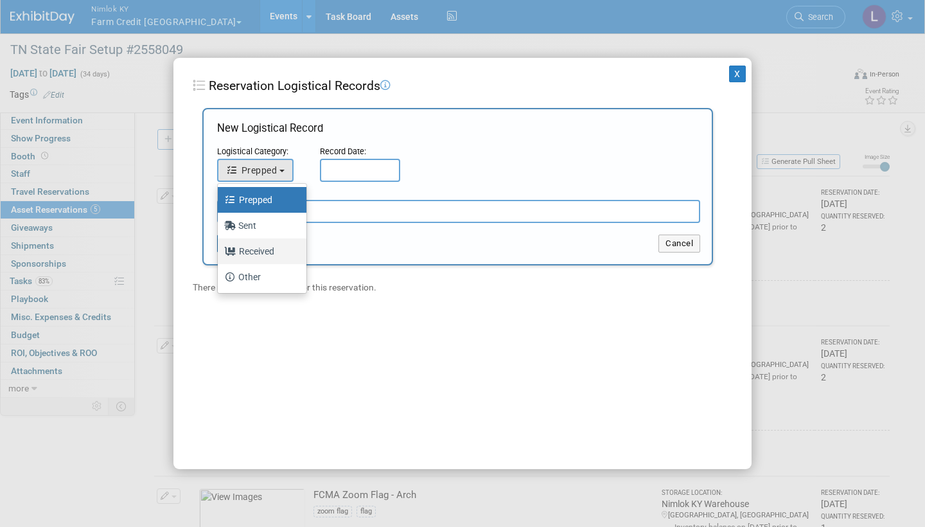
click at [265, 247] on label "Received" at bounding box center [258, 251] width 69 height 21
click at [220, 247] on input "Received" at bounding box center [215, 249] width 8 height 8
select select "3"
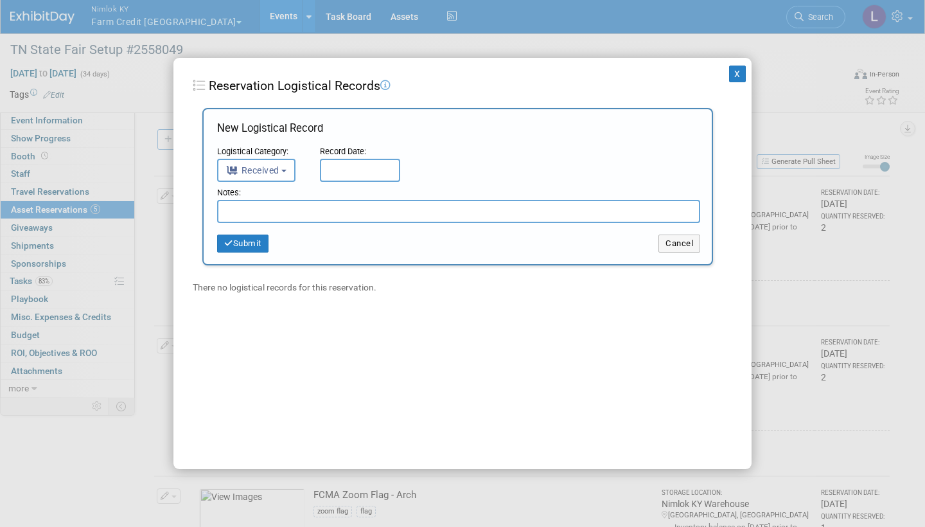
click at [344, 165] on input "text" at bounding box center [360, 170] width 80 height 23
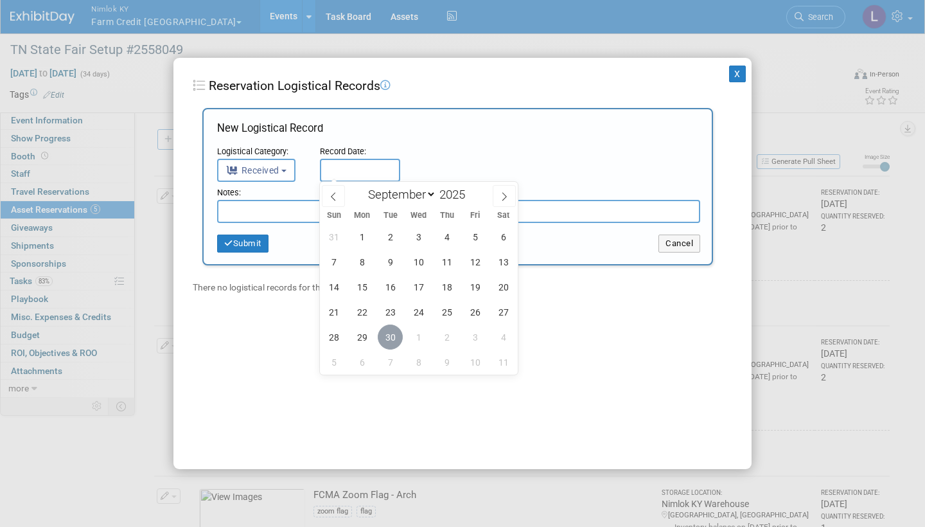
click at [389, 332] on span "30" at bounding box center [390, 336] width 25 height 25
type input "[DATE]"
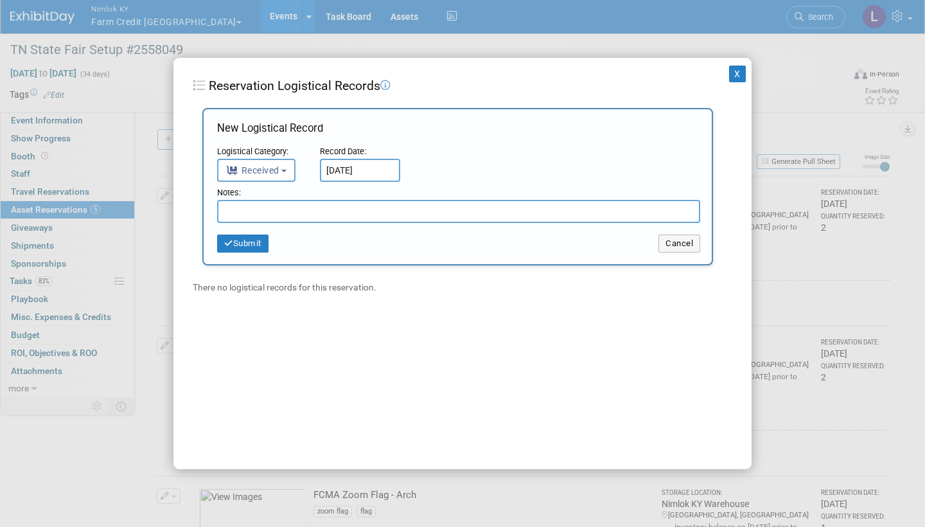
click at [274, 206] on input "text" at bounding box center [458, 211] width 483 height 23
drag, startPoint x: 338, startPoint y: 210, endPoint x: 168, endPoint y: 209, distance: 169.6
click at [168, 209] on div "X Reservation Logistical Records Add Logistical Record New Logistical Record Lo…" at bounding box center [462, 263] width 925 height 527
click at [345, 213] on input "Received in good condition" at bounding box center [458, 211] width 483 height 23
type input "Received in good condition, cases did not return"
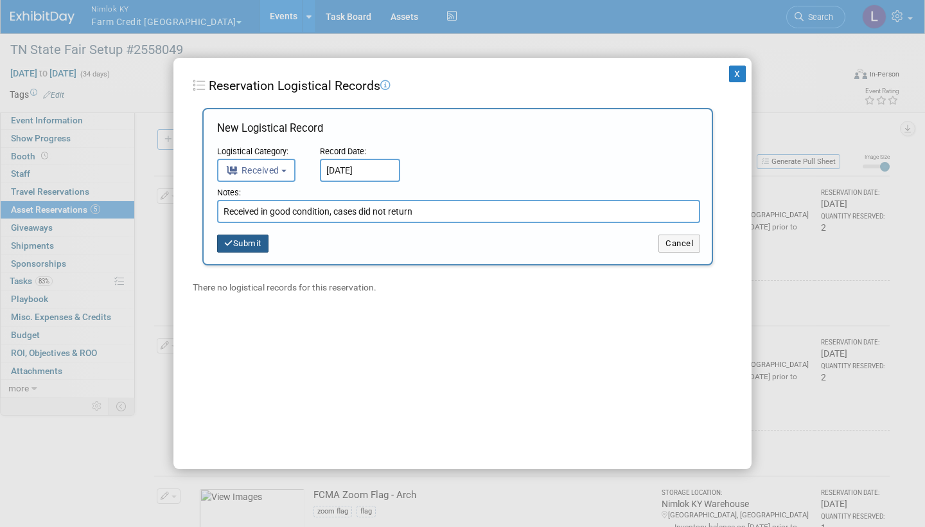
click at [255, 240] on button "Submit" at bounding box center [242, 244] width 51 height 18
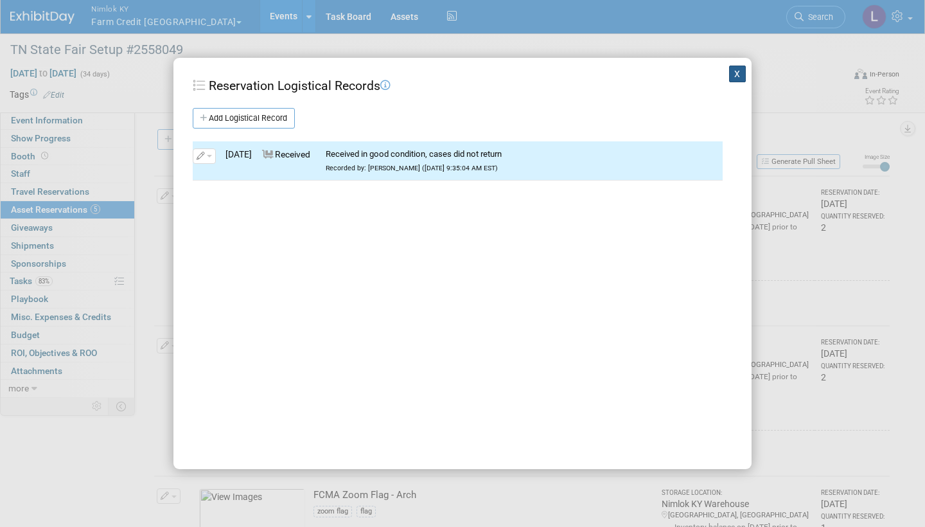
click at [737, 72] on button "X" at bounding box center [737, 74] width 17 height 17
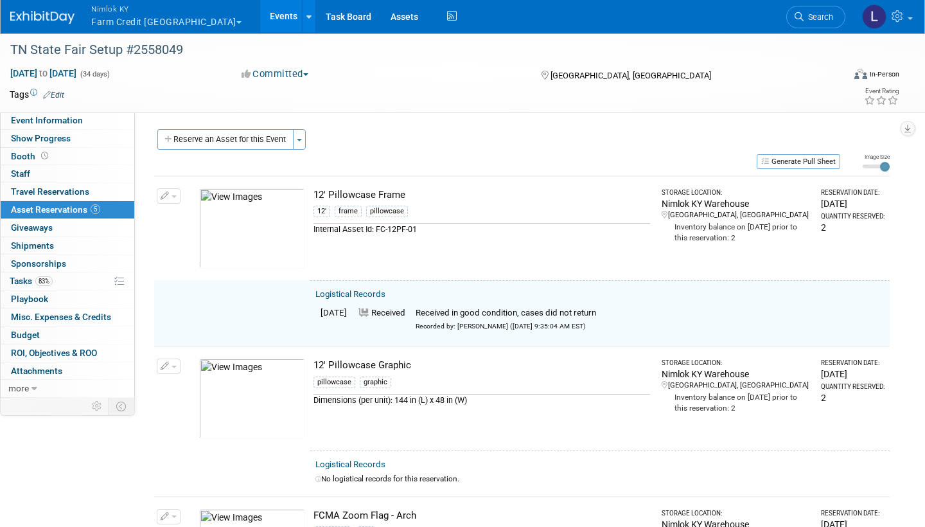
click at [175, 195] on span "button" at bounding box center [174, 196] width 5 height 3
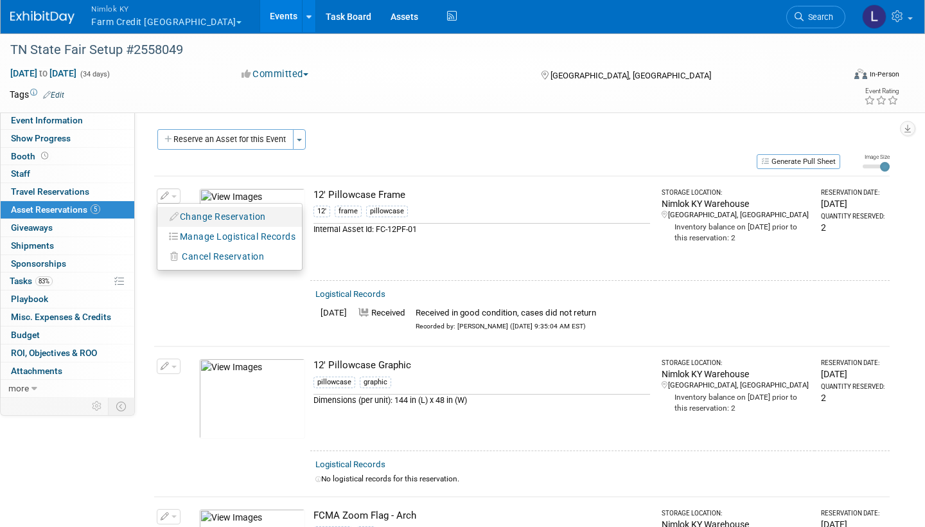
click at [207, 212] on button "Change Reservation" at bounding box center [218, 216] width 109 height 17
select select "8"
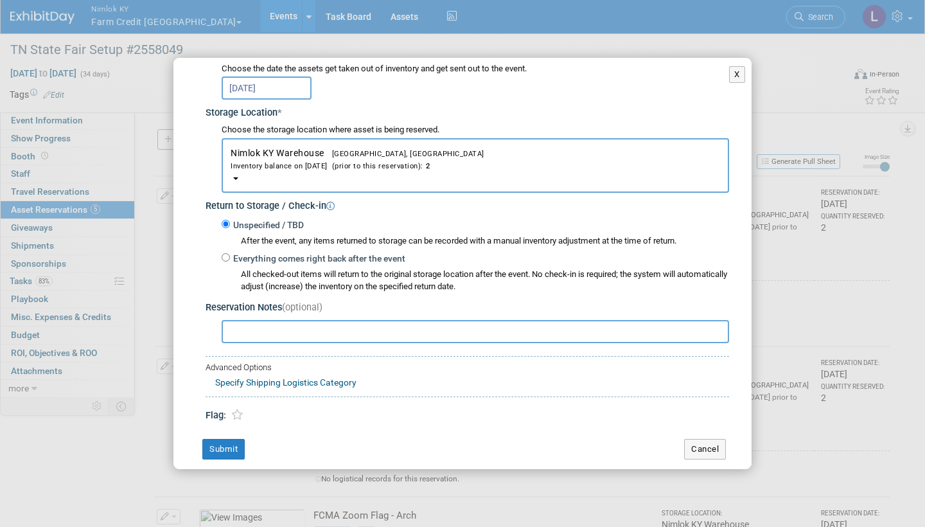
scroll to position [175, 0]
click at [226, 254] on input "Everything comes right back after the event" at bounding box center [226, 258] width 8 height 8
radio input "true"
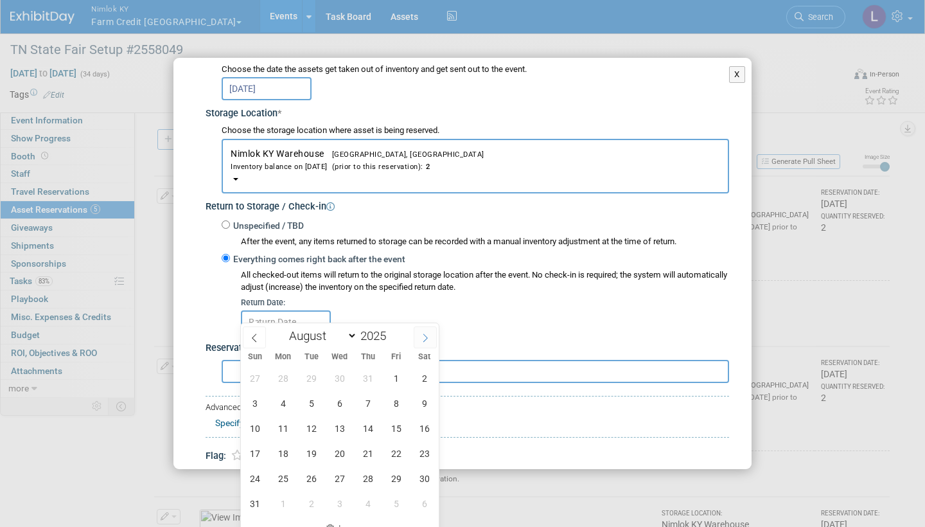
click at [429, 337] on icon at bounding box center [425, 337] width 9 height 9
select select "8"
click at [314, 477] on span "30" at bounding box center [311, 478] width 25 height 25
type input "[DATE]"
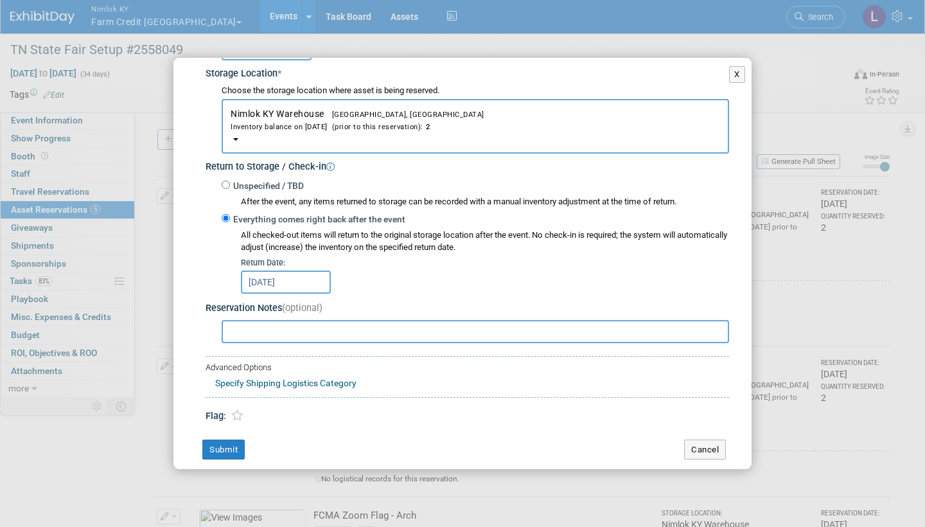
scroll to position [214, 0]
click at [233, 440] on button "Submit" at bounding box center [223, 450] width 42 height 21
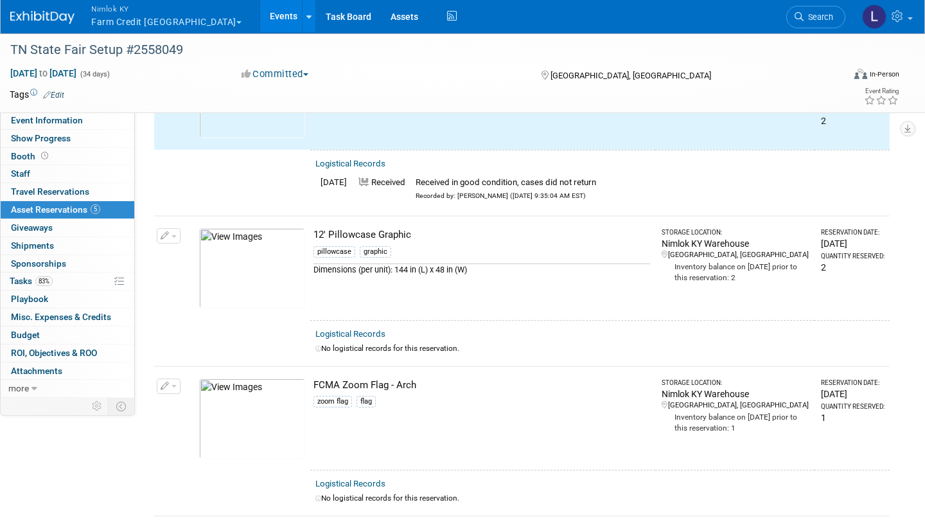
scroll to position [139, 0]
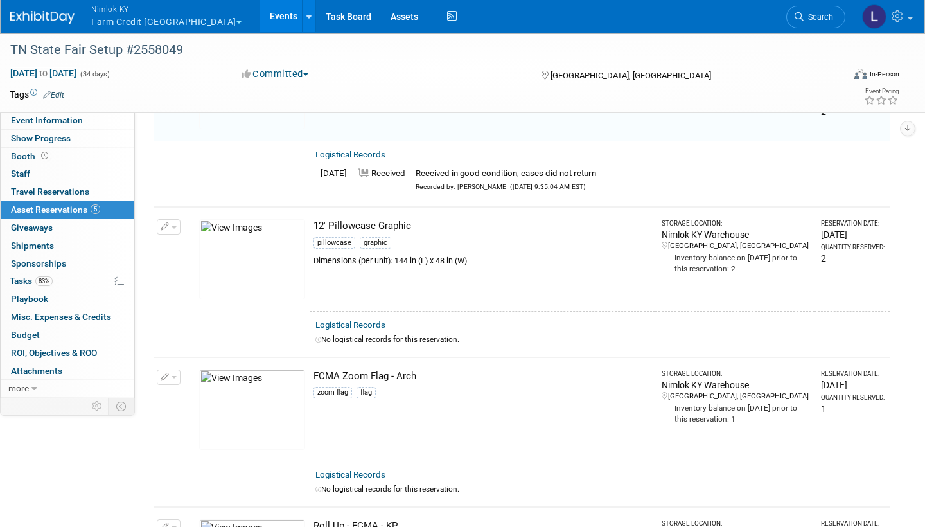
click at [369, 321] on link "Logistical Records" at bounding box center [350, 325] width 70 height 10
select select "8"
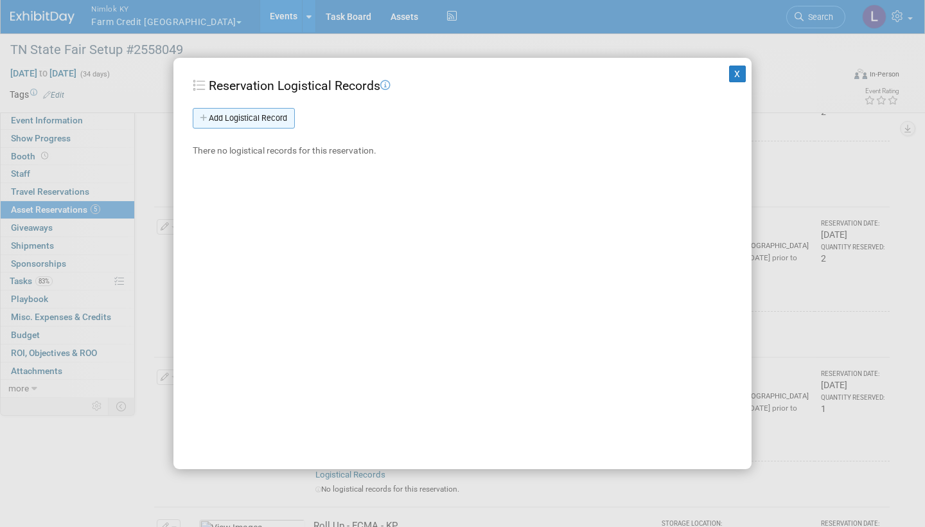
click at [281, 116] on link "Add Logistical Record" at bounding box center [244, 118] width 102 height 21
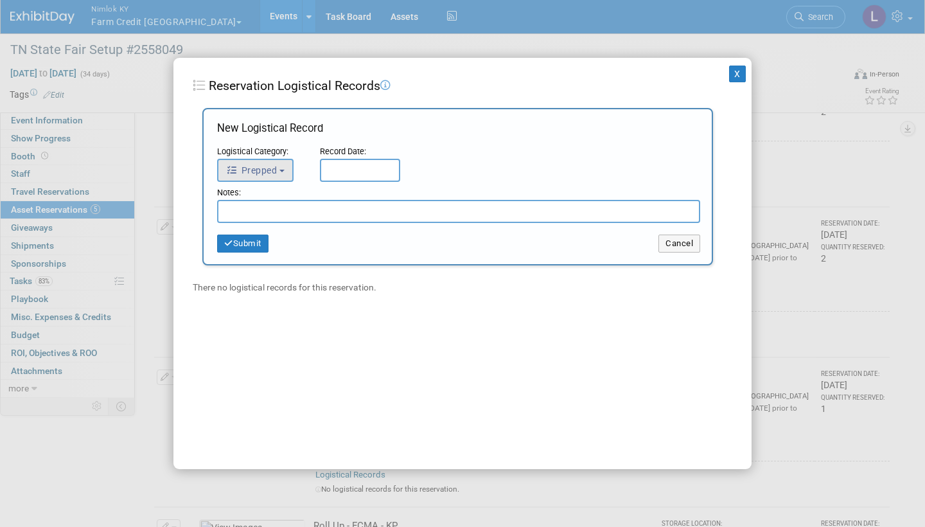
click at [285, 170] on b "button" at bounding box center [281, 171] width 5 height 3
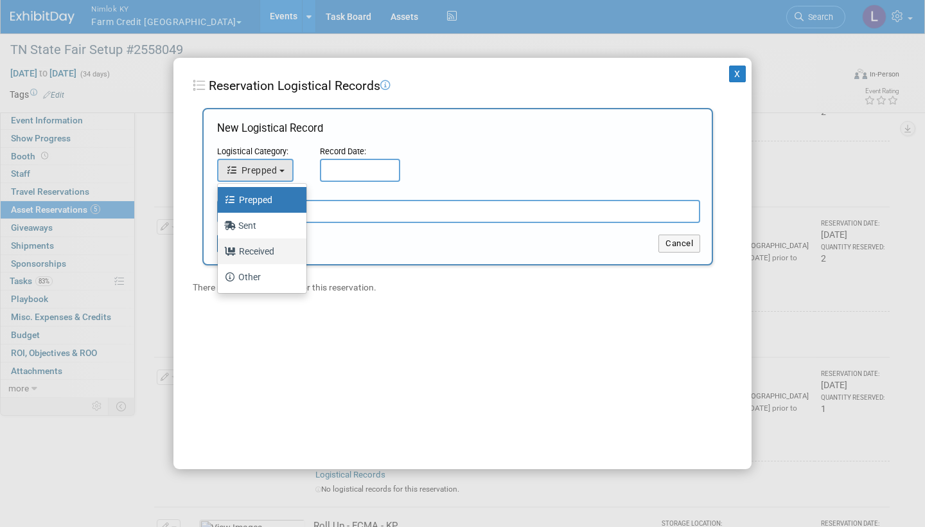
click at [267, 246] on label "Received" at bounding box center [258, 251] width 69 height 21
click at [220, 246] on input "Received" at bounding box center [215, 249] width 8 height 8
select select "3"
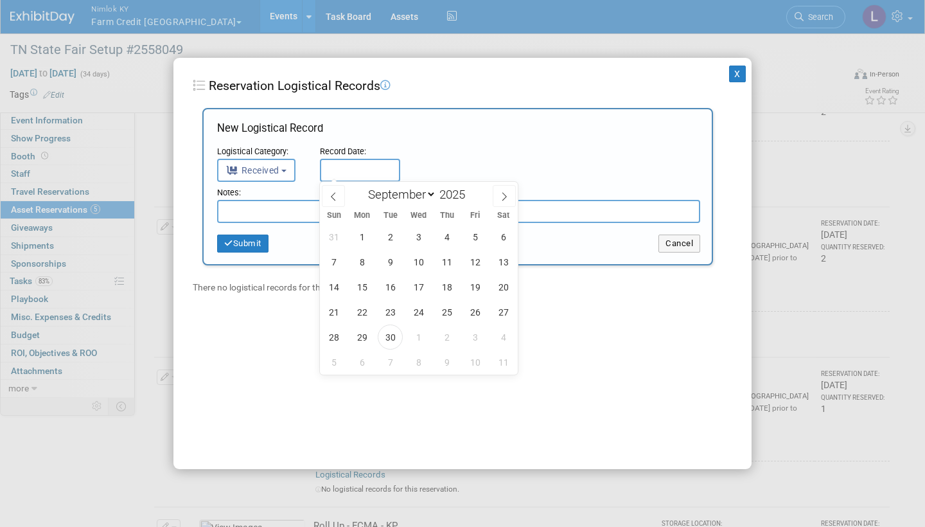
click at [347, 167] on input "text" at bounding box center [360, 170] width 80 height 23
click at [391, 334] on span "30" at bounding box center [390, 336] width 25 height 25
type input "[DATE]"
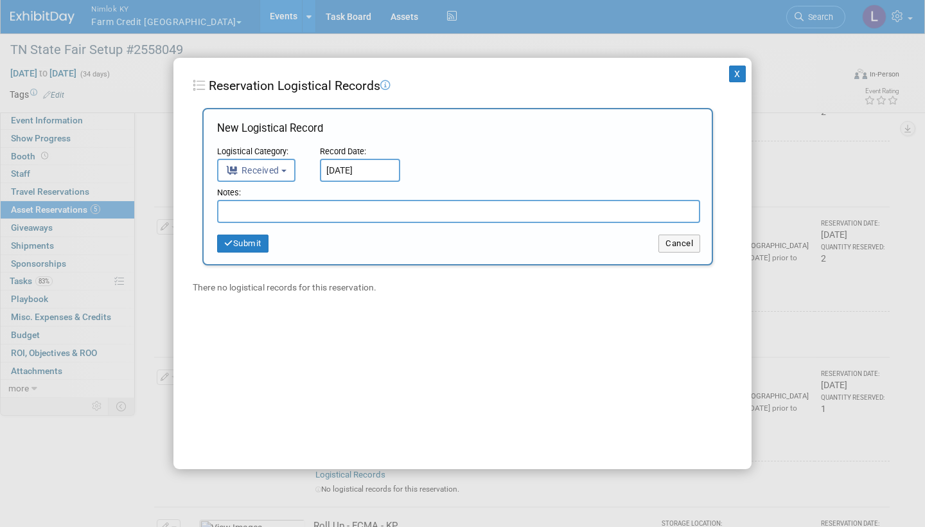
click at [315, 206] on input "text" at bounding box center [458, 211] width 483 height 23
paste input "Received in good condition"
type input "Received in good condition"
click at [252, 242] on button "Submit" at bounding box center [242, 244] width 51 height 18
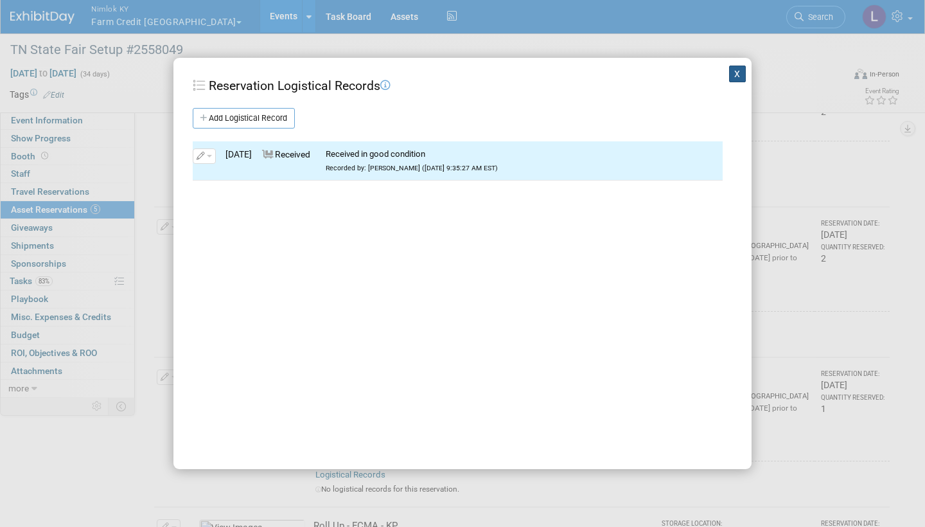
click at [739, 74] on button "X" at bounding box center [737, 74] width 17 height 17
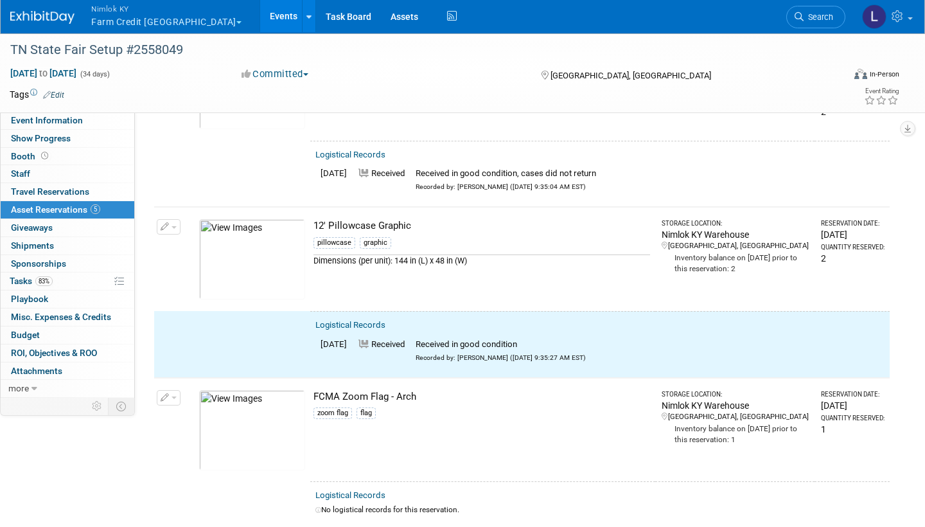
click at [172, 222] on button "button" at bounding box center [169, 226] width 24 height 15
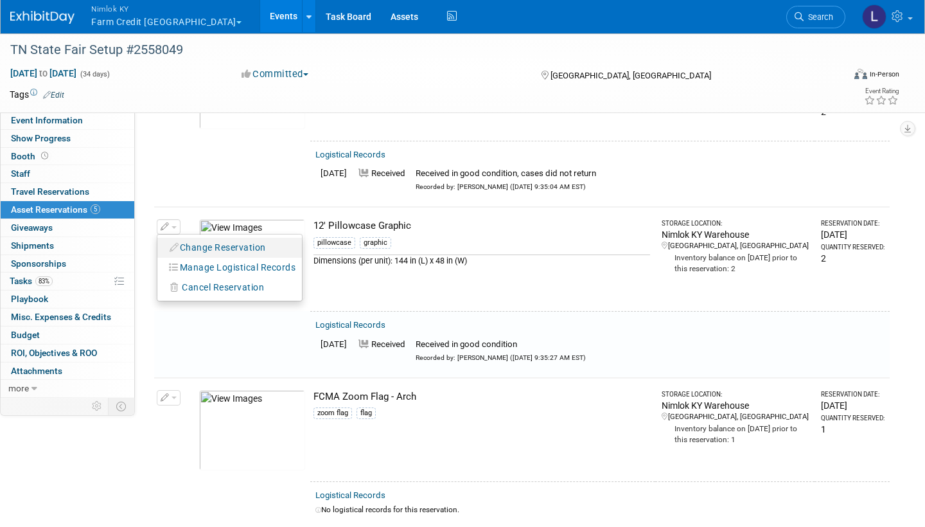
click at [218, 239] on button "Change Reservation" at bounding box center [218, 247] width 109 height 17
select select "8"
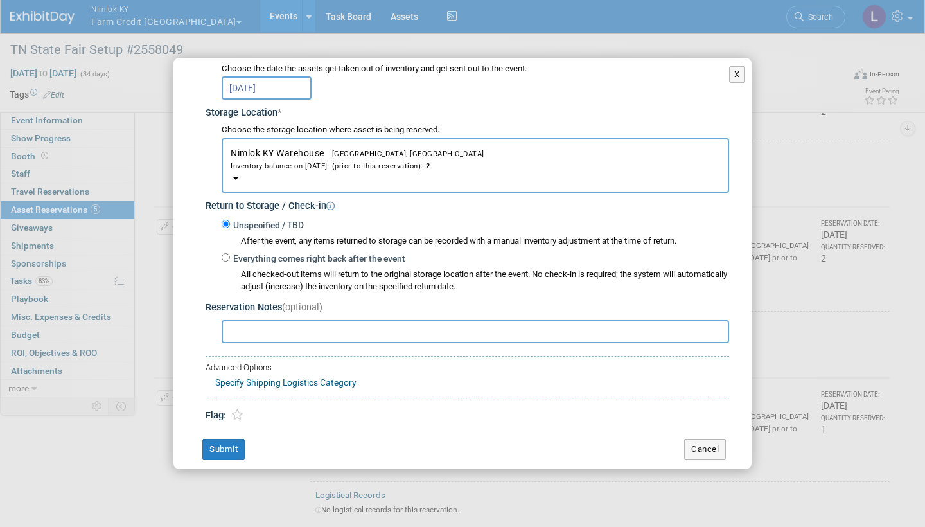
scroll to position [175, 0]
click at [226, 254] on input "Everything comes right back after the event" at bounding box center [226, 258] width 8 height 8
radio input "true"
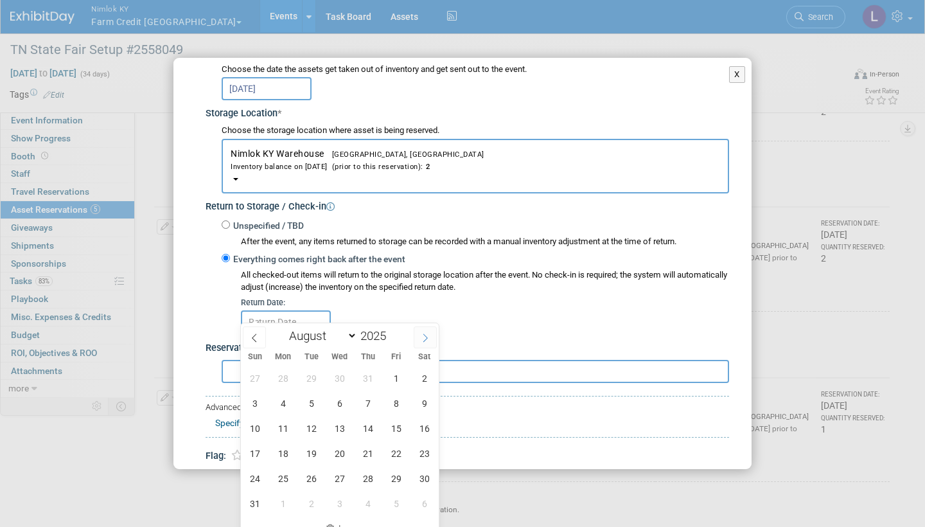
click at [424, 335] on icon at bounding box center [425, 338] width 4 height 8
select select "8"
click at [308, 474] on span "30" at bounding box center [311, 478] width 25 height 25
type input "Sep 30, 2025"
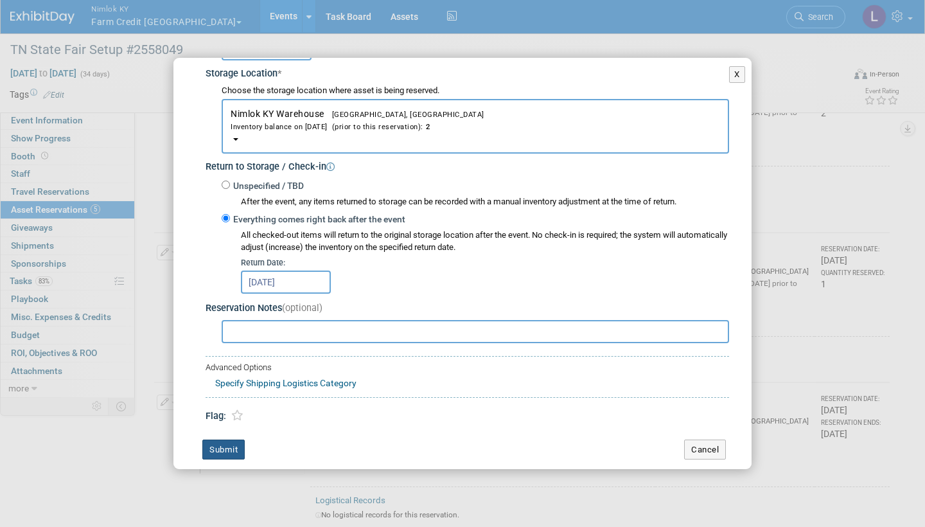
scroll to position [214, 0]
click at [235, 440] on button "Submit" at bounding box center [223, 450] width 42 height 21
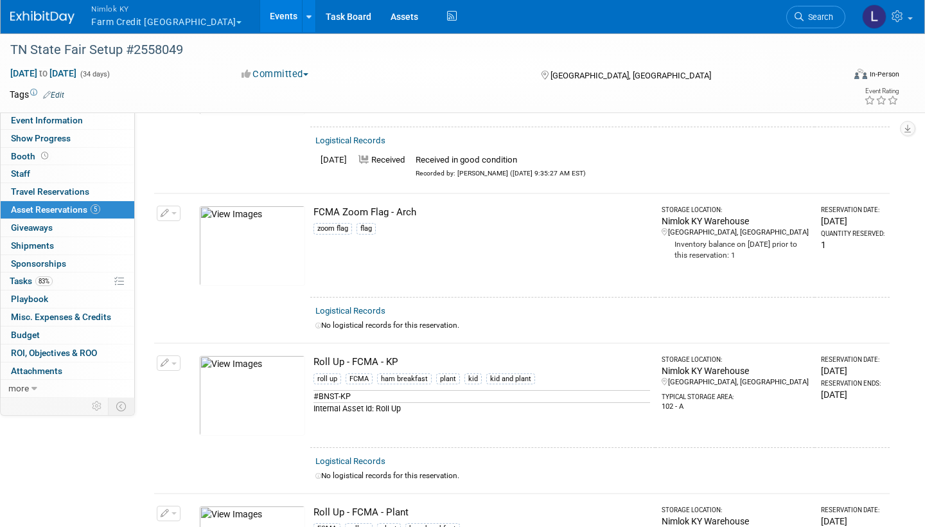
scroll to position [328, 0]
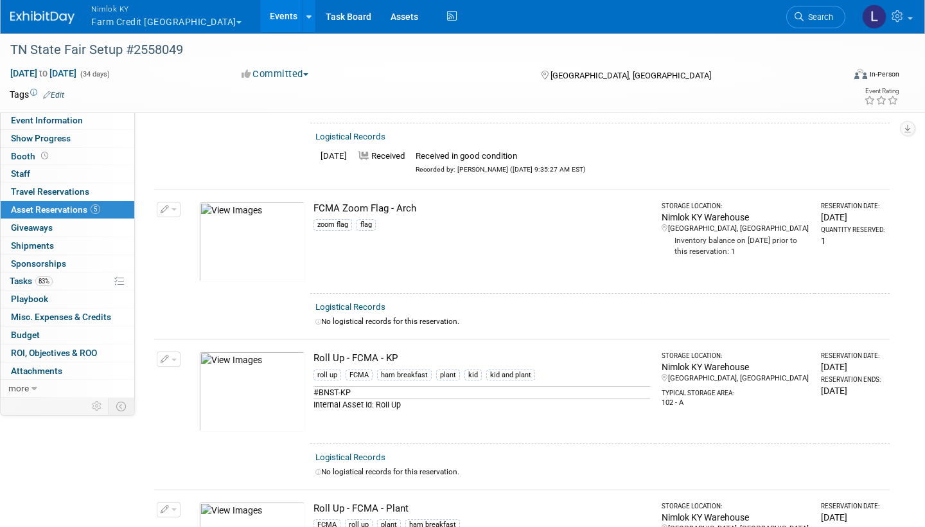
click at [365, 302] on link "Logistical Records" at bounding box center [350, 307] width 70 height 10
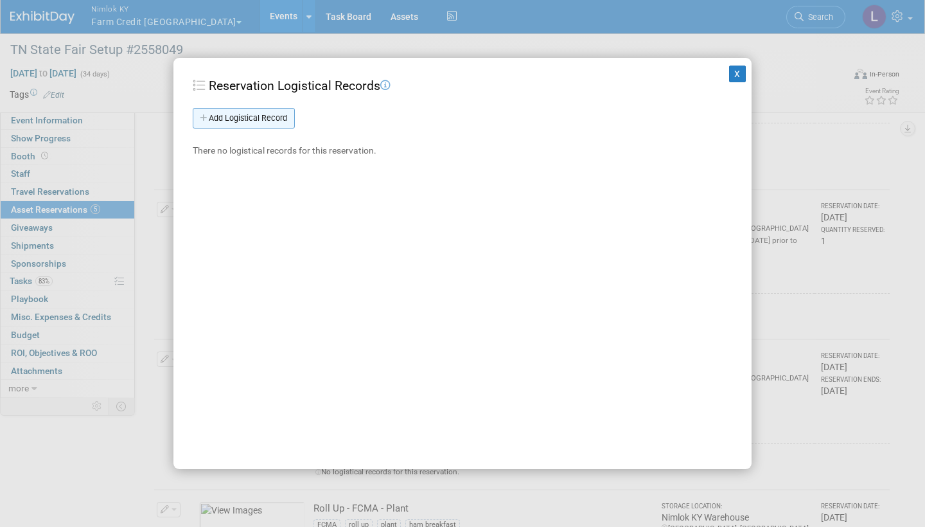
click at [271, 114] on link "Add Logistical Record" at bounding box center [244, 118] width 102 height 21
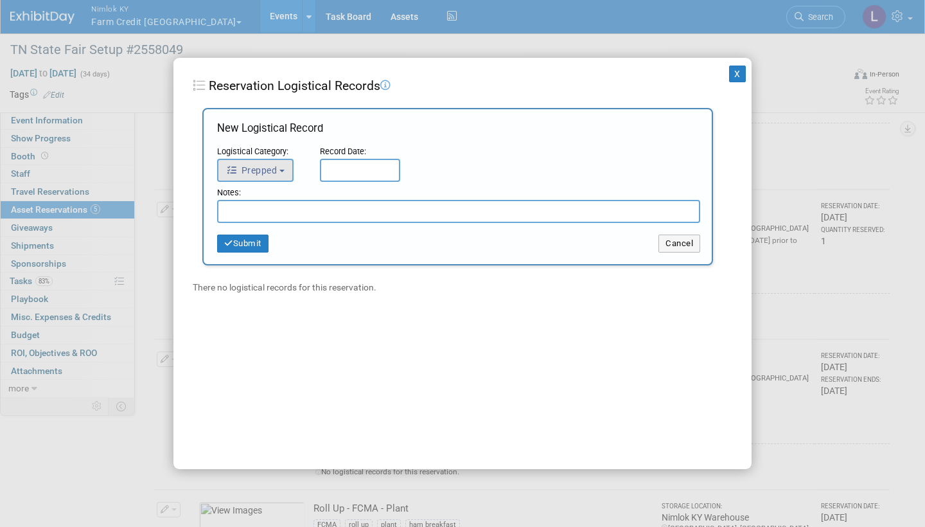
click at [279, 166] on button "Prepped" at bounding box center [255, 170] width 76 height 23
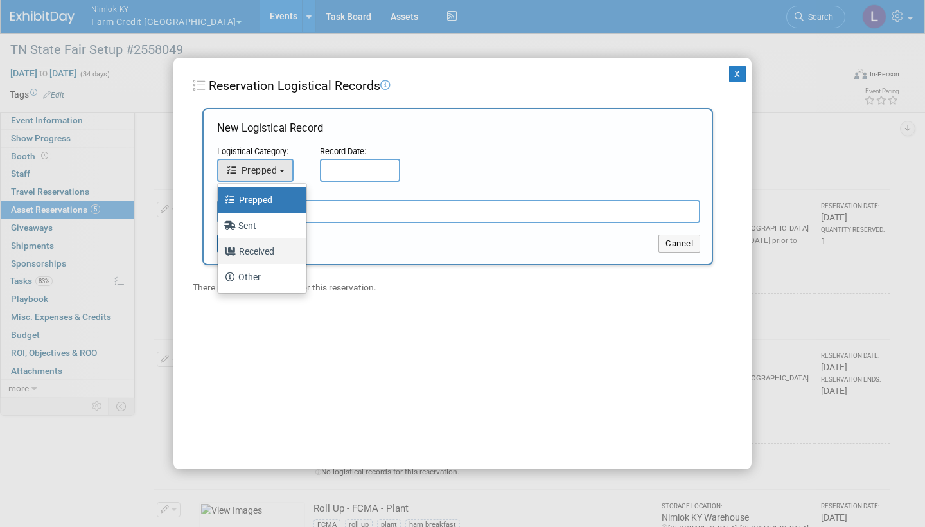
click at [263, 249] on label "Received" at bounding box center [258, 251] width 69 height 21
click at [220, 249] on input "Received" at bounding box center [215, 249] width 8 height 8
select select "3"
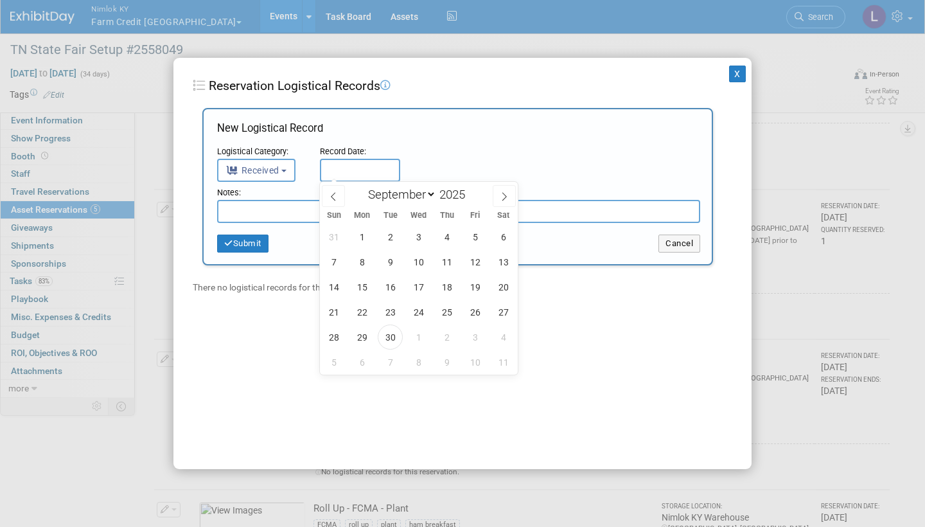
click at [369, 163] on input "text" at bounding box center [360, 170] width 80 height 23
click at [391, 330] on span "30" at bounding box center [390, 336] width 25 height 25
type input "[DATE]"
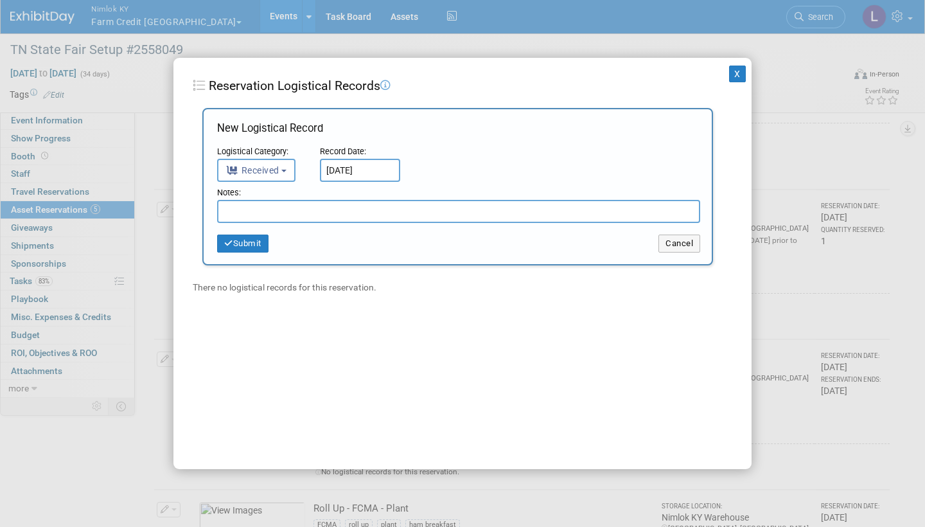
click at [348, 213] on input "text" at bounding box center [458, 211] width 483 height 23
paste input "Received in good condition"
type input "Received in good condition"
click at [258, 238] on button "Submit" at bounding box center [242, 244] width 51 height 18
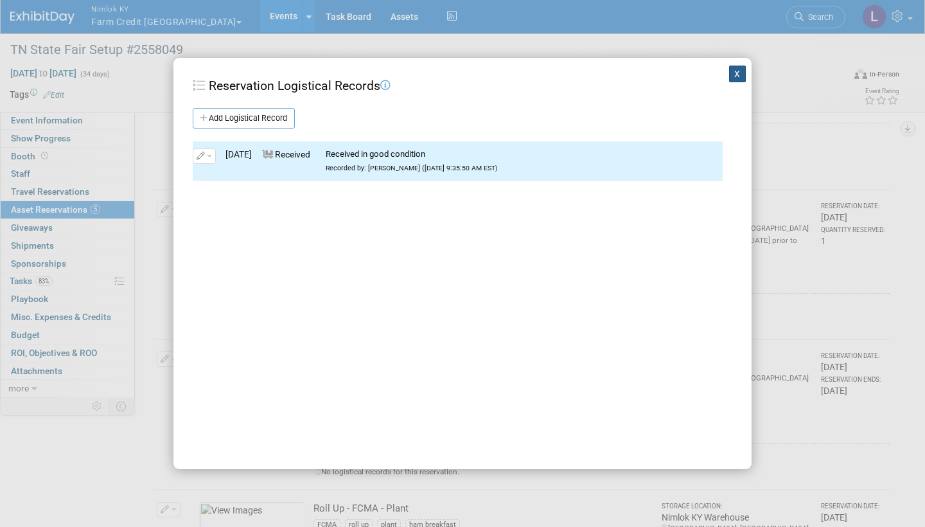
click at [735, 71] on button "X" at bounding box center [737, 74] width 17 height 17
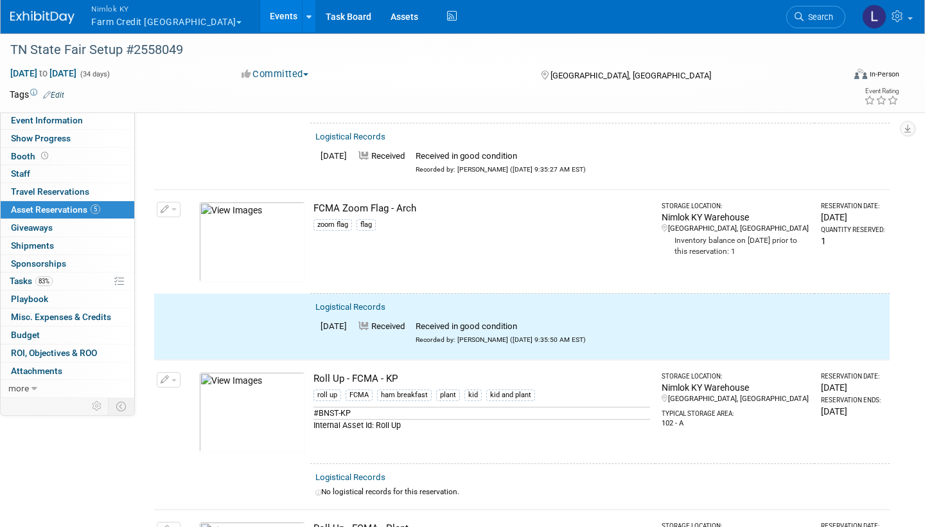
click at [172, 208] on span "button" at bounding box center [174, 209] width 5 height 3
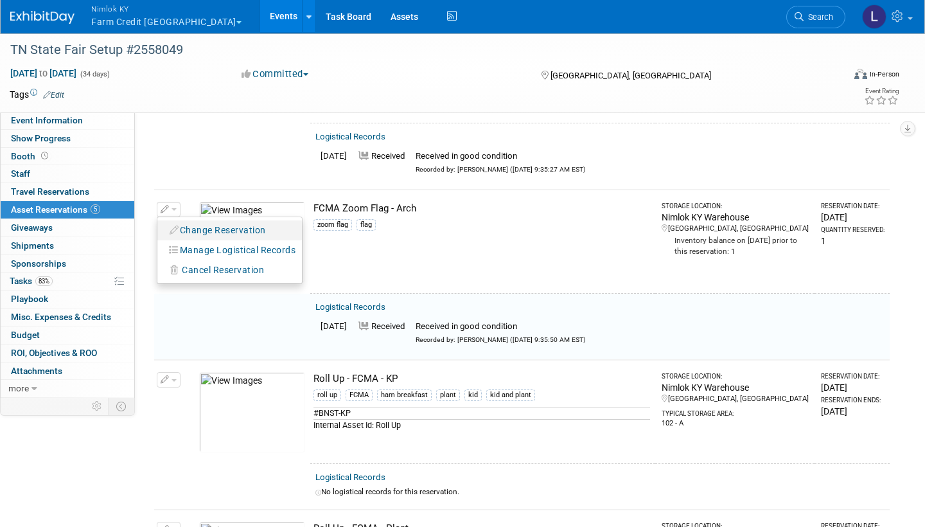
click at [211, 222] on button "Change Reservation" at bounding box center [218, 230] width 109 height 17
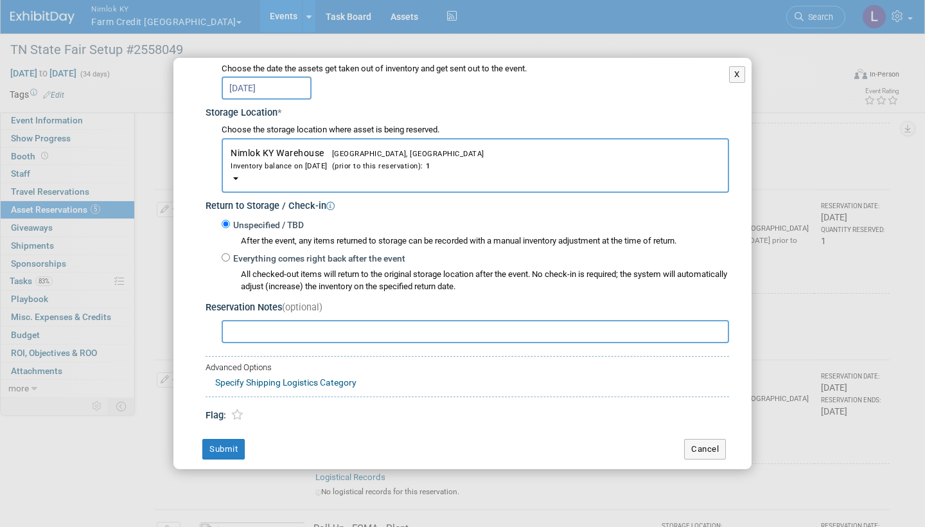
scroll to position [175, 0]
click at [227, 254] on input "Everything comes right back after the event" at bounding box center [226, 258] width 8 height 8
radio input "true"
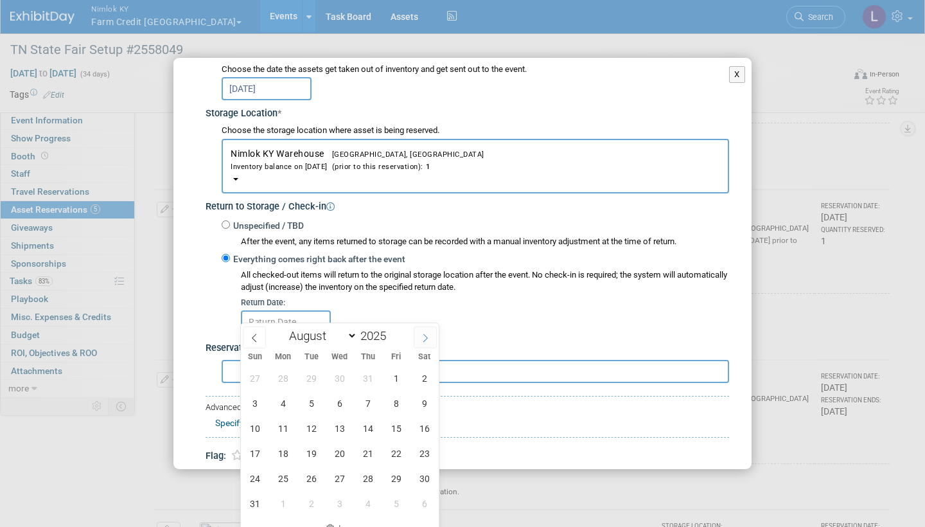
click at [426, 333] on span at bounding box center [425, 337] width 23 height 22
select select "8"
click at [312, 472] on span "30" at bounding box center [311, 478] width 25 height 25
type input "[DATE]"
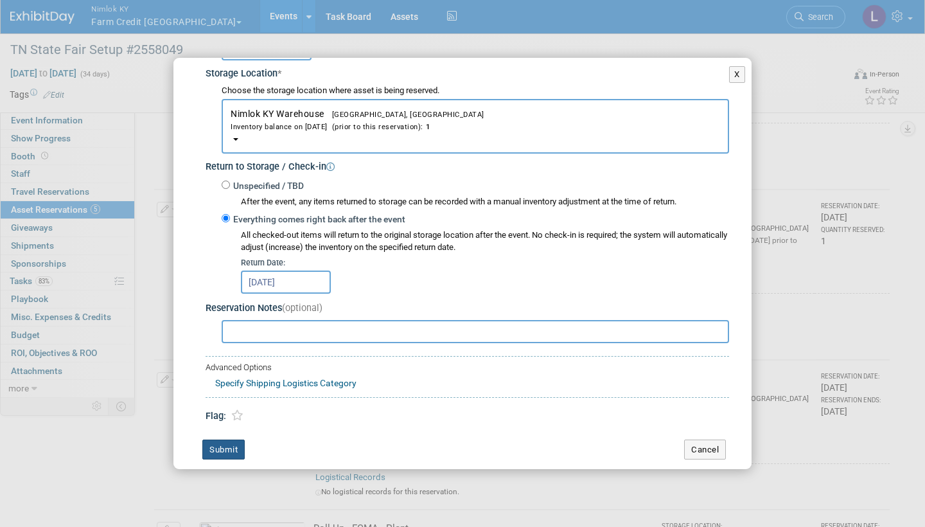
scroll to position [214, 0]
click at [232, 440] on button "Submit" at bounding box center [223, 450] width 42 height 21
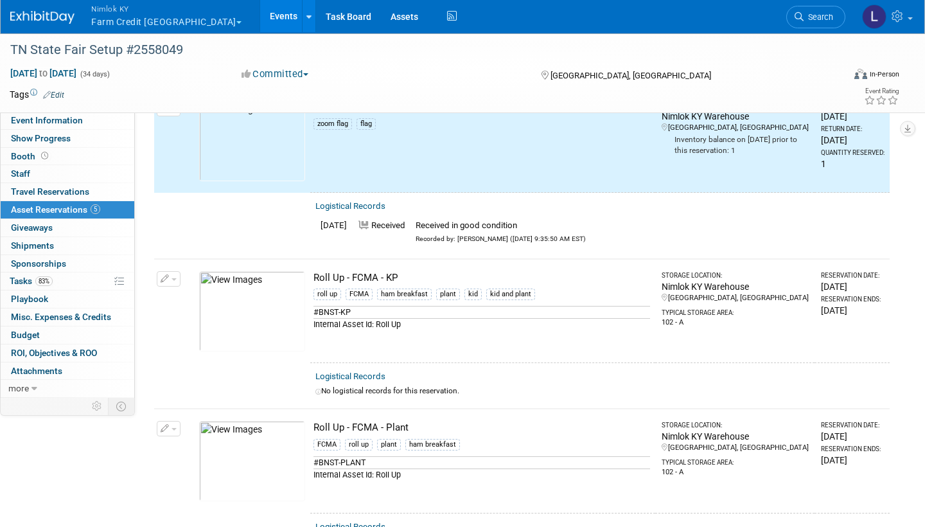
scroll to position [455, 0]
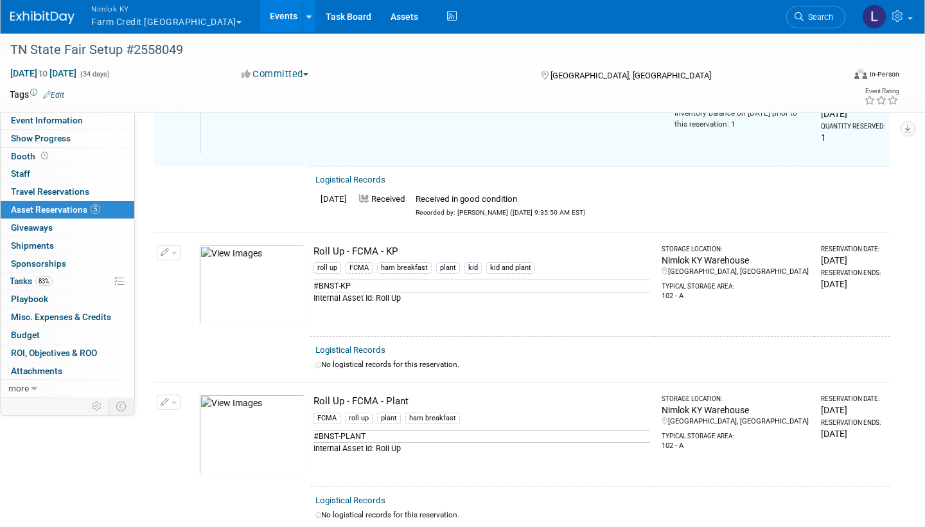
click at [367, 343] on div "Logistical Records" at bounding box center [599, 349] width 569 height 13
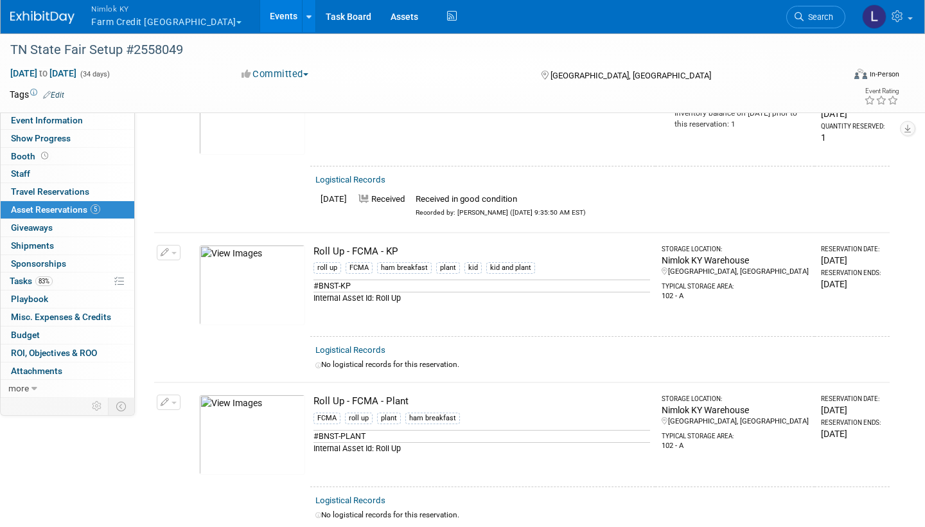
click at [366, 346] on link "Logistical Records" at bounding box center [350, 350] width 70 height 10
select select "8"
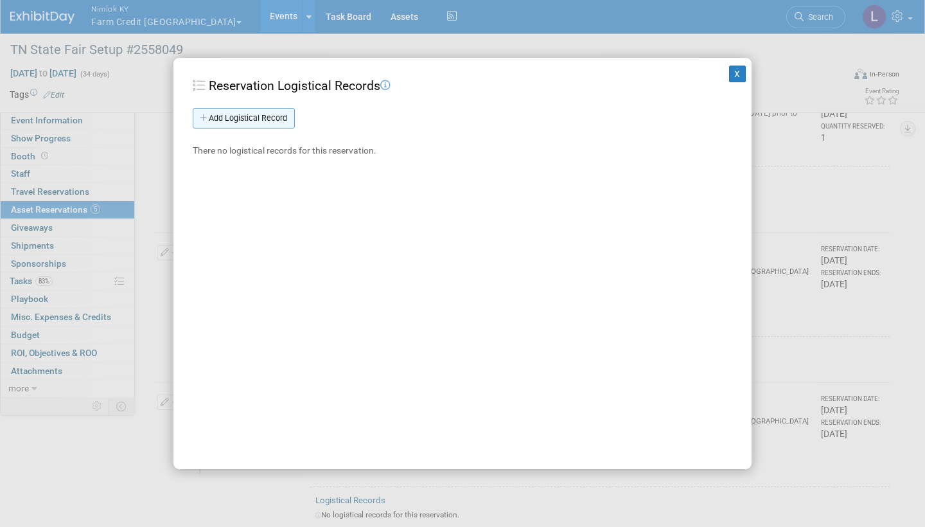
click at [276, 114] on link "Add Logistical Record" at bounding box center [244, 118] width 102 height 21
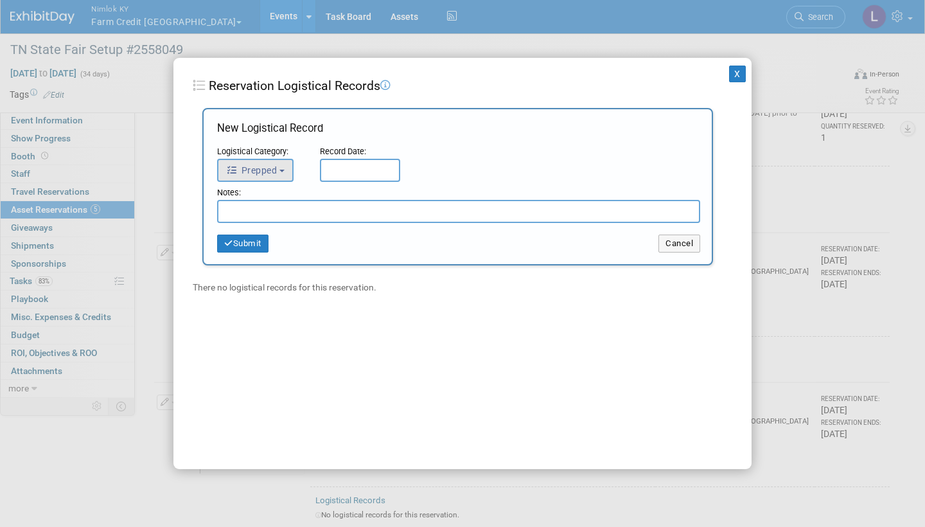
click at [272, 172] on span "Prepped" at bounding box center [251, 170] width 51 height 10
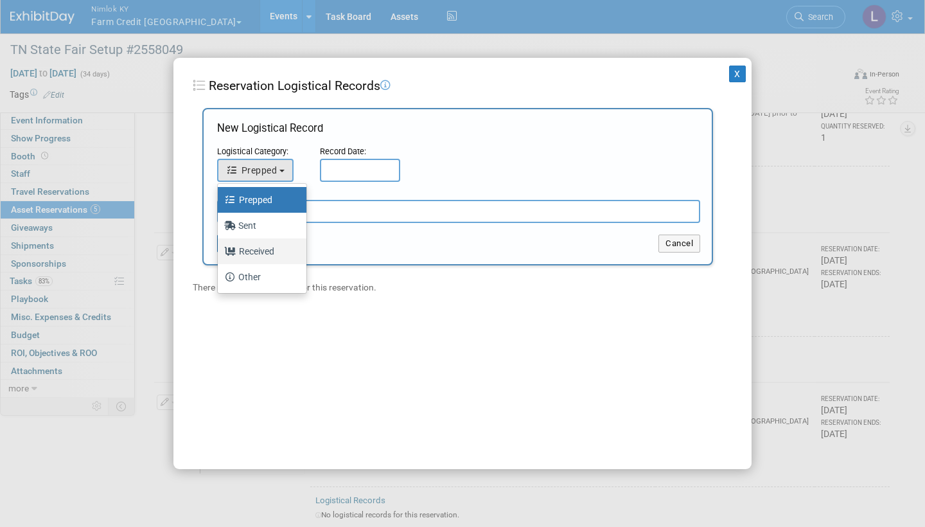
click at [262, 247] on label "Received" at bounding box center [258, 251] width 69 height 21
click at [220, 247] on input "Received" at bounding box center [215, 249] width 8 height 8
select select "3"
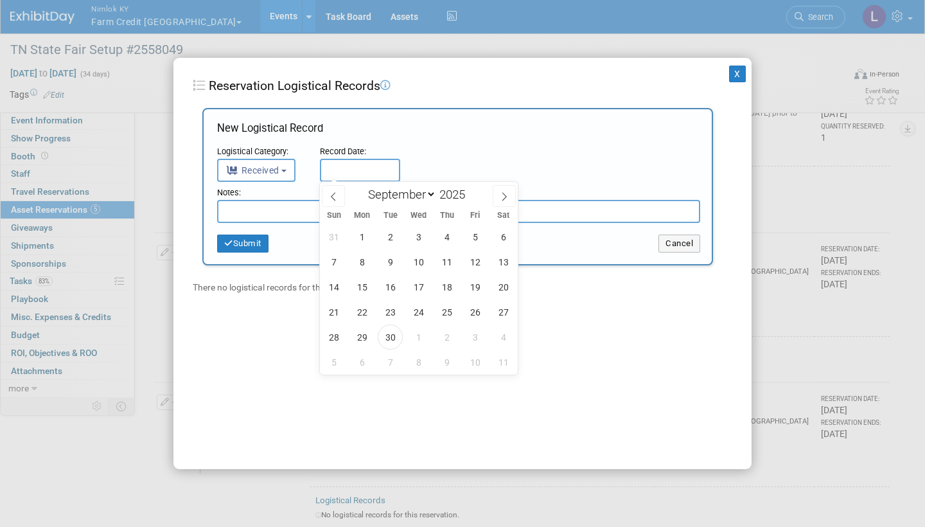
click at [362, 164] on input "text" at bounding box center [360, 170] width 80 height 23
click at [388, 334] on span "30" at bounding box center [390, 336] width 25 height 25
type input "Sep 30, 2025"
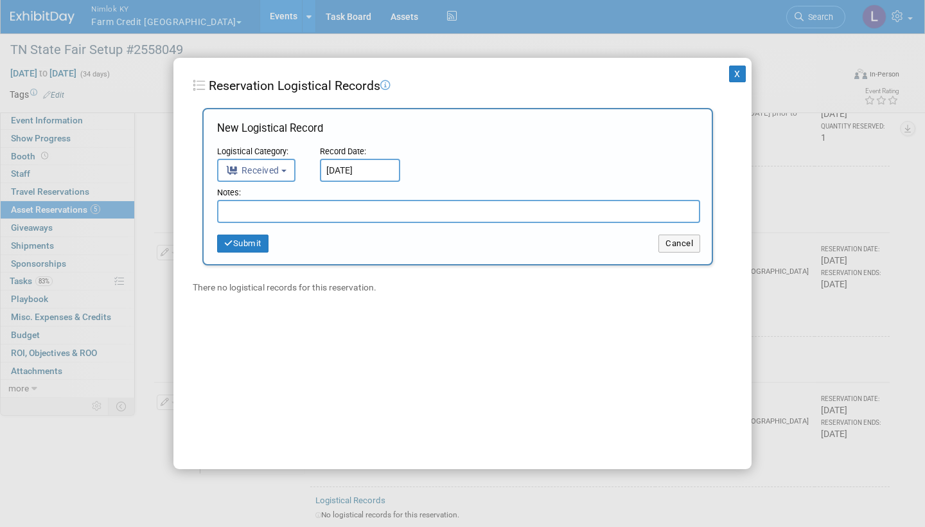
click at [276, 211] on input "text" at bounding box center [458, 211] width 483 height 23
paste input "Received in good condition"
type input "Received in good condition"
click at [254, 239] on button "Submit" at bounding box center [242, 244] width 51 height 18
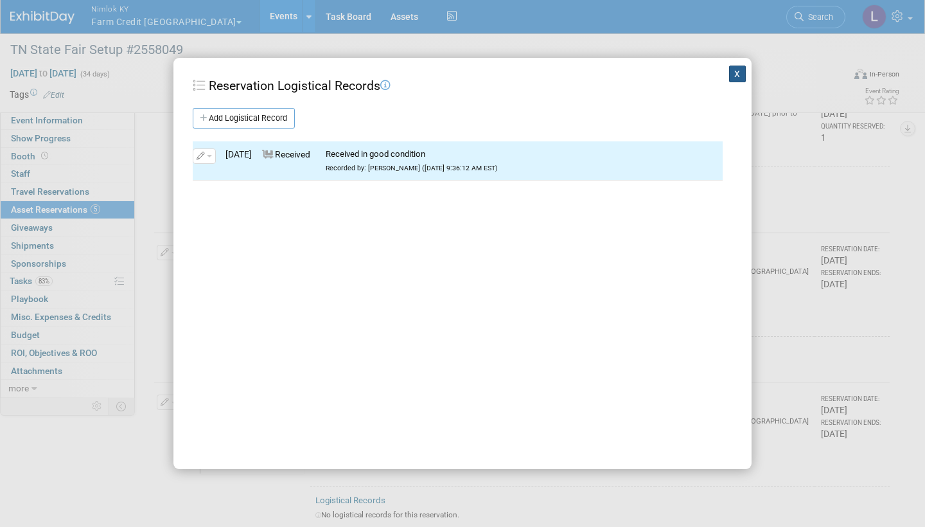
click at [740, 72] on button "X" at bounding box center [737, 74] width 17 height 17
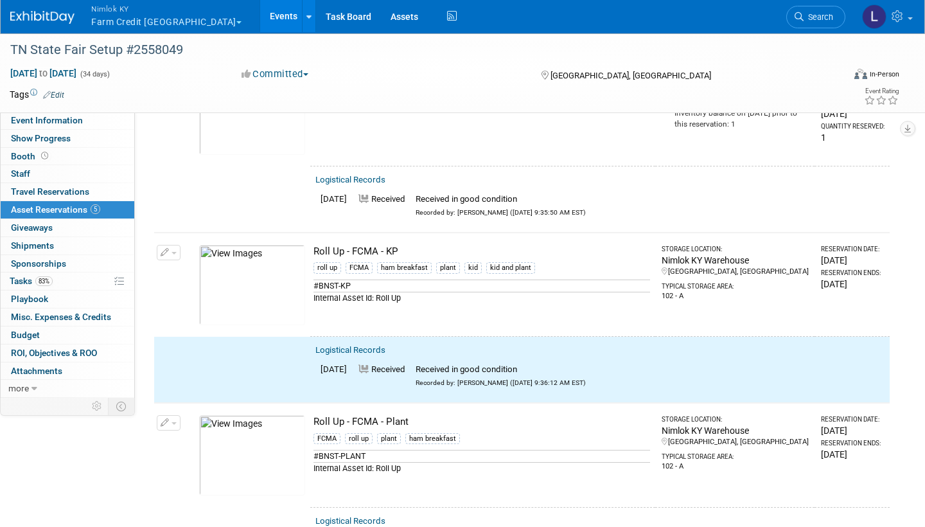
click at [172, 245] on button "button" at bounding box center [169, 252] width 24 height 15
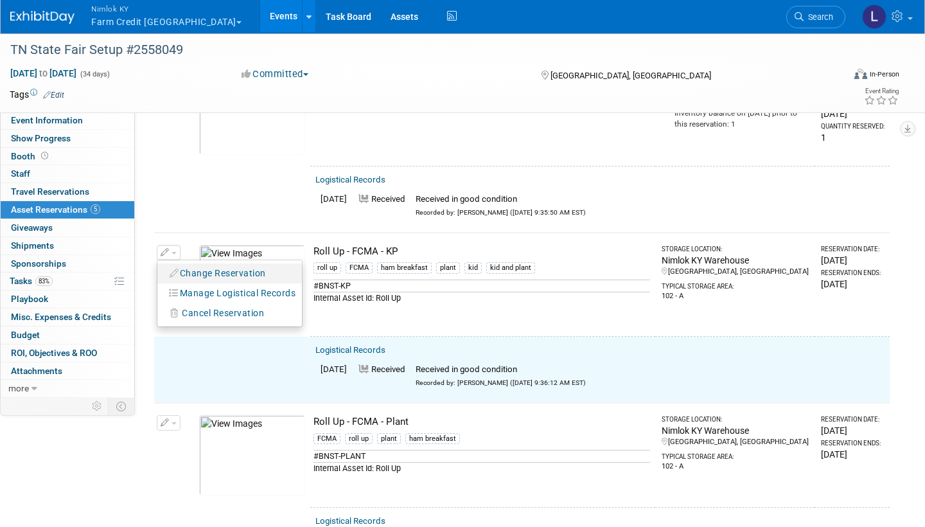
click at [211, 269] on button "Change Reservation" at bounding box center [218, 273] width 109 height 17
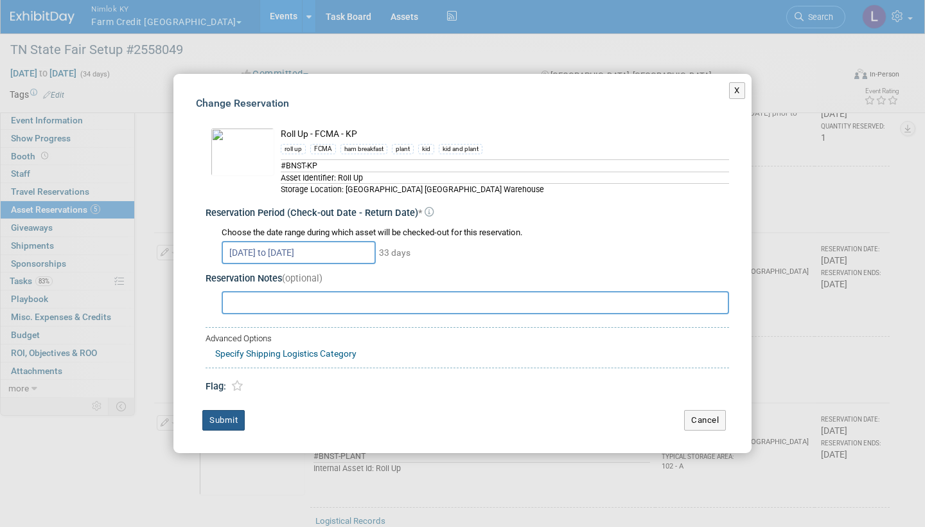
click at [230, 411] on button "Submit" at bounding box center [223, 420] width 42 height 21
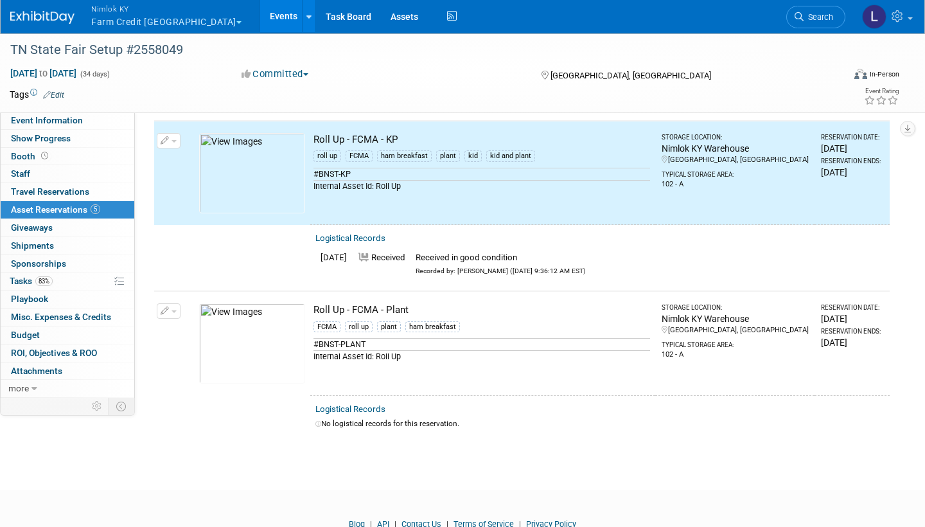
scroll to position [585, 0]
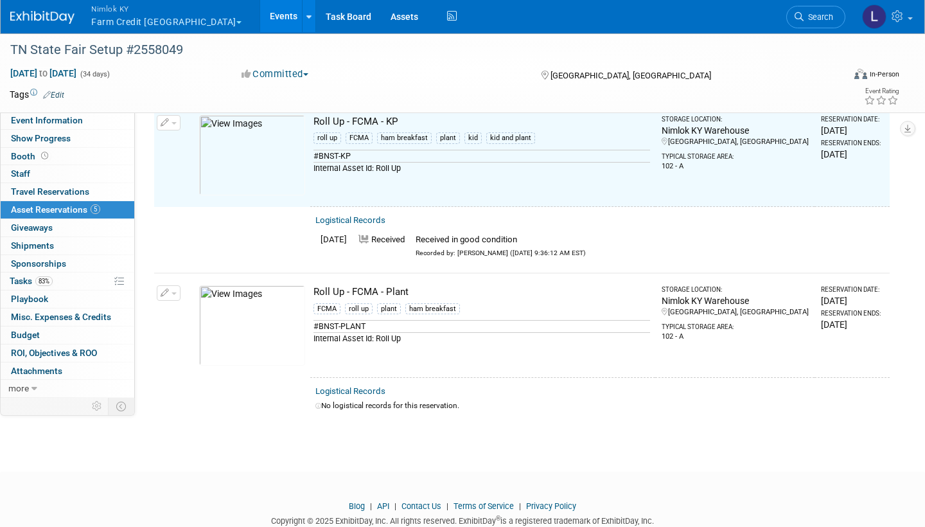
click at [370, 386] on link "Logistical Records" at bounding box center [350, 391] width 70 height 10
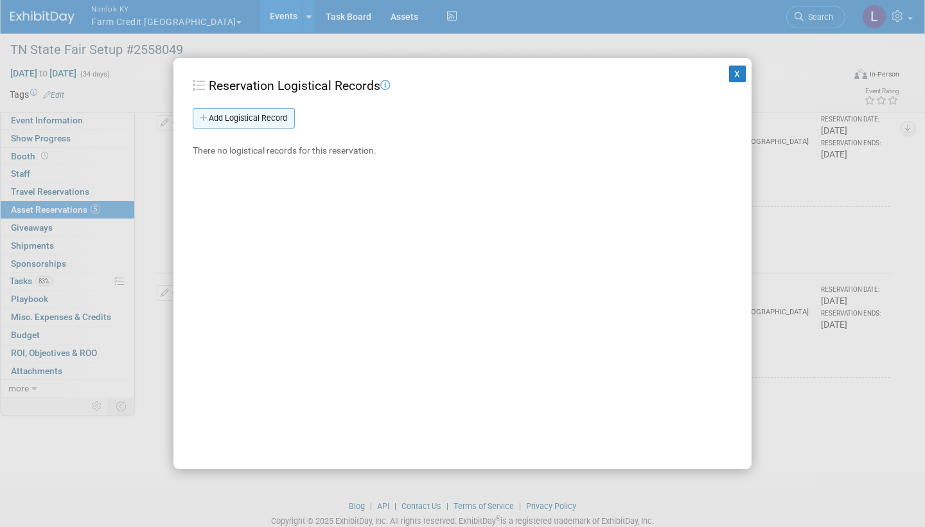
click at [278, 121] on link "Add Logistical Record" at bounding box center [244, 118] width 102 height 21
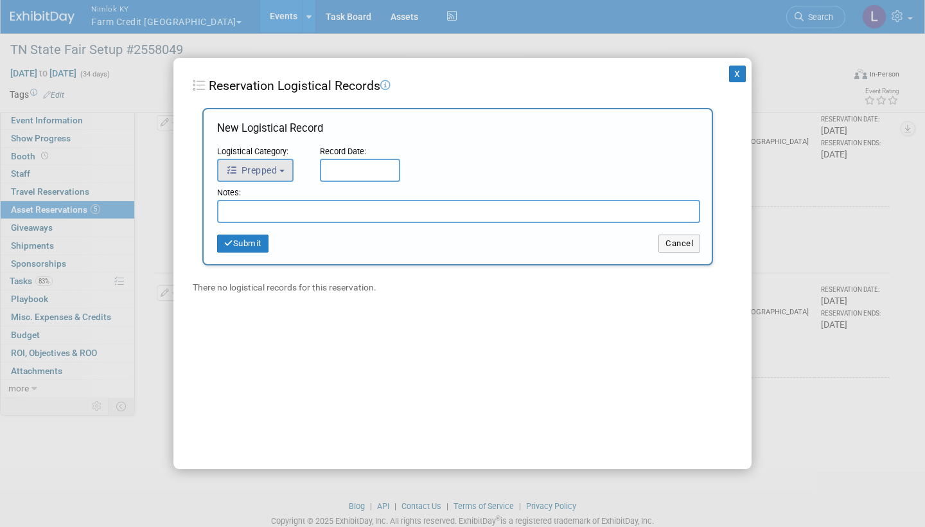
click at [281, 171] on button "Prepped" at bounding box center [255, 170] width 76 height 23
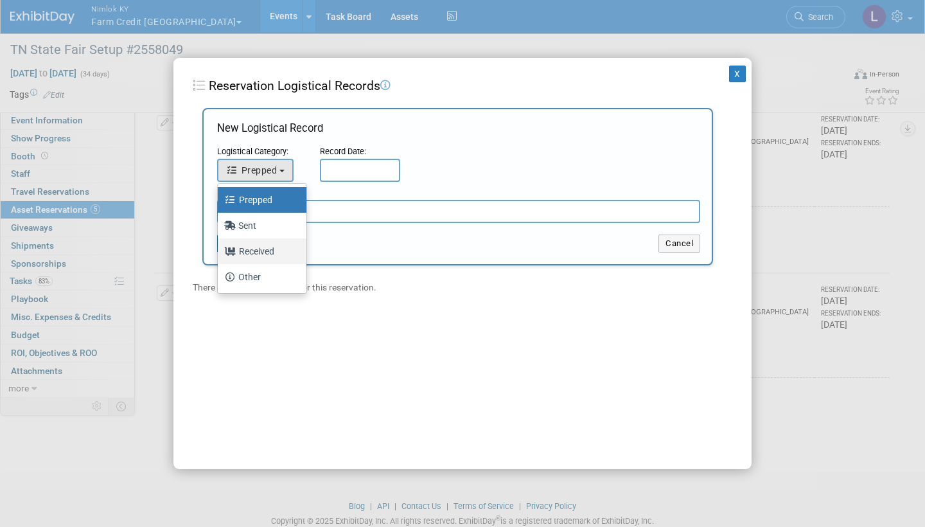
click at [267, 252] on label "Received" at bounding box center [258, 251] width 69 height 21
click at [220, 252] on input "Received" at bounding box center [215, 249] width 8 height 8
select select "3"
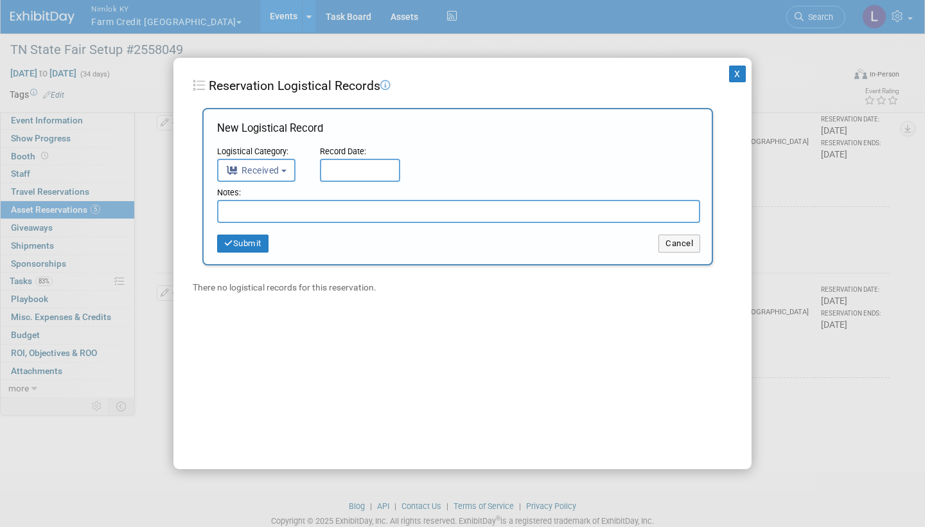
click at [375, 163] on input "text" at bounding box center [360, 170] width 80 height 23
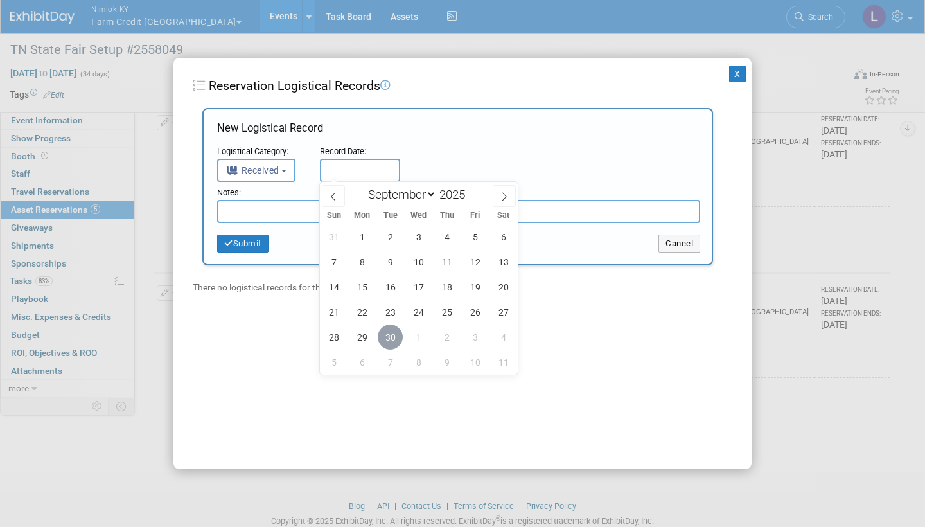
click at [389, 332] on span "30" at bounding box center [390, 336] width 25 height 25
type input "Sep 30, 2025"
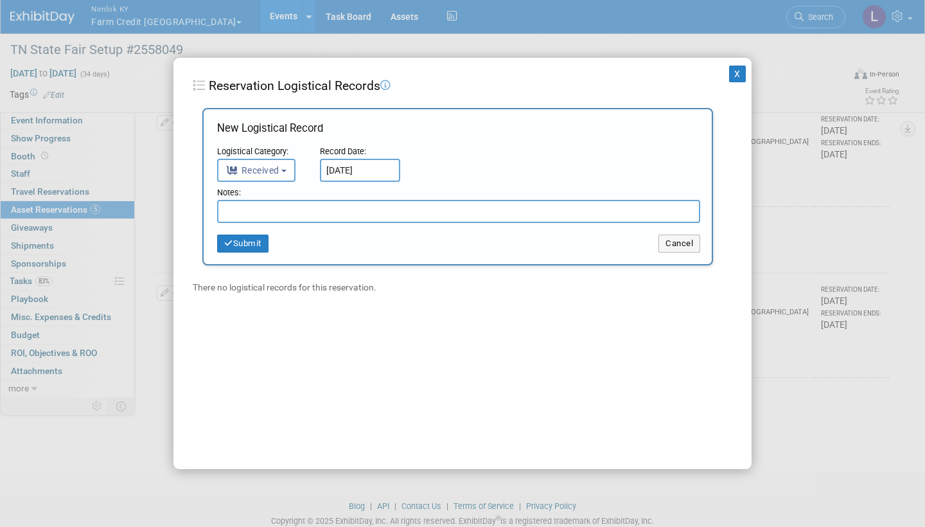
click at [334, 211] on input "text" at bounding box center [458, 211] width 483 height 23
paste input "Received in good condition"
type input "Received in good condition"
click at [257, 244] on button "Submit" at bounding box center [242, 244] width 51 height 18
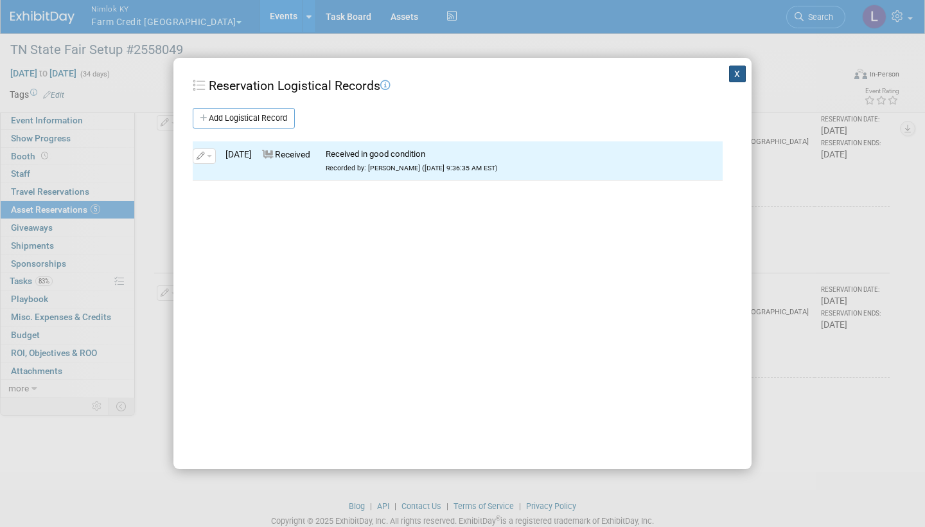
click at [734, 75] on button "X" at bounding box center [737, 74] width 17 height 17
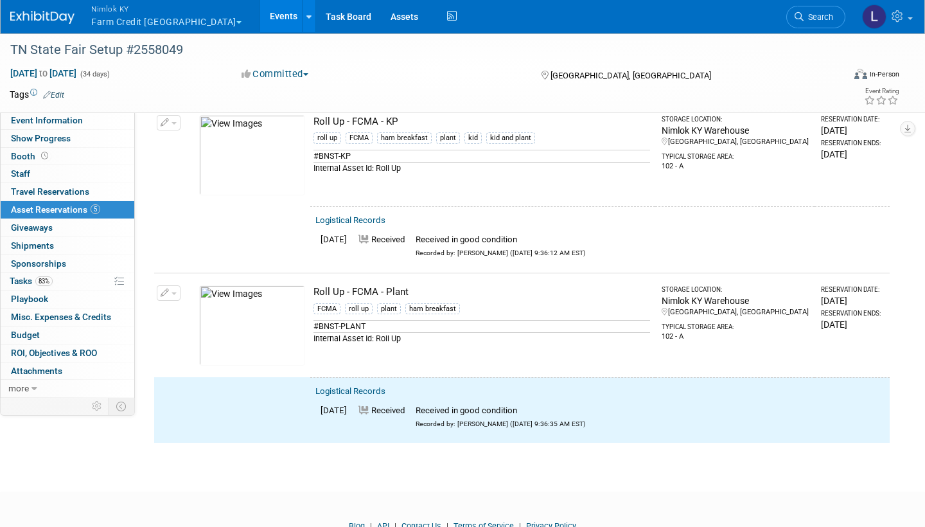
click at [173, 292] on span "button" at bounding box center [174, 293] width 5 height 3
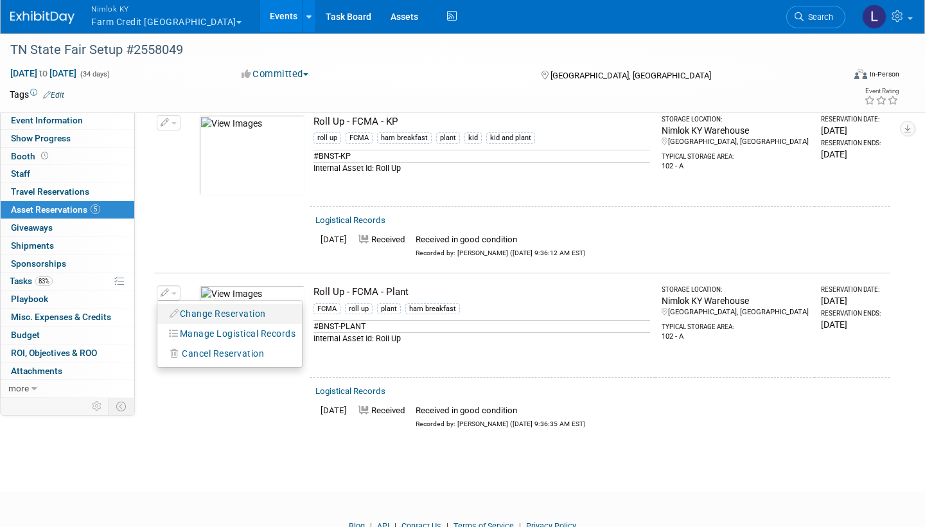
click at [225, 305] on button "Change Reservation" at bounding box center [218, 313] width 109 height 17
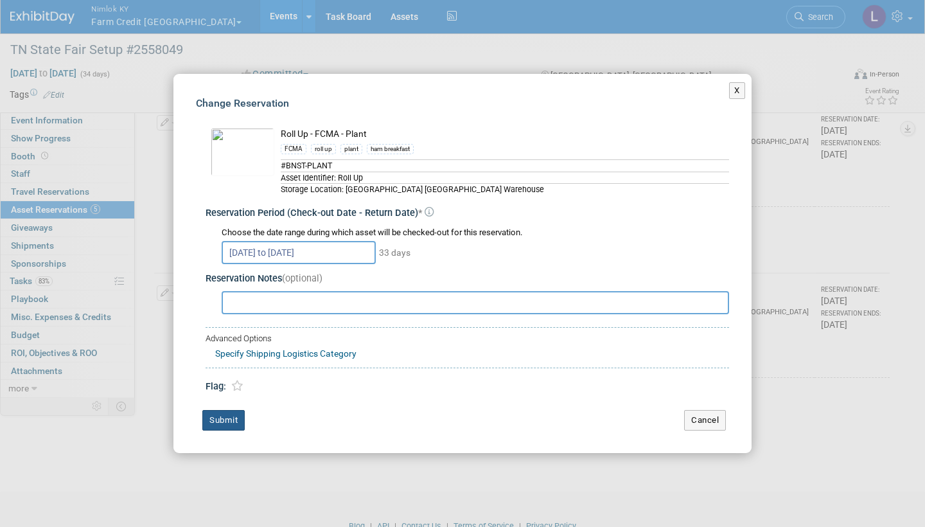
click at [228, 419] on button "Submit" at bounding box center [223, 420] width 42 height 21
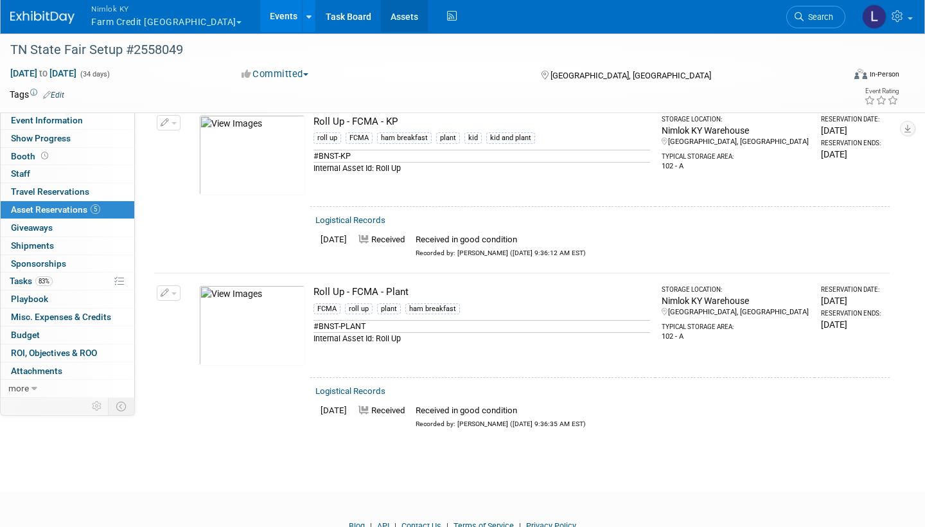
click at [381, 16] on link "Assets" at bounding box center [404, 16] width 47 height 32
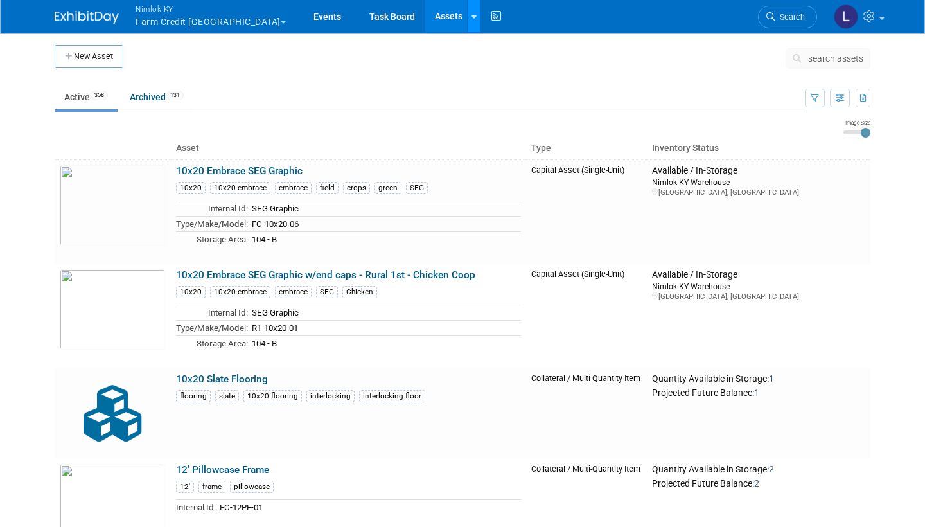
click at [467, 12] on link at bounding box center [473, 16] width 13 height 32
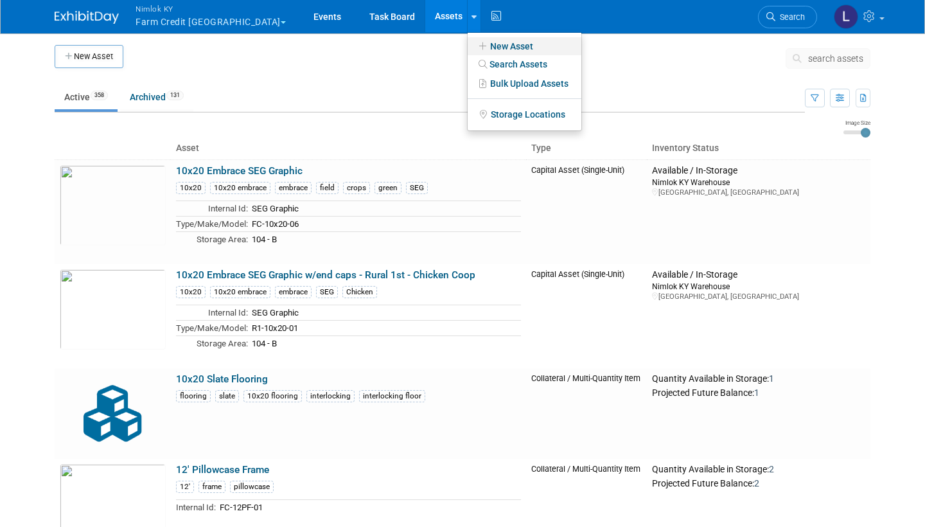
click at [484, 42] on link "New Asset" at bounding box center [525, 46] width 114 height 18
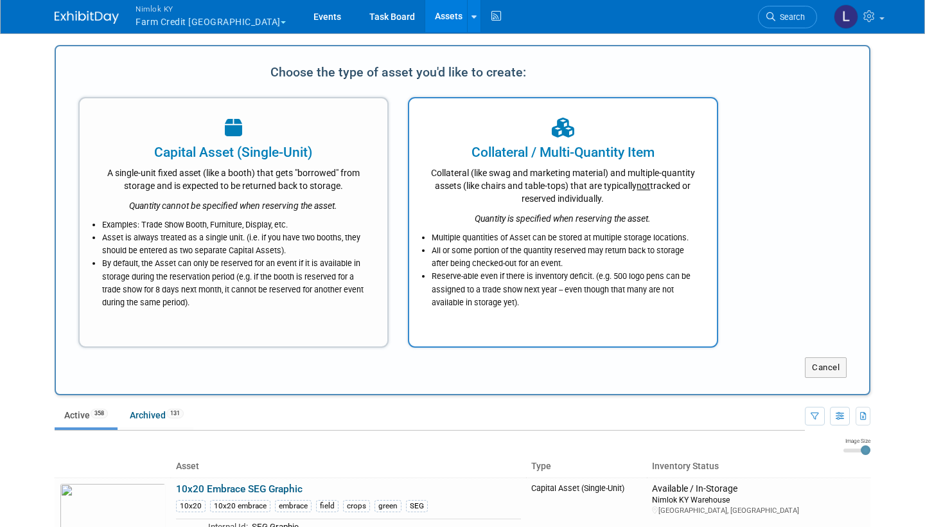
click at [527, 177] on div "Collateral (like swag and marketing material) and multiple-quantity assets (lik…" at bounding box center [563, 183] width 276 height 43
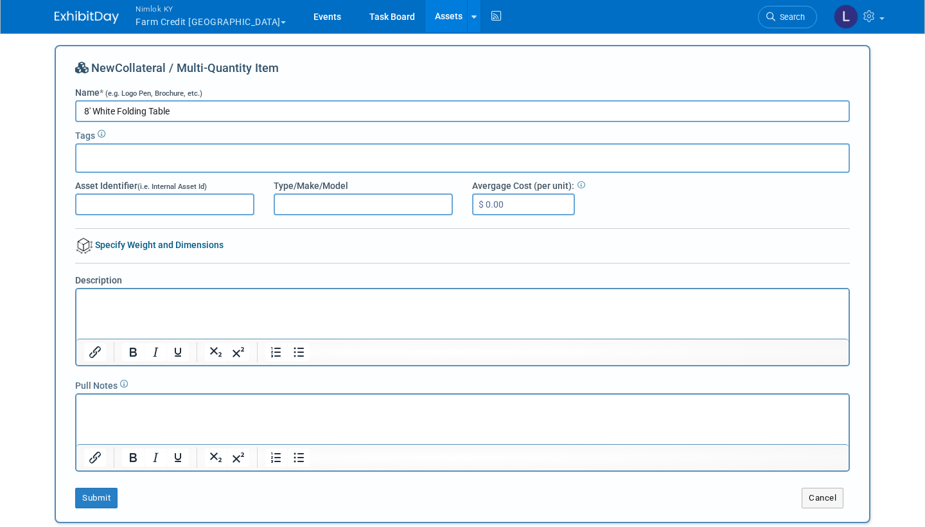
type input "8' White Folding Table"
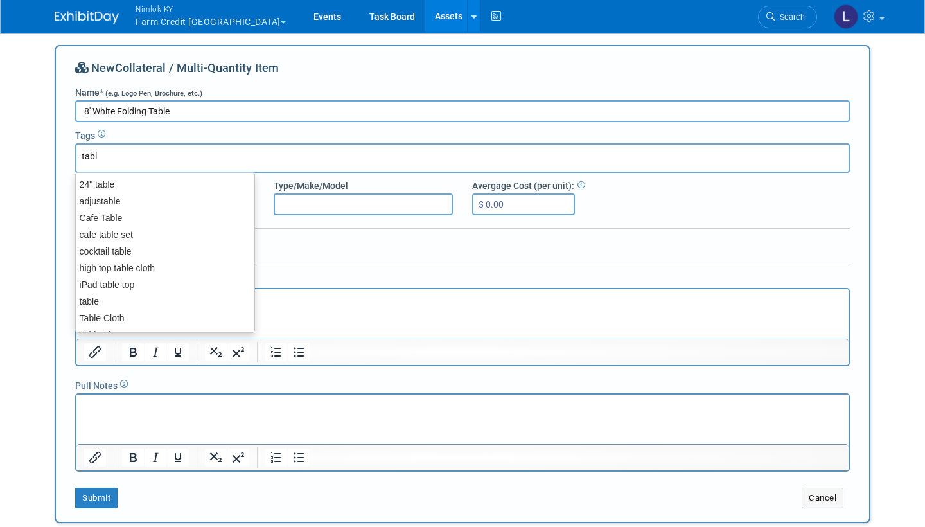
type input "table"
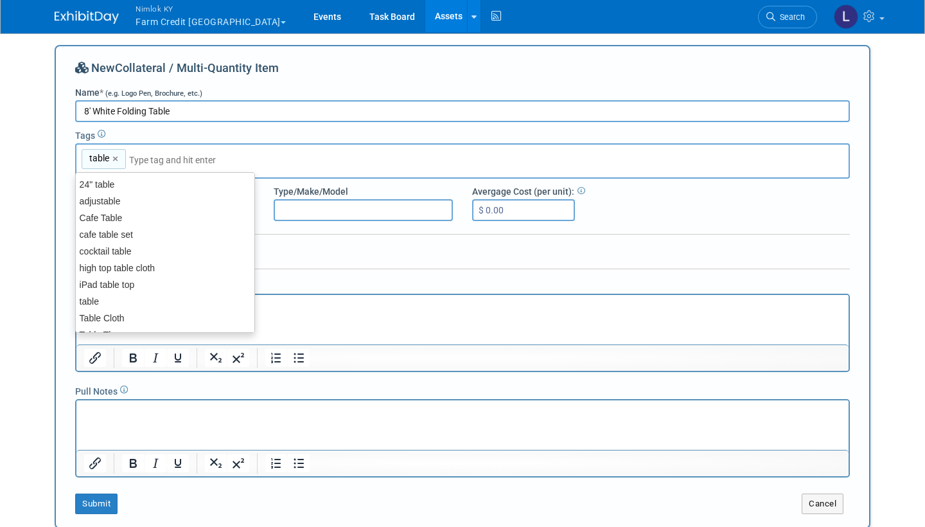
scroll to position [31, 0]
click at [102, 499] on button "Submit" at bounding box center [96, 503] width 42 height 21
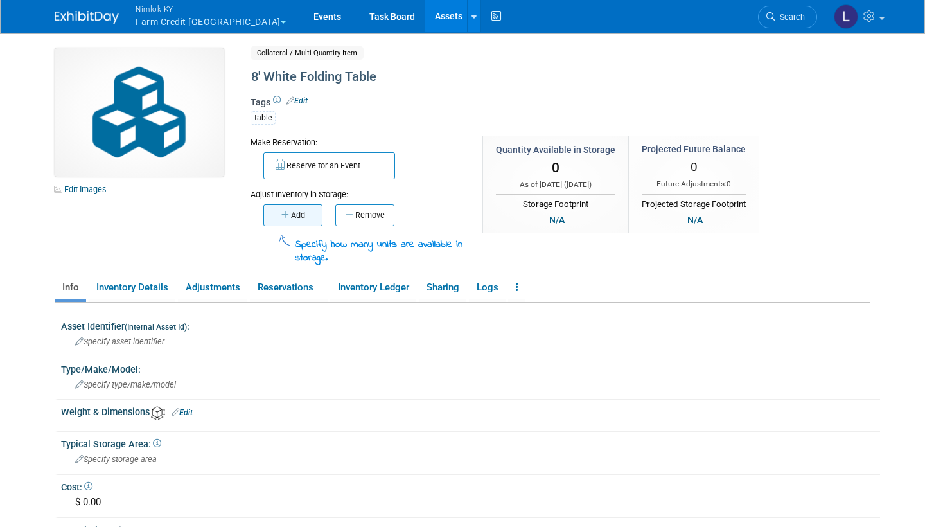
click at [306, 214] on button "Add" at bounding box center [292, 215] width 59 height 22
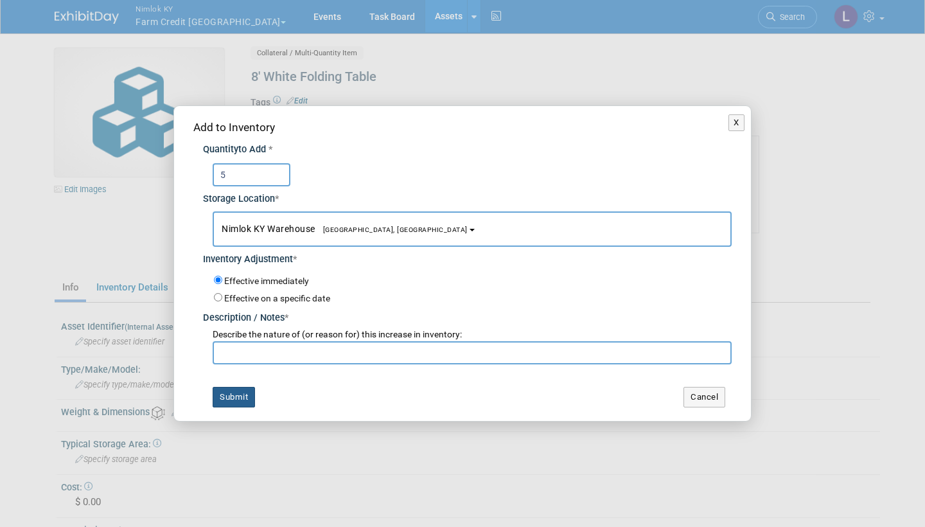
type input "5"
click at [235, 393] on button "Submit" at bounding box center [234, 397] width 42 height 21
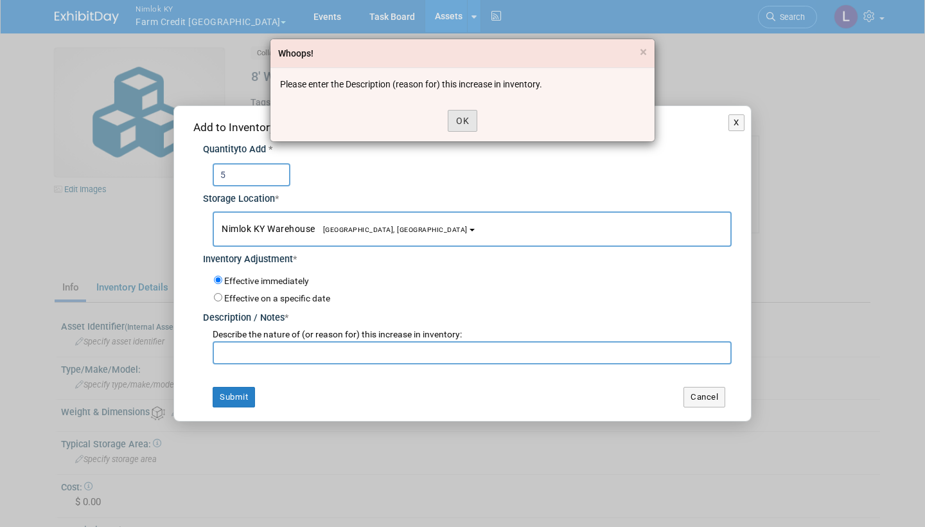
click at [470, 120] on button "OK" at bounding box center [463, 121] width 30 height 22
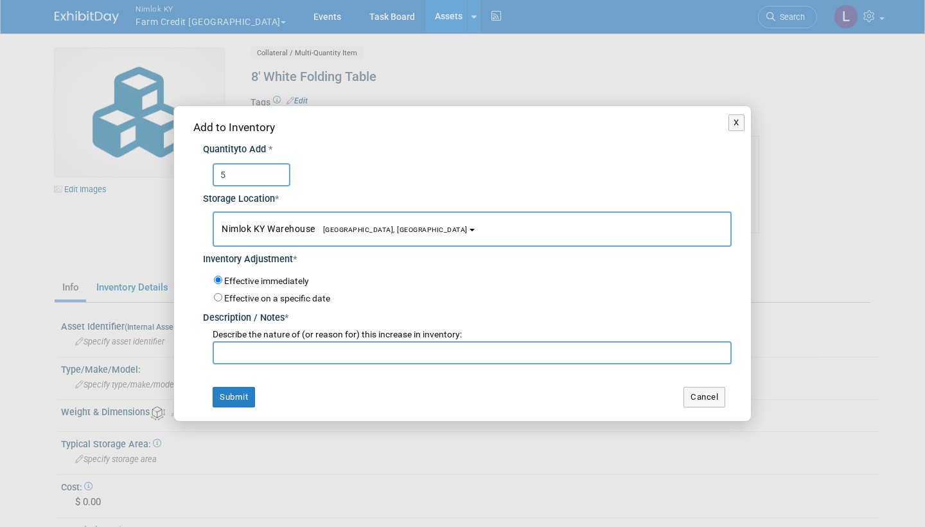
click at [240, 349] on input "text" at bounding box center [472, 352] width 519 height 23
type input "Adding to inventory"
click at [246, 393] on button "Submit" at bounding box center [234, 397] width 42 height 21
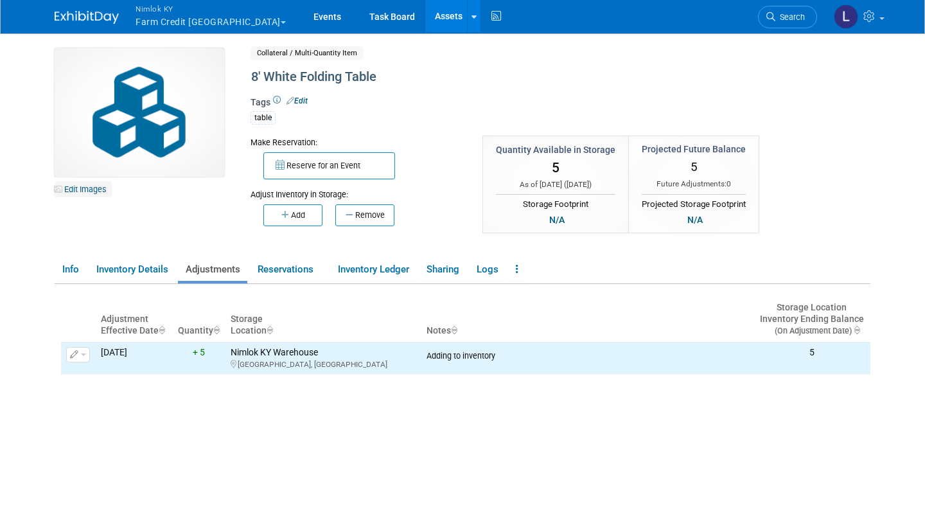
click at [86, 188] on link "Edit Images" at bounding box center [83, 189] width 57 height 16
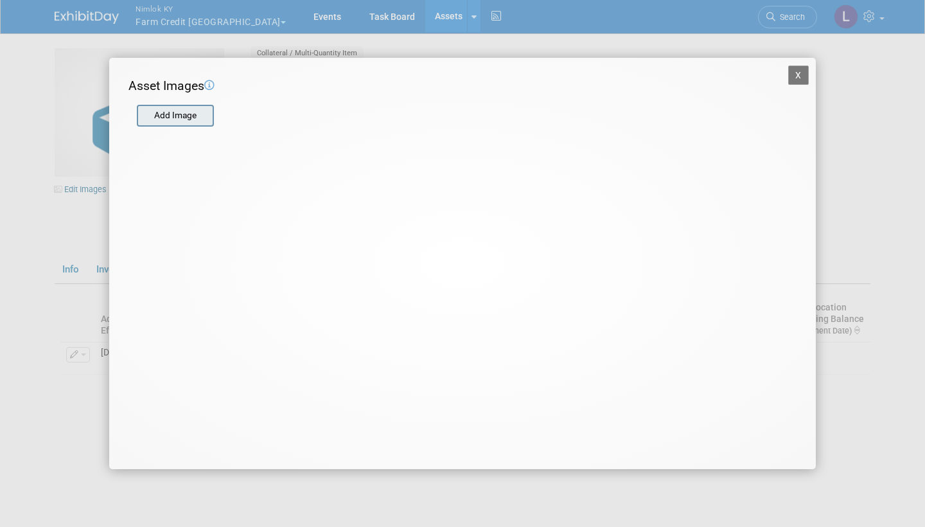
click at [177, 114] on input "file" at bounding box center [136, 115] width 153 height 19
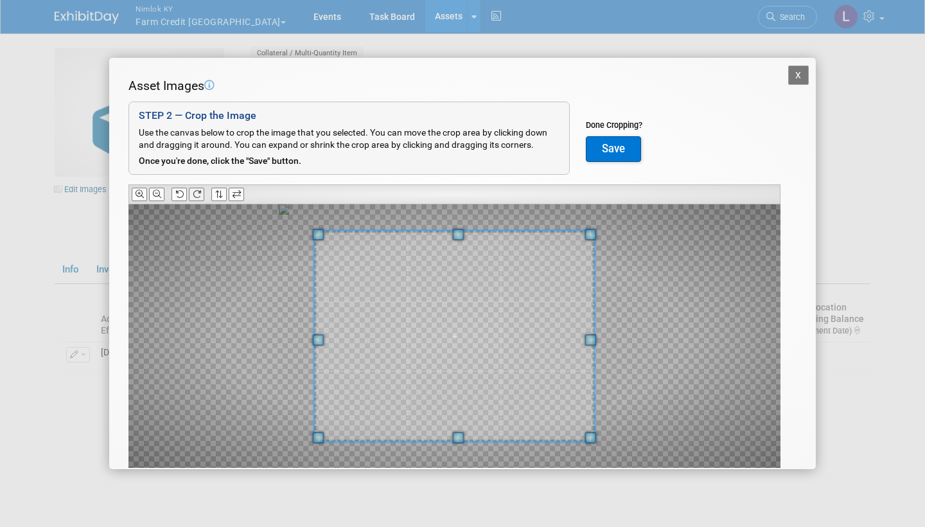
click at [199, 194] on icon at bounding box center [197, 194] width 8 height 8
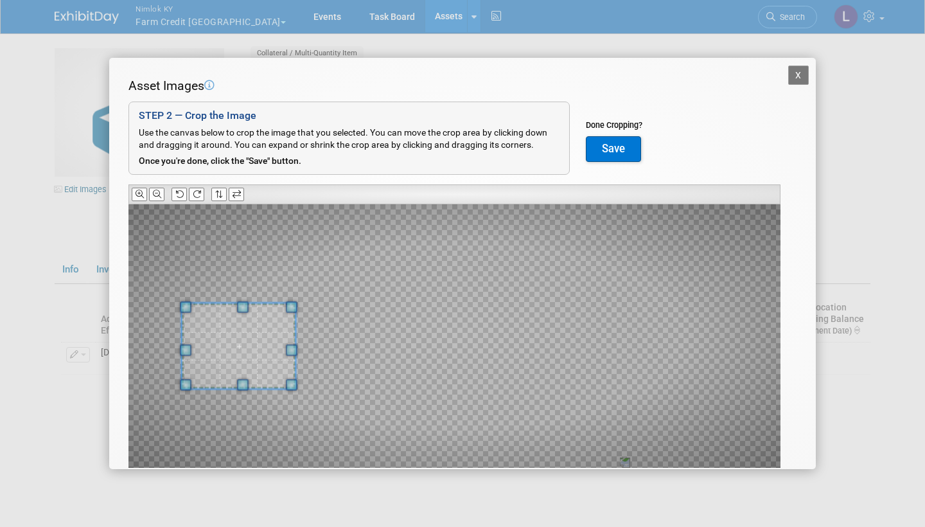
click at [256, 301] on div at bounding box center [454, 335] width 652 height 263
click at [442, 328] on div at bounding box center [454, 335] width 652 height 263
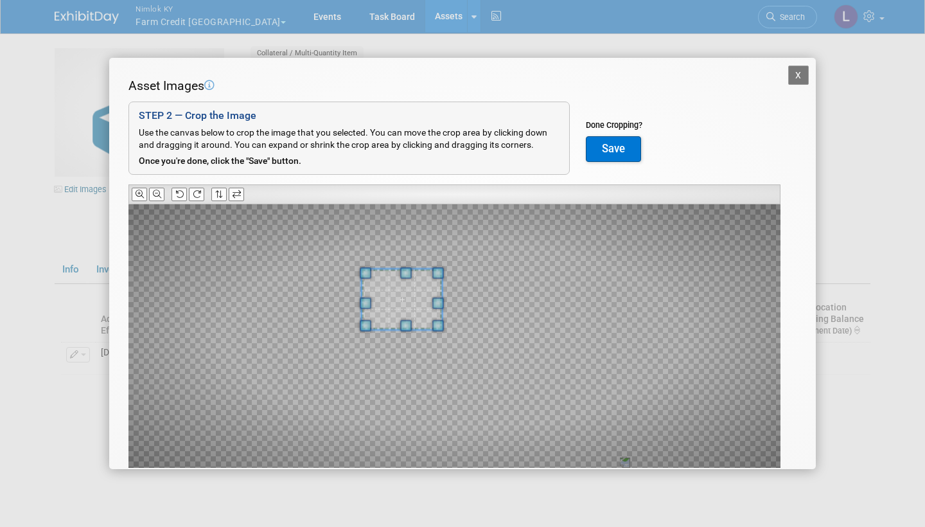
click at [441, 330] on div at bounding box center [454, 335] width 652 height 263
click at [438, 331] on span at bounding box center [438, 326] width 12 height 12
click at [444, 341] on div at bounding box center [454, 335] width 652 height 263
click at [443, 337] on div at bounding box center [454, 335] width 652 height 263
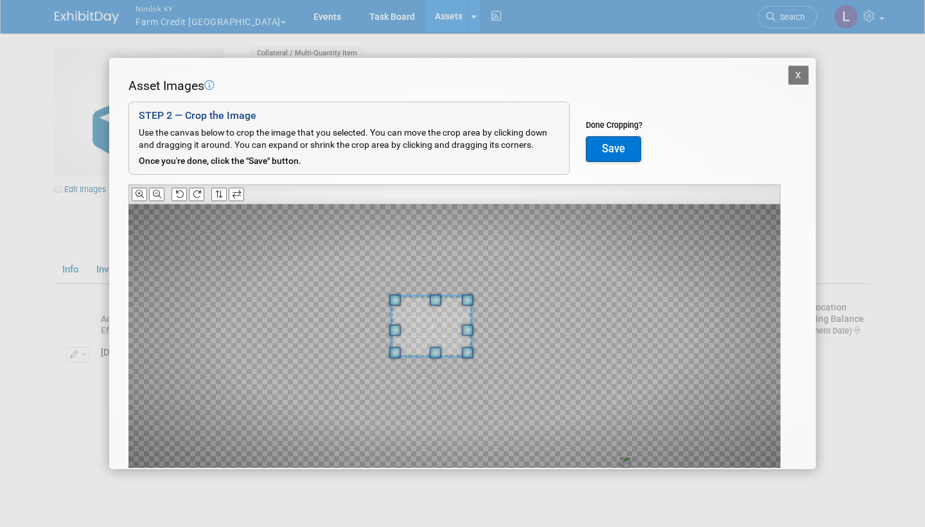
click at [432, 324] on span at bounding box center [431, 326] width 80 height 60
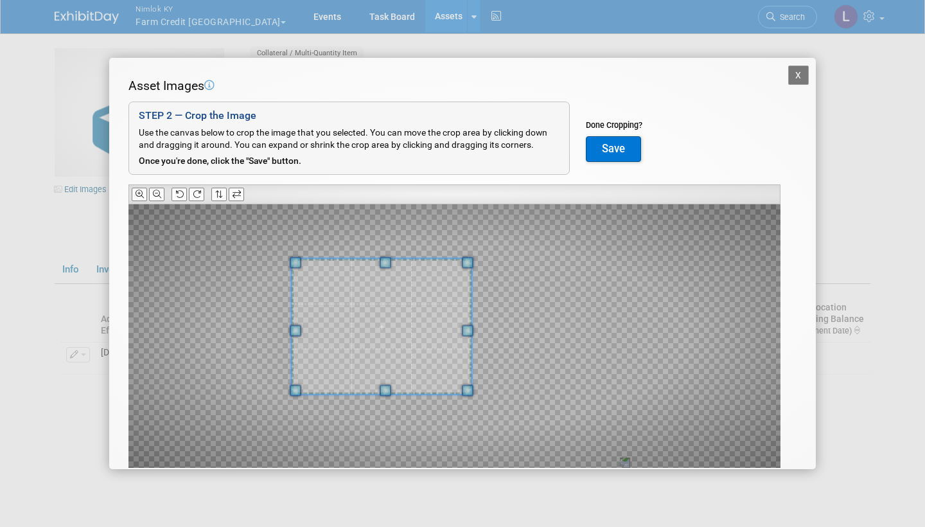
click at [294, 333] on span at bounding box center [296, 330] width 12 height 12
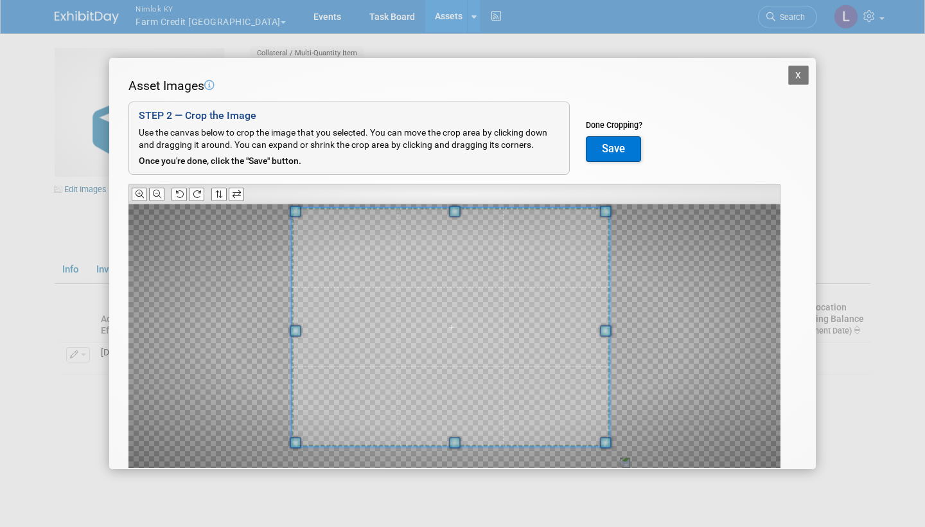
click at [626, 330] on div at bounding box center [454, 335] width 652 height 263
click at [615, 149] on button "Save" at bounding box center [613, 149] width 55 height 26
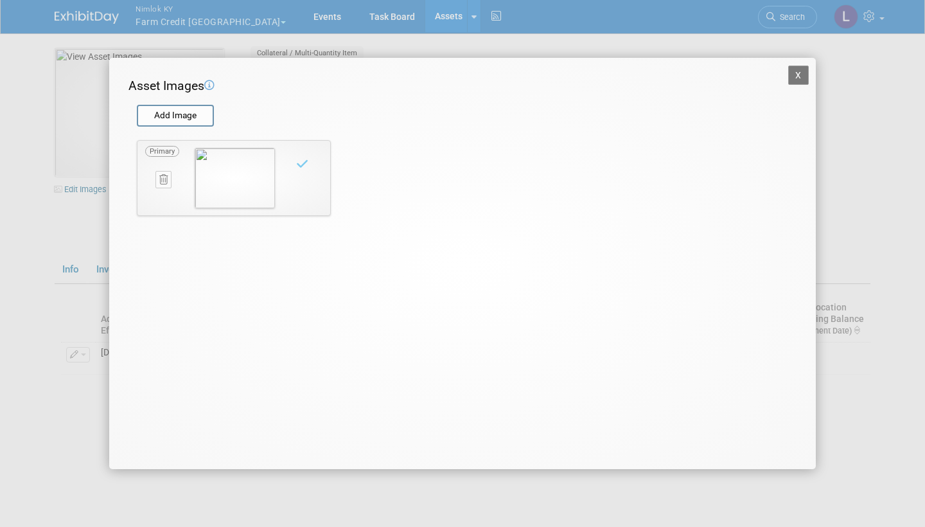
click at [800, 70] on button "X" at bounding box center [798, 75] width 21 height 19
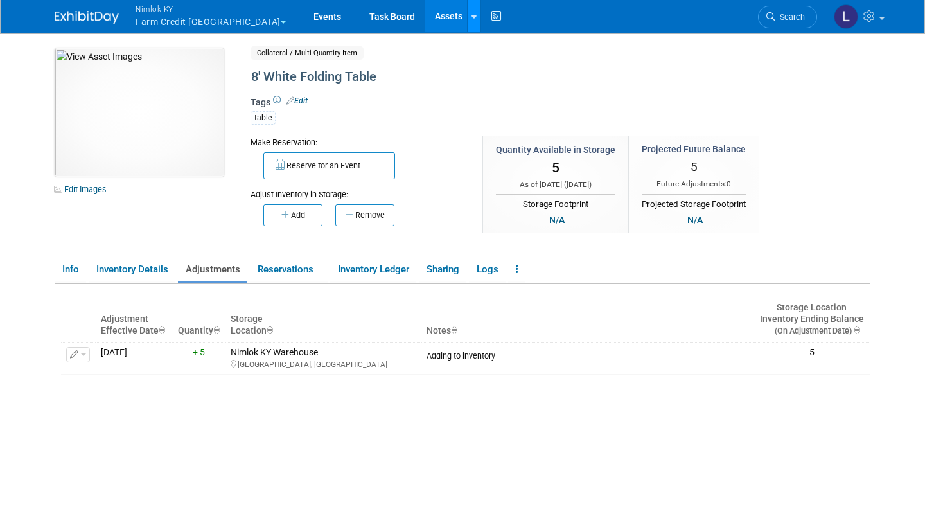
click at [467, 8] on link at bounding box center [473, 16] width 13 height 32
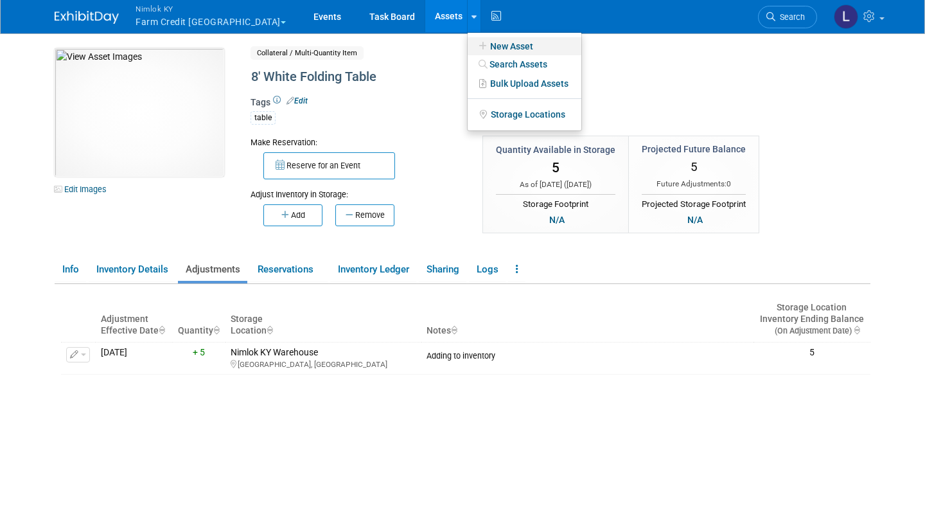
click at [469, 44] on link "New Asset" at bounding box center [525, 46] width 114 height 18
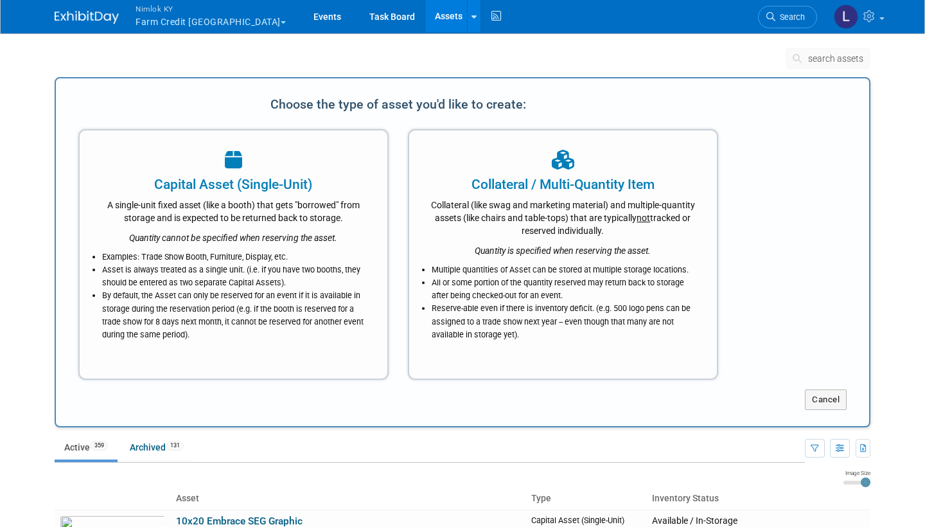
click at [500, 218] on div "Collateral (like swag and marketing material) and multiple-quantity assets (lik…" at bounding box center [563, 215] width 276 height 43
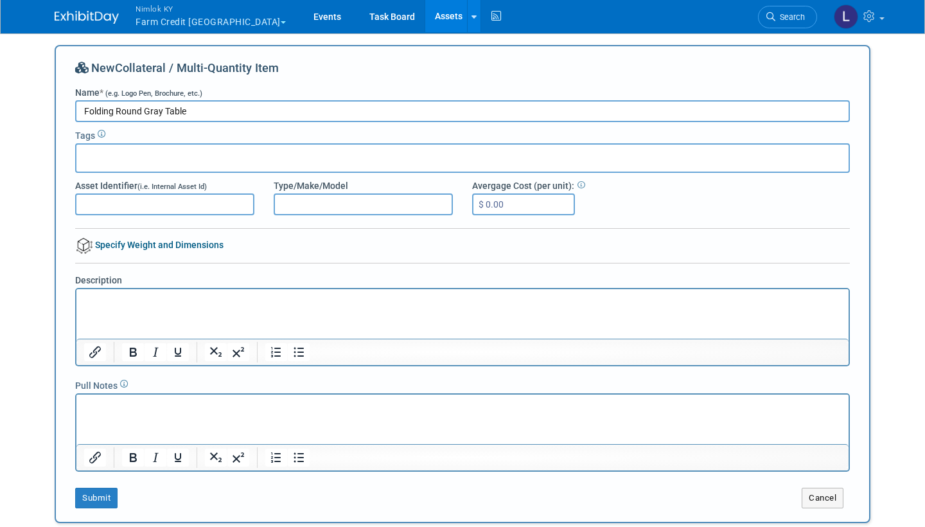
type input "Folding Round Gray Table"
click at [114, 156] on input "text" at bounding box center [133, 156] width 103 height 13
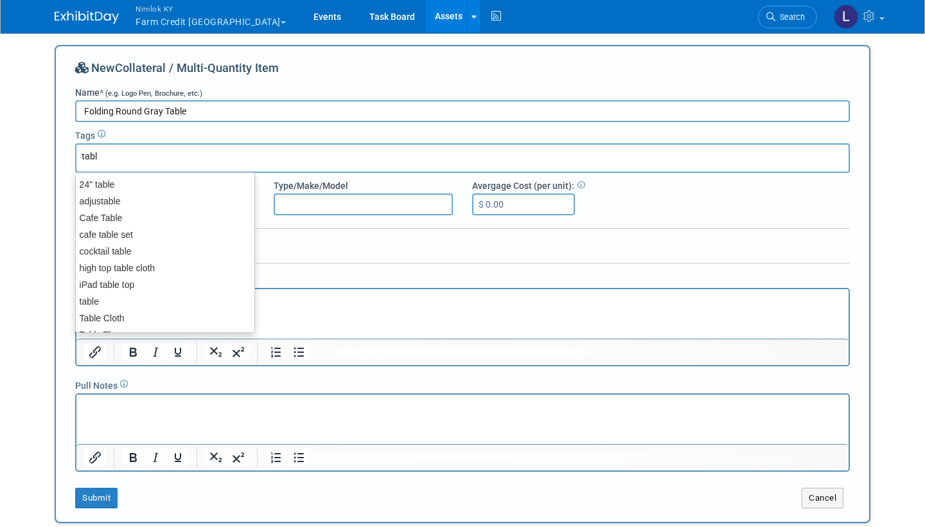
type input "table"
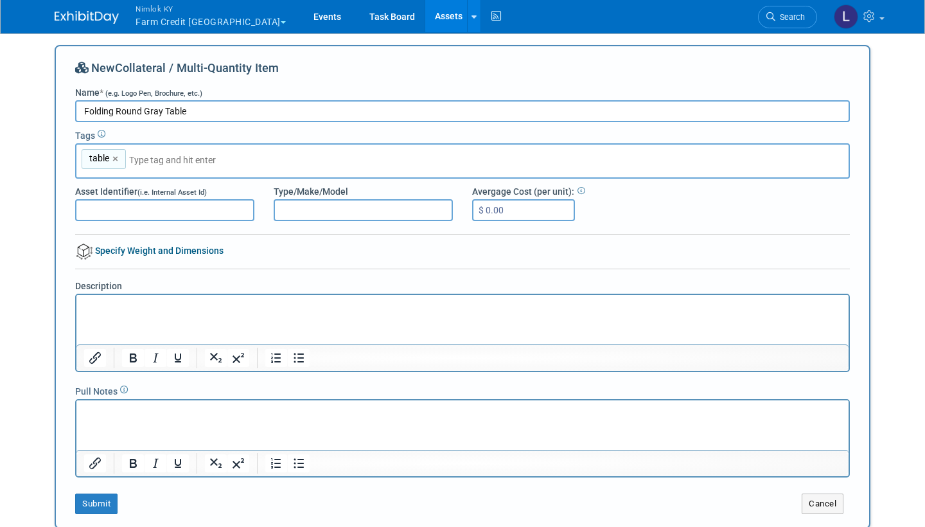
drag, startPoint x: 118, startPoint y: 109, endPoint x: 66, endPoint y: 114, distance: 51.7
click at [133, 109] on input "Round Gray Table" at bounding box center [462, 111] width 775 height 22
type input "Round Gray Foldable Table"
click at [102, 503] on button "Submit" at bounding box center [96, 503] width 42 height 21
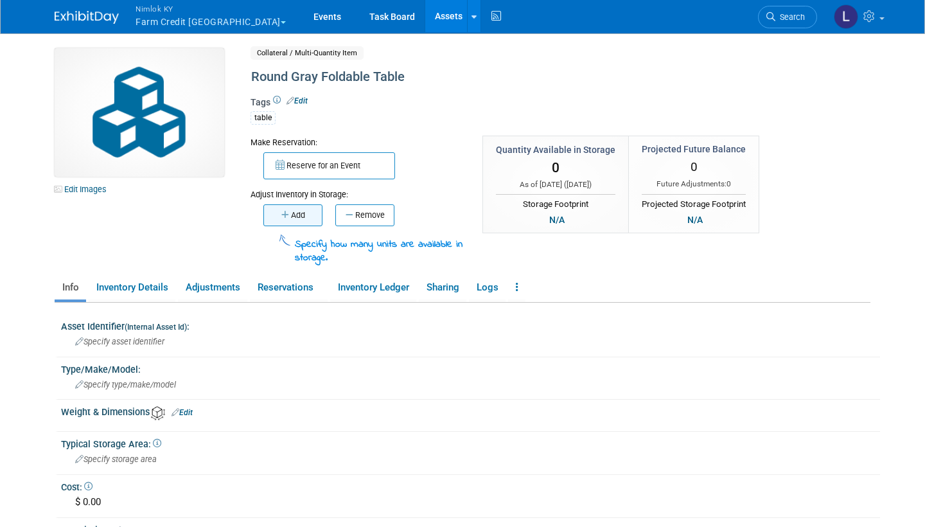
click at [312, 209] on button "Add" at bounding box center [292, 215] width 59 height 22
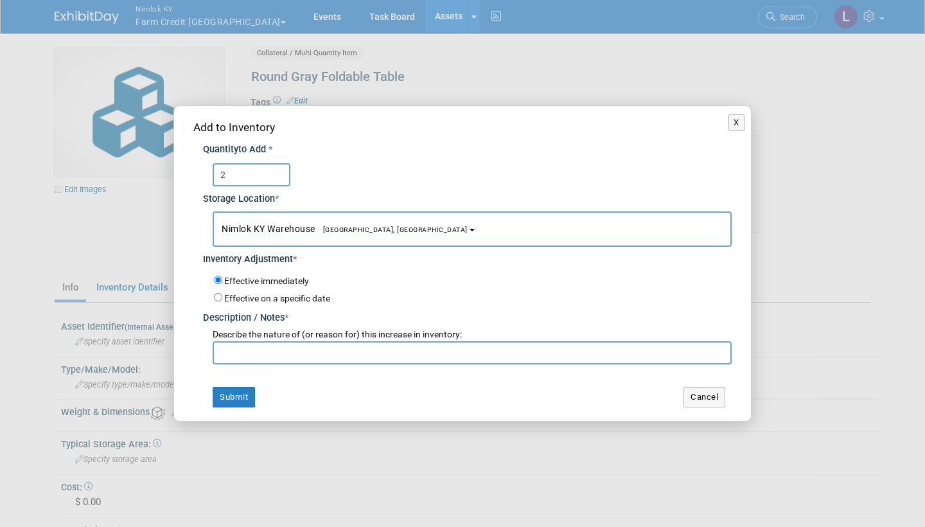
type input "2"
type input "Adding to inventory"
click at [242, 388] on button "Submit" at bounding box center [234, 397] width 42 height 21
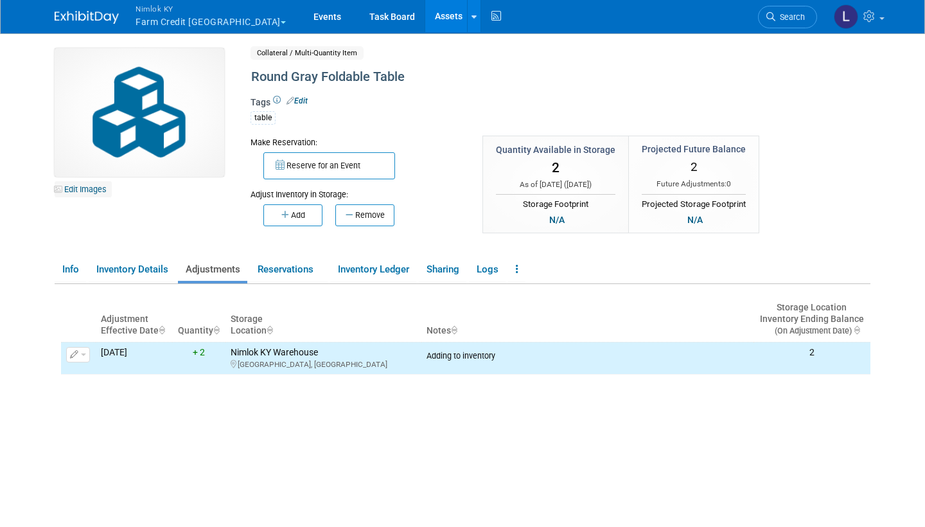
click at [93, 186] on link "Edit Images" at bounding box center [83, 189] width 57 height 16
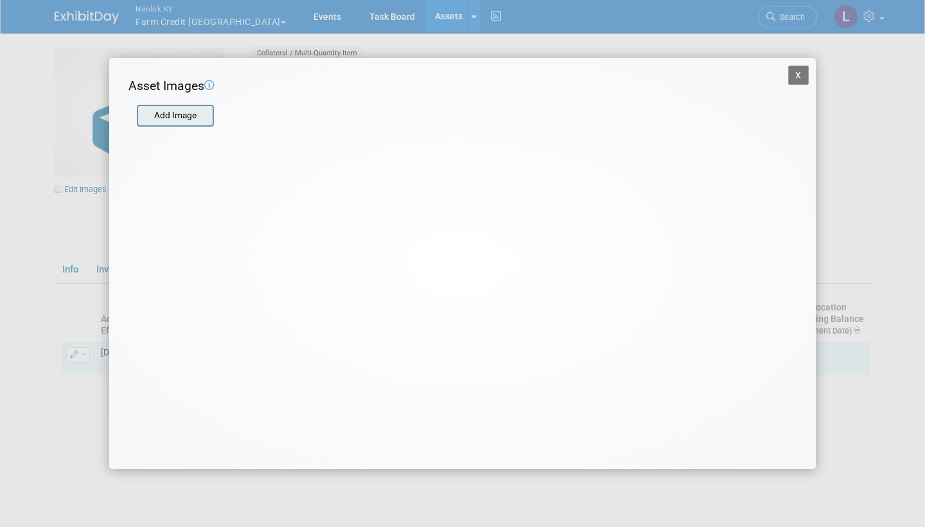
click at [171, 116] on input "file" at bounding box center [136, 115] width 153 height 19
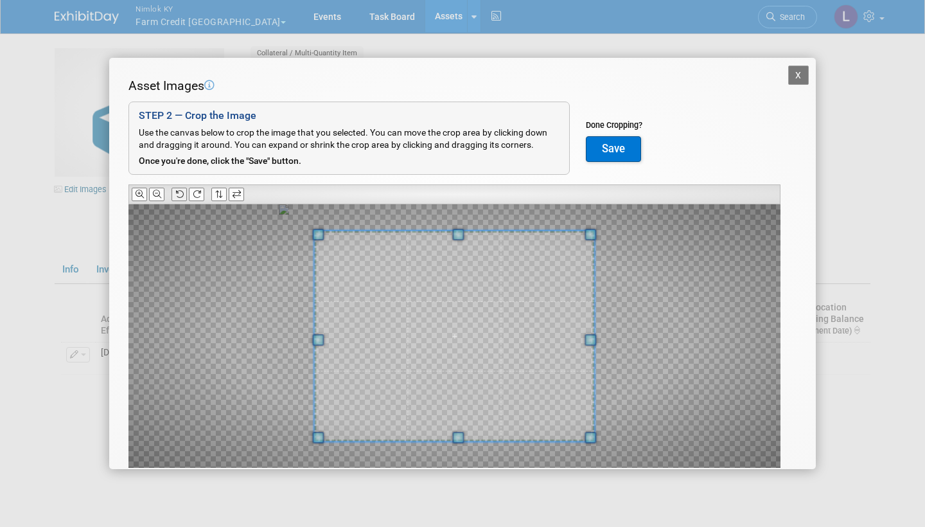
click at [179, 191] on icon at bounding box center [179, 194] width 8 height 8
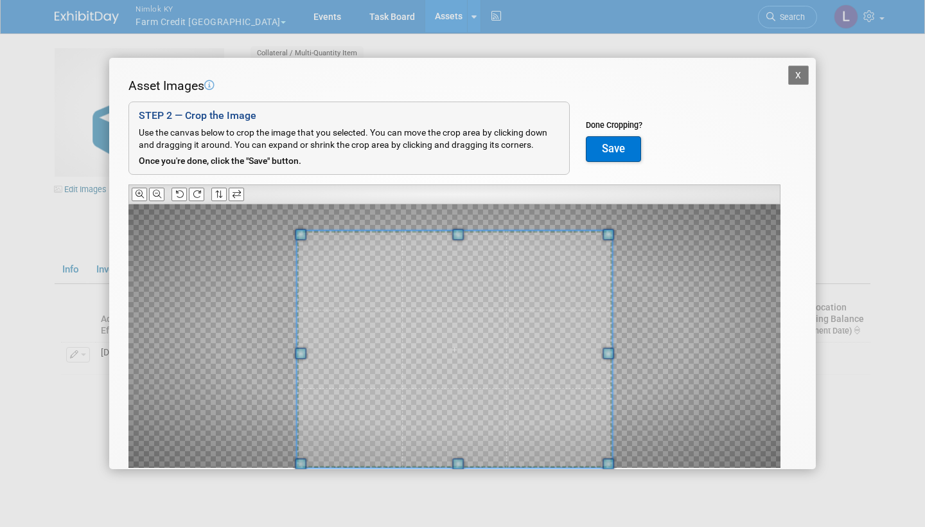
click at [457, 463] on span at bounding box center [458, 464] width 12 height 12
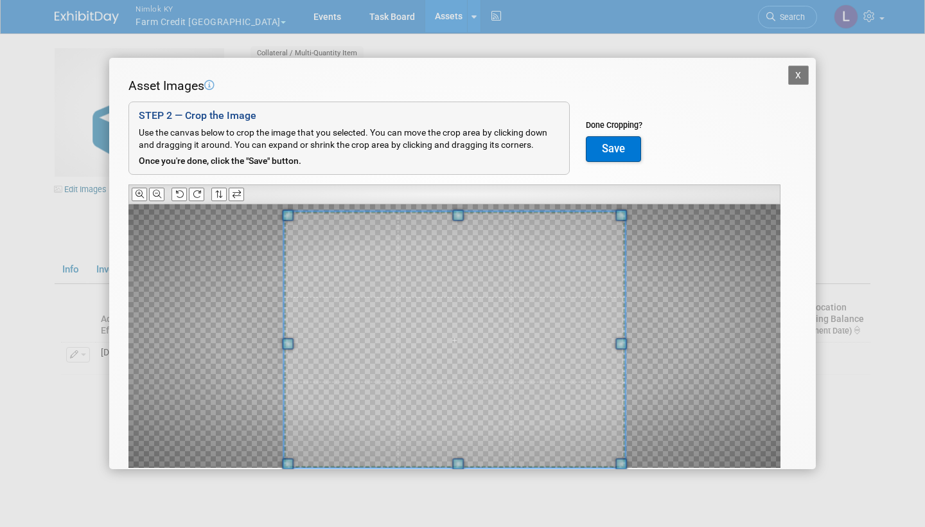
click at [458, 212] on span at bounding box center [458, 215] width 12 height 12
click at [605, 145] on button "Save" at bounding box center [613, 149] width 55 height 26
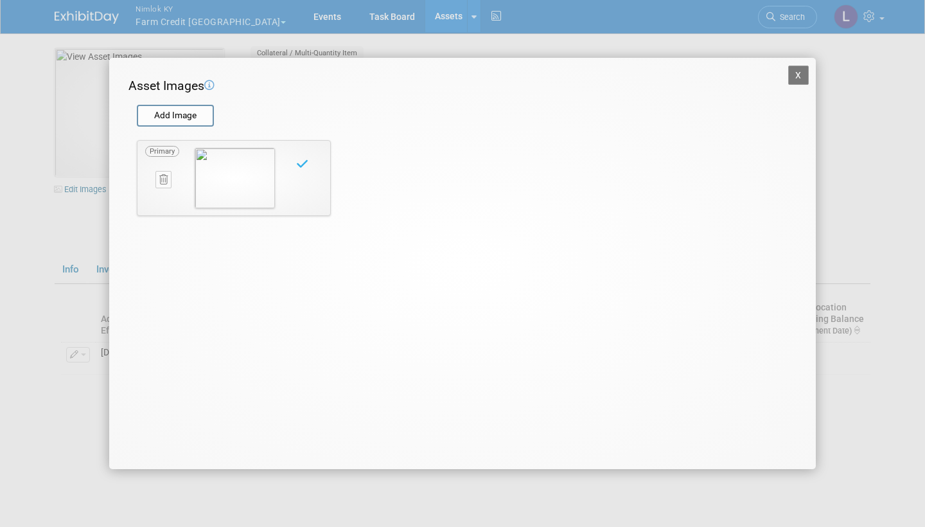
click at [800, 75] on button "X" at bounding box center [798, 75] width 21 height 19
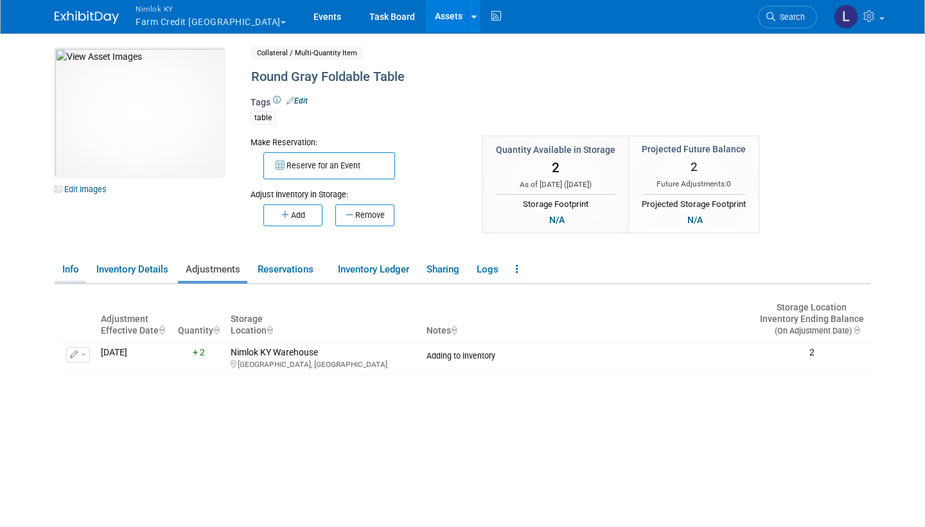
click at [82, 275] on link "Info" at bounding box center [70, 269] width 31 height 22
